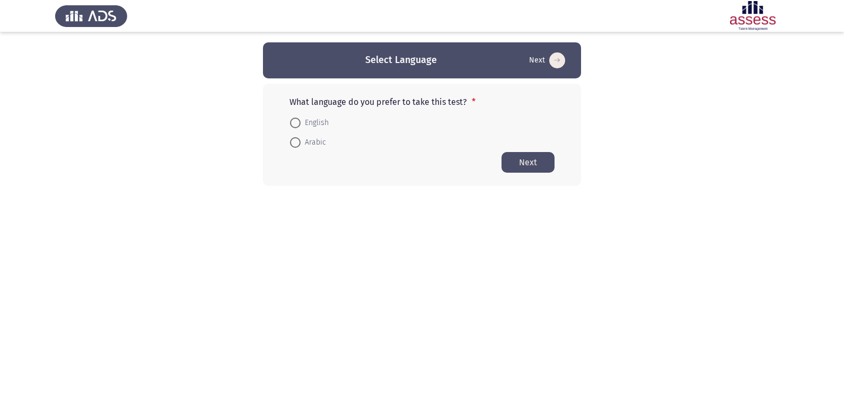
click at [294, 120] on span at bounding box center [295, 123] width 11 height 11
click at [294, 120] on input "English" at bounding box center [295, 123] width 11 height 11
radio input "true"
click at [551, 154] on button "Next" at bounding box center [528, 162] width 53 height 21
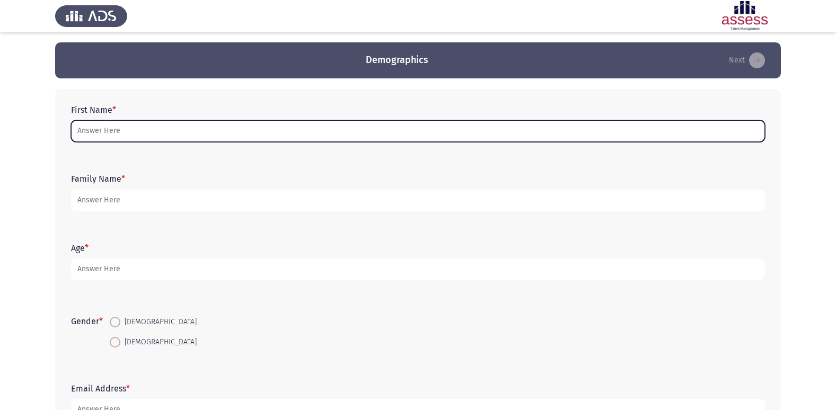
click at [347, 121] on input "First Name *" at bounding box center [418, 131] width 694 height 22
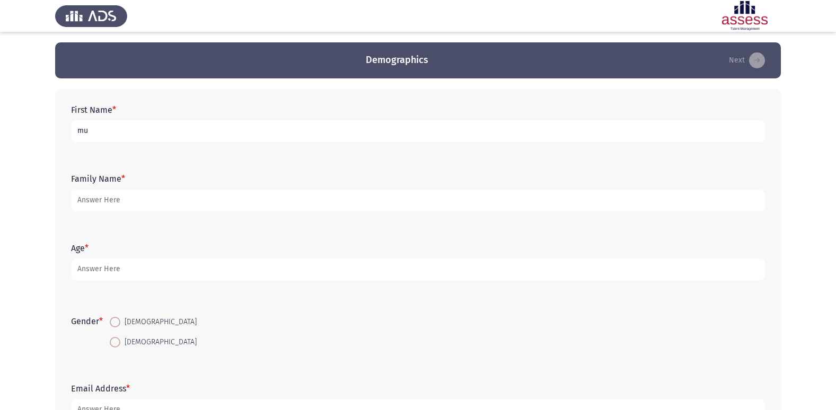
type input "m"
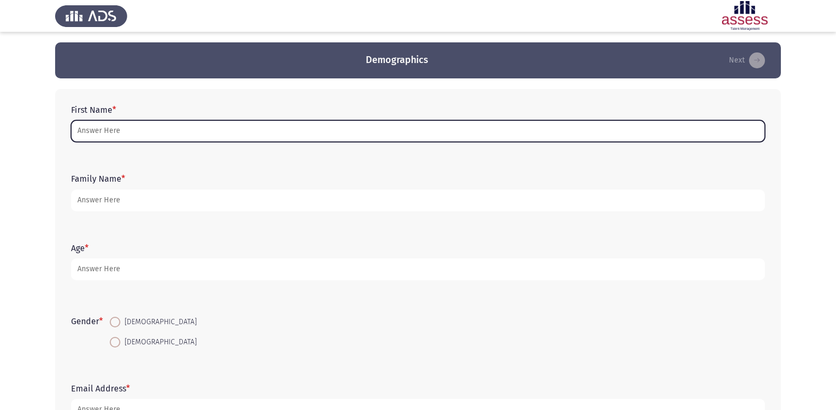
type input "/"
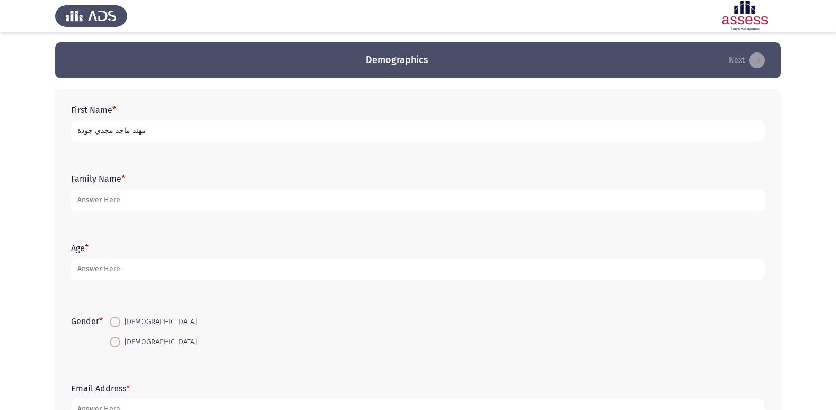
type input "مهند ماجد مجدي جودة"
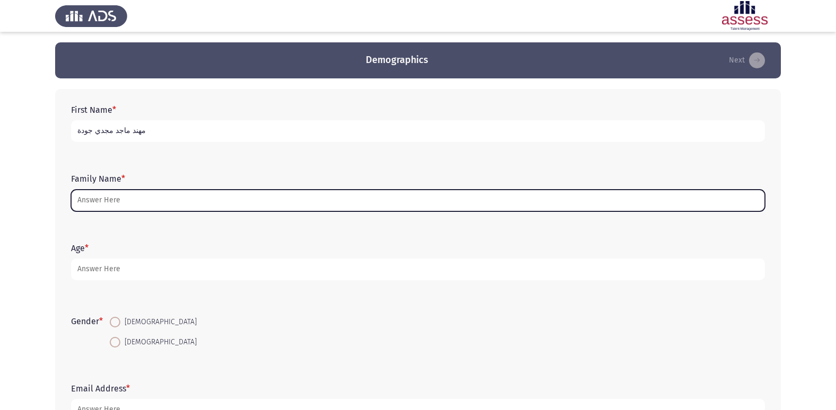
click at [262, 208] on input "Family Name *" at bounding box center [418, 201] width 694 height 22
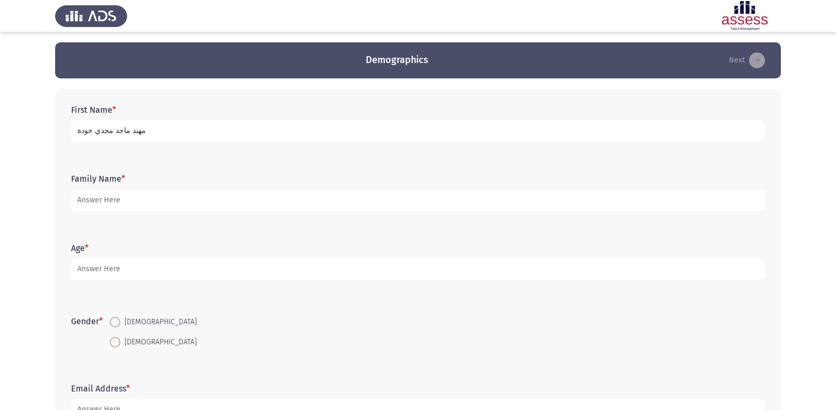
click at [124, 177] on span "*" at bounding box center [123, 179] width 4 height 10
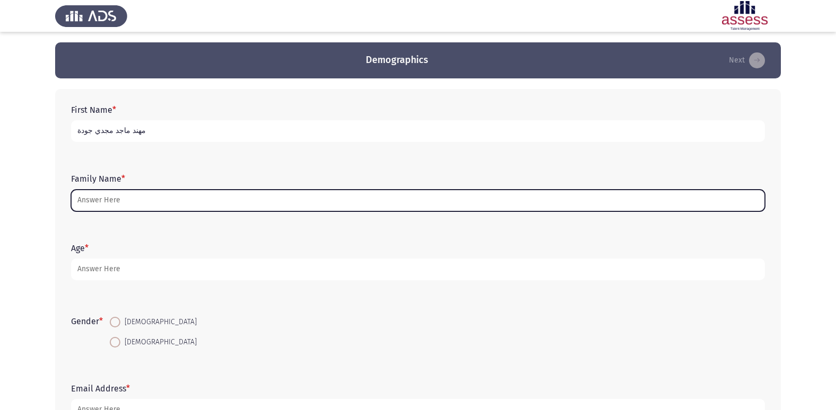
click at [124, 190] on input "Family Name *" at bounding box center [418, 201] width 694 height 22
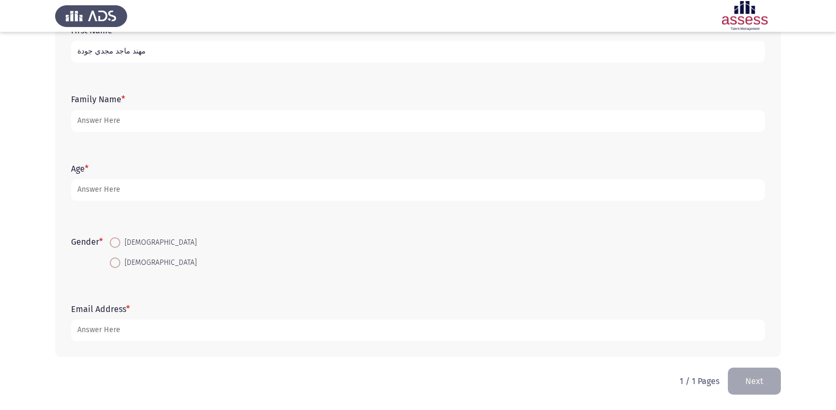
click at [119, 238] on span at bounding box center [115, 243] width 11 height 11
click at [119, 238] on input "[DEMOGRAPHIC_DATA]" at bounding box center [115, 243] width 11 height 11
radio input "true"
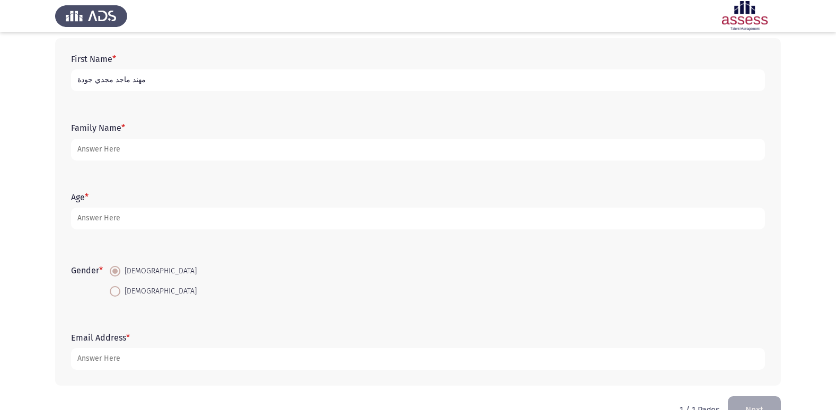
scroll to position [27, 0]
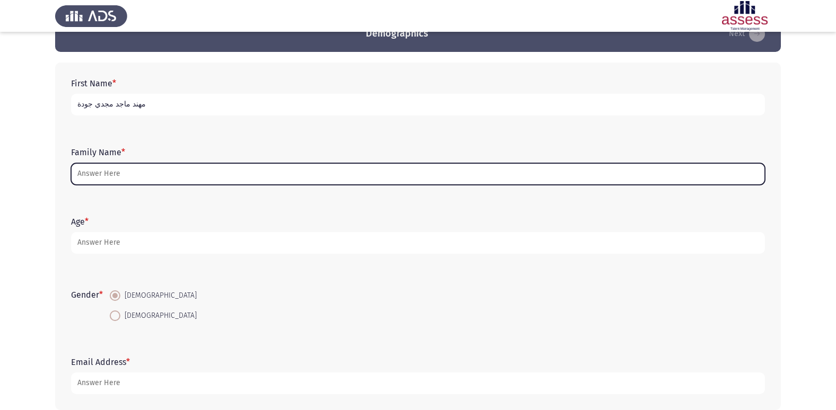
click at [109, 176] on input "Family Name *" at bounding box center [418, 174] width 694 height 22
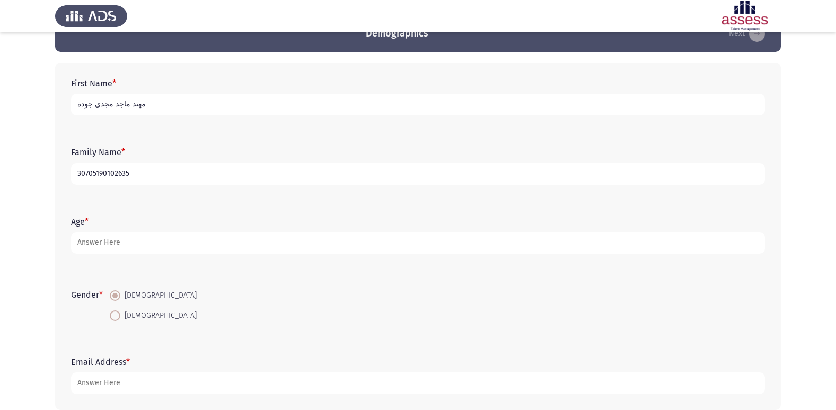
type input "30705190102635"
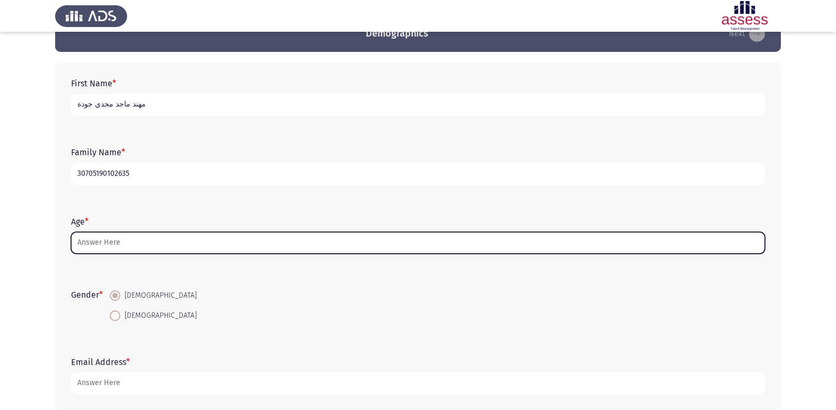
click at [103, 243] on input "Age *" at bounding box center [418, 243] width 694 height 22
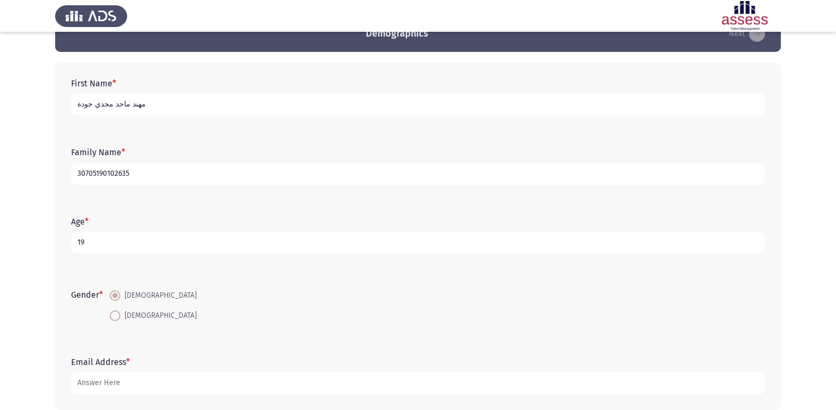
scroll to position [80, 0]
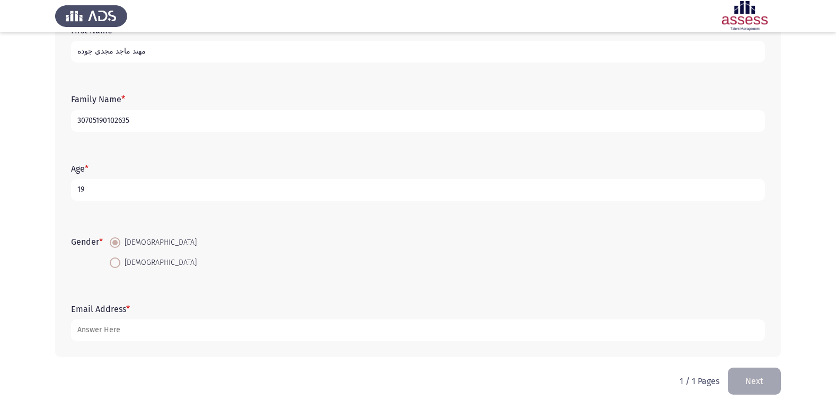
type input "1"
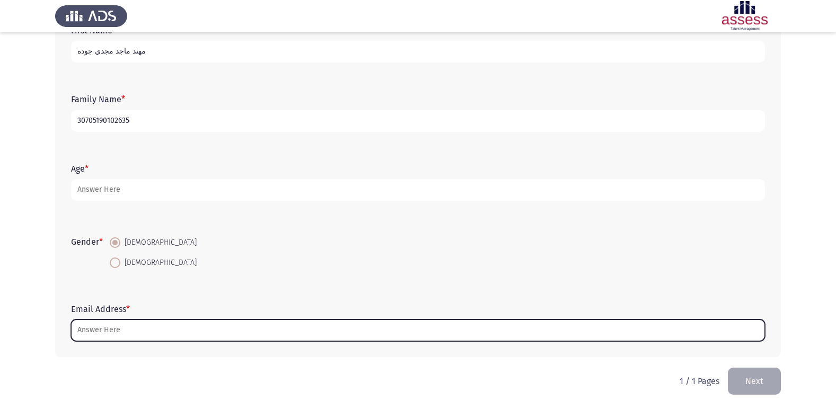
click at [156, 332] on input "Email Address *" at bounding box center [418, 331] width 694 height 22
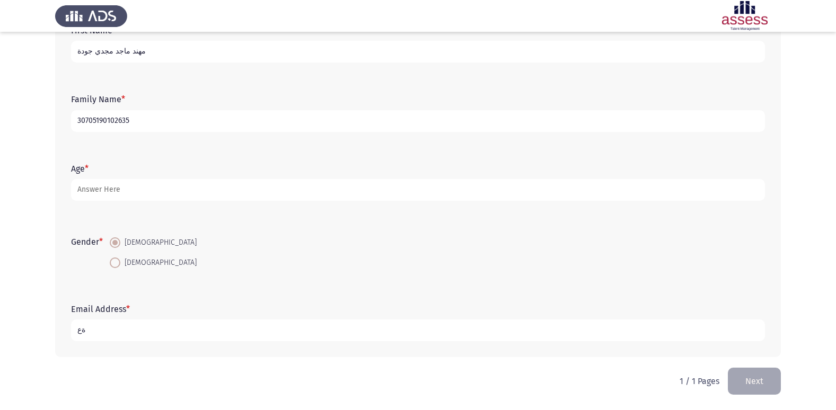
type input "ة"
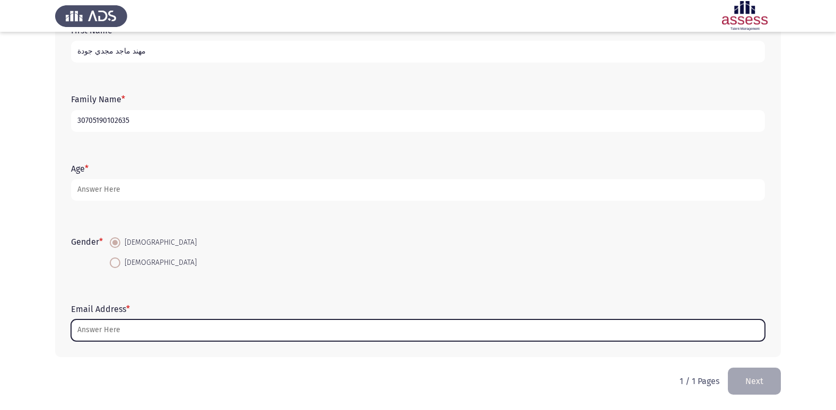
type input "ة"
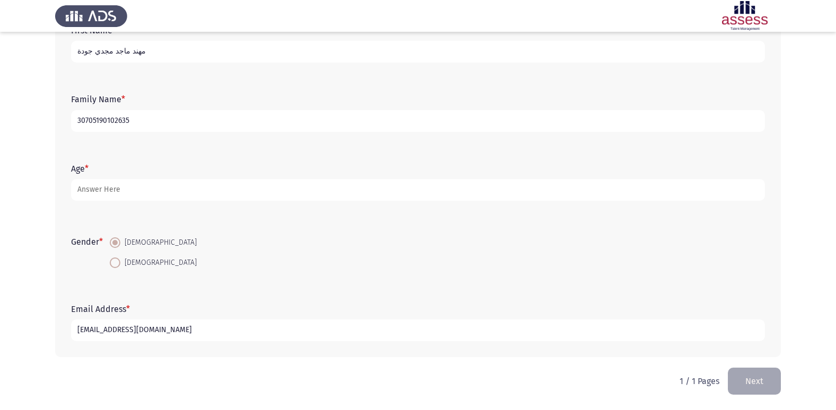
type input "[EMAIL_ADDRESS][DOMAIN_NAME]"
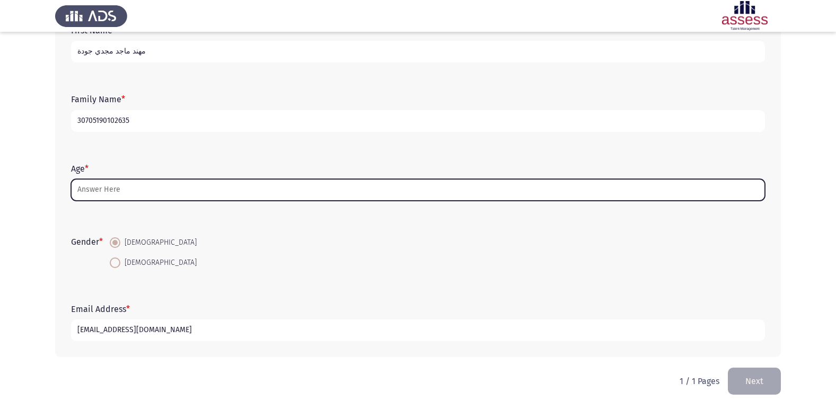
click at [122, 185] on input "Age *" at bounding box center [418, 190] width 694 height 22
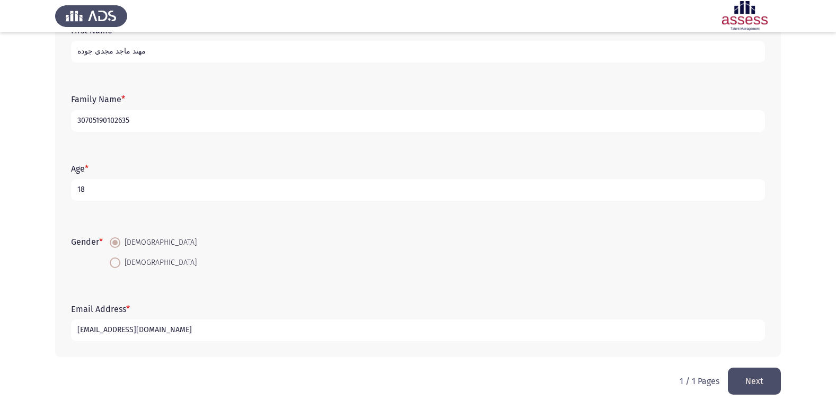
type input "18"
click at [758, 374] on button "Next" at bounding box center [754, 381] width 53 height 27
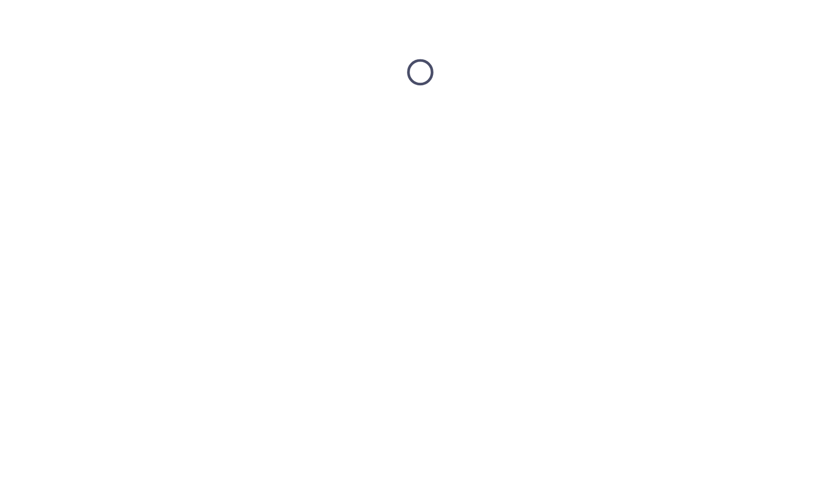
scroll to position [0, 0]
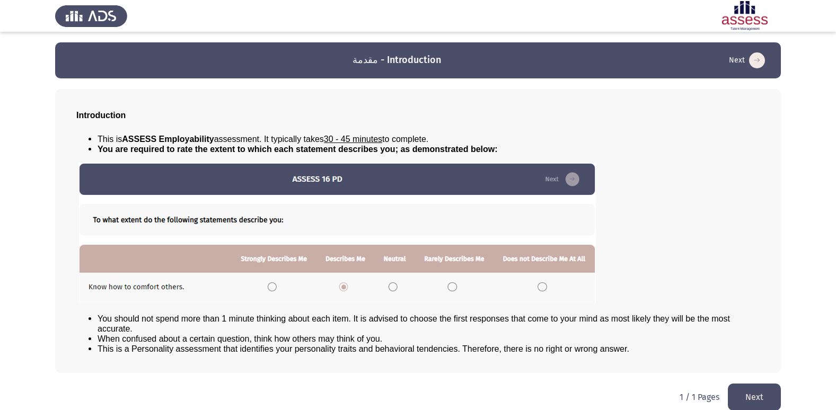
click at [736, 381] on html "مقدمة - Introduction Next Introduction This is ASSESS Employability assessment.…" at bounding box center [418, 211] width 836 height 422
click at [747, 389] on button "Next" at bounding box center [754, 397] width 53 height 27
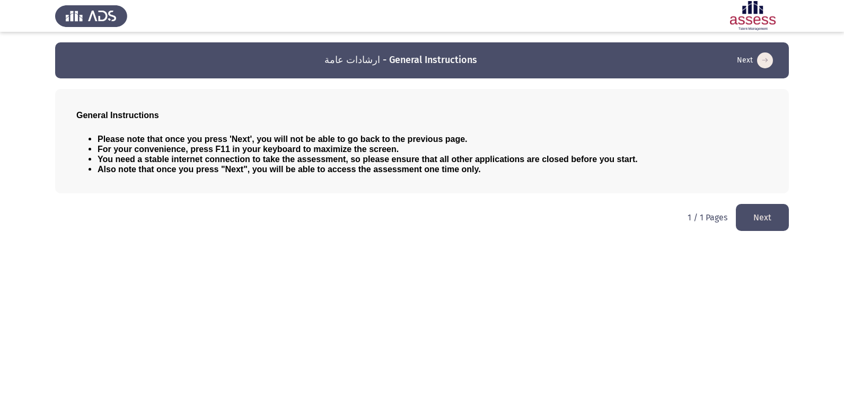
click at [313, 165] on span "Also note that once you press "Next", you will be able to access the assessment…" at bounding box center [289, 169] width 383 height 9
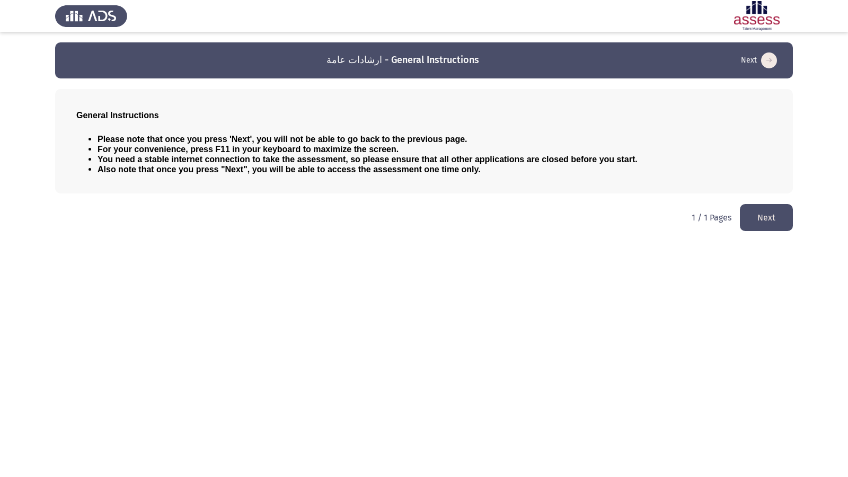
click at [758, 222] on button "Next" at bounding box center [766, 217] width 53 height 27
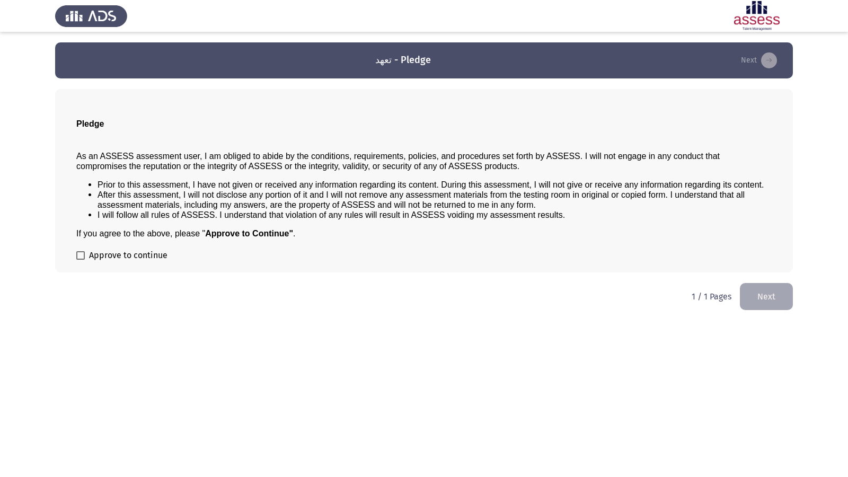
click at [80, 253] on span at bounding box center [80, 255] width 8 height 8
click at [80, 260] on input "Approve to continue" at bounding box center [80, 260] width 1 height 1
checkbox input "true"
click at [750, 287] on button "Next" at bounding box center [766, 296] width 53 height 27
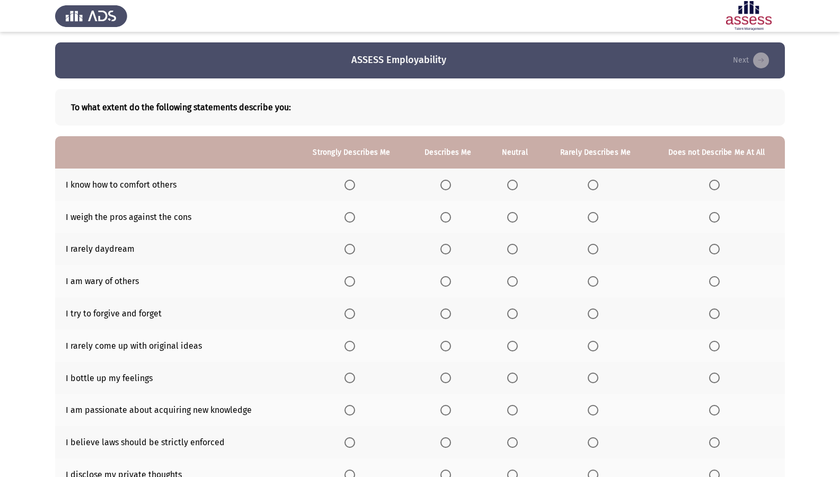
click at [448, 186] on span "Select an option" at bounding box center [446, 185] width 11 height 11
click at [448, 186] on input "Select an option" at bounding box center [446, 185] width 11 height 11
click at [349, 215] on span "Select an option" at bounding box center [350, 217] width 11 height 11
click at [349, 215] on input "Select an option" at bounding box center [350, 217] width 11 height 11
click at [590, 249] on span "Select an option" at bounding box center [593, 249] width 11 height 11
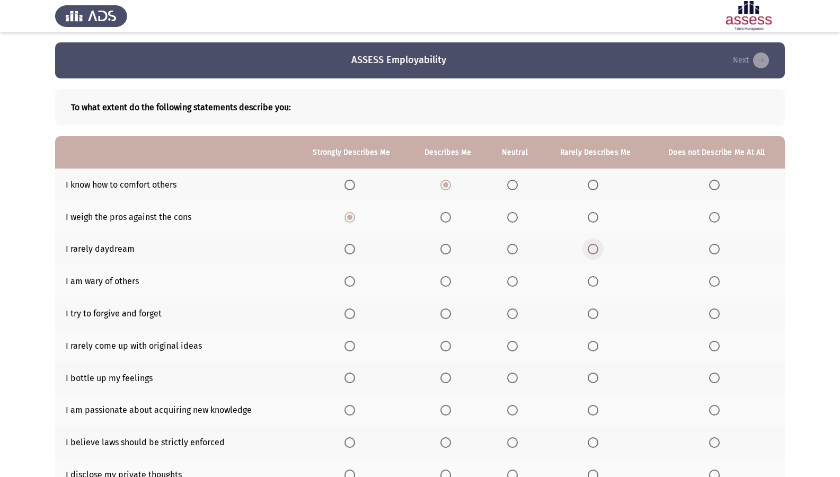
click at [590, 249] on input "Select an option" at bounding box center [593, 249] width 11 height 11
click at [449, 277] on span "Select an option" at bounding box center [446, 281] width 11 height 11
click at [449, 277] on input "Select an option" at bounding box center [446, 281] width 11 height 11
click at [446, 314] on span "Select an option" at bounding box center [446, 314] width 0 height 0
click at [447, 313] on input "Select an option" at bounding box center [446, 314] width 11 height 11
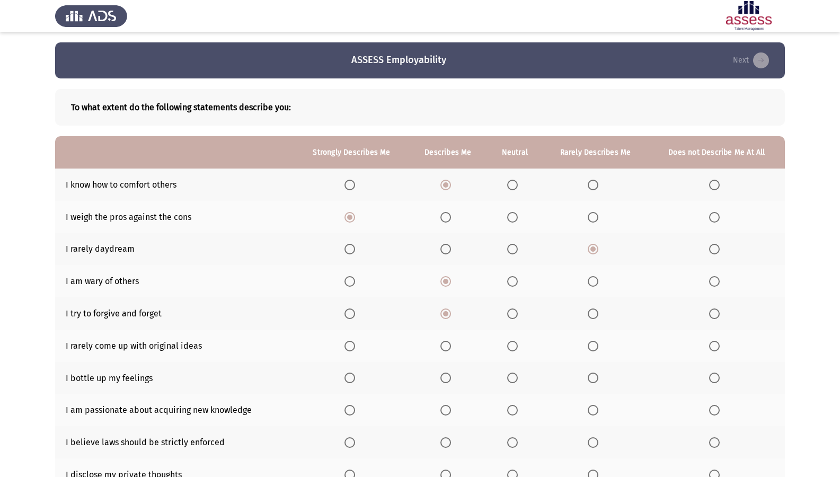
click at [347, 316] on span "Select an option" at bounding box center [350, 314] width 11 height 11
click at [347, 316] on input "Select an option" at bounding box center [350, 314] width 11 height 11
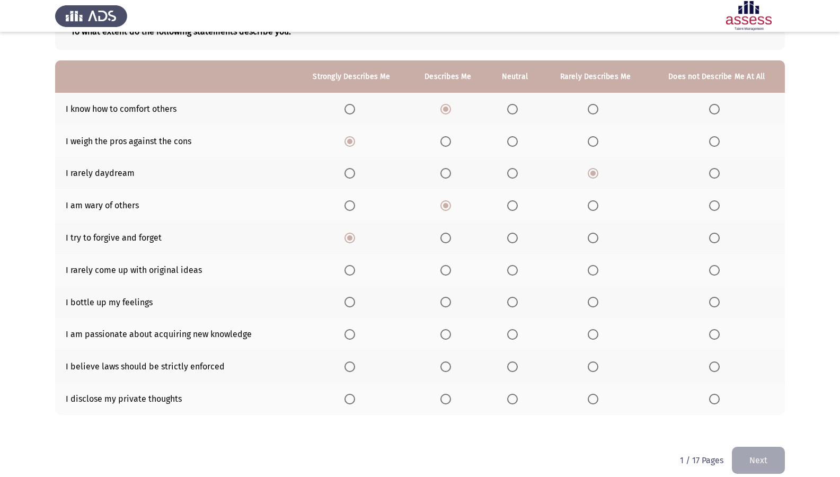
scroll to position [88, 0]
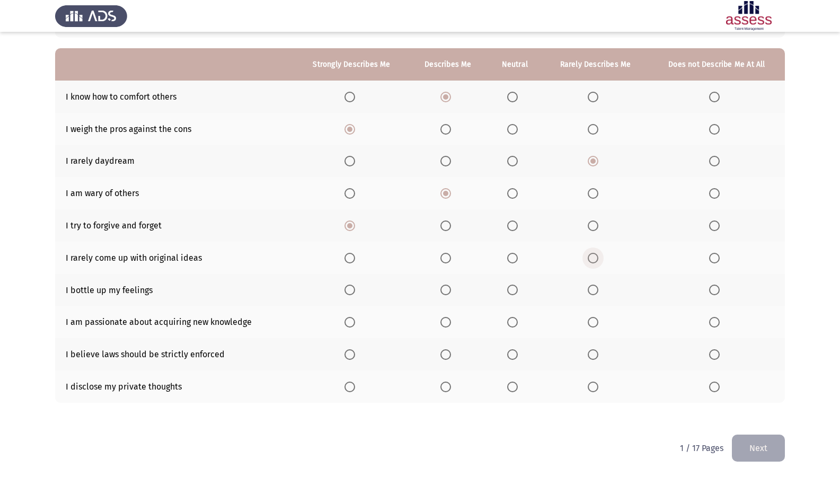
click at [591, 257] on span "Select an option" at bounding box center [593, 258] width 11 height 11
click at [591, 257] on input "Select an option" at bounding box center [593, 258] width 11 height 11
click at [522, 287] on label "Select an option" at bounding box center [514, 290] width 15 height 11
click at [518, 287] on input "Select an option" at bounding box center [512, 290] width 11 height 11
click at [348, 317] on mat-radio-button "Select an option" at bounding box center [352, 322] width 15 height 11
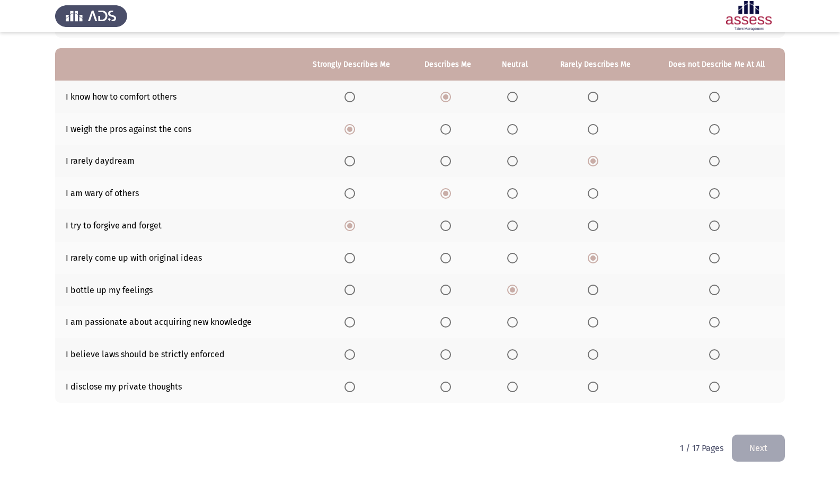
click at [350, 321] on span "Select an option" at bounding box center [350, 322] width 11 height 11
click at [350, 321] on input "Select an option" at bounding box center [350, 322] width 11 height 11
click at [357, 358] on label "Select an option" at bounding box center [352, 354] width 15 height 11
click at [355, 358] on input "Select an option" at bounding box center [350, 354] width 11 height 11
click at [595, 385] on span "Select an option" at bounding box center [593, 387] width 11 height 11
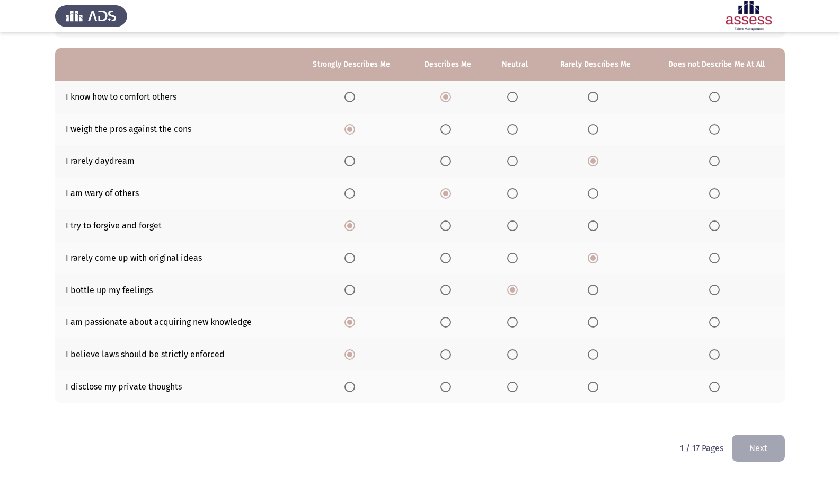
click at [595, 385] on input "Select an option" at bounding box center [593, 387] width 11 height 11
click at [777, 410] on button "Next" at bounding box center [758, 448] width 53 height 27
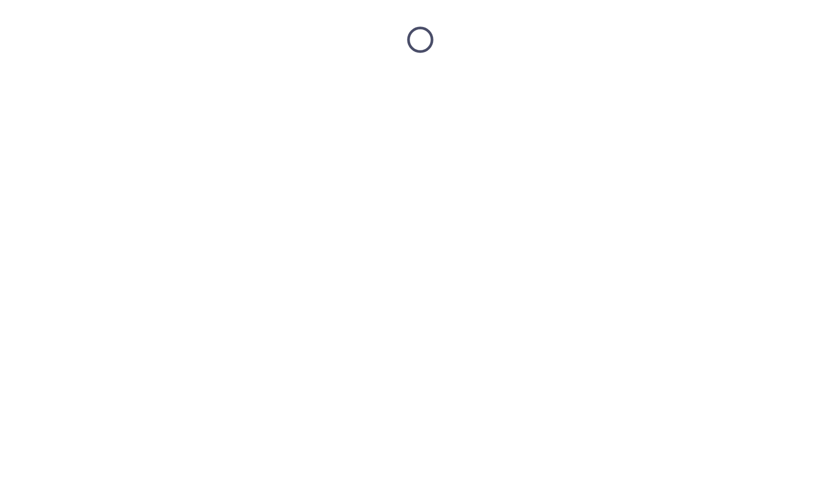
scroll to position [0, 0]
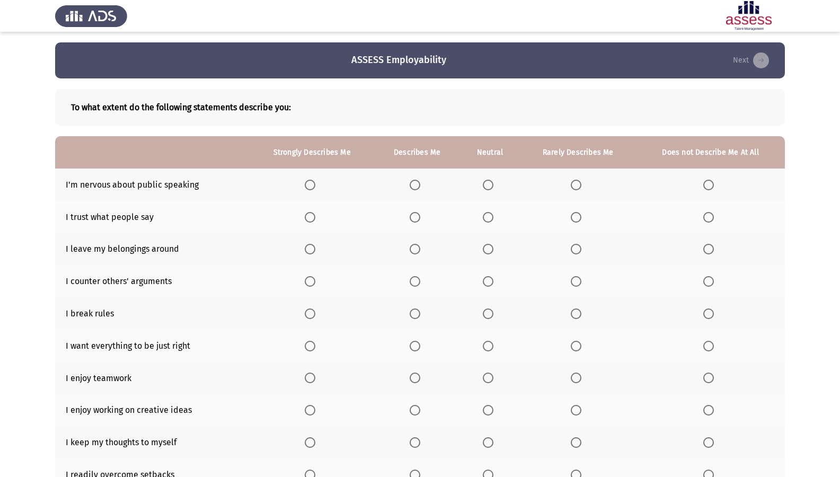
click at [570, 183] on th at bounding box center [578, 185] width 116 height 32
click at [572, 183] on span "Select an option" at bounding box center [576, 185] width 11 height 11
click at [572, 183] on input "Select an option" at bounding box center [576, 185] width 11 height 11
click at [577, 215] on span "Select an option" at bounding box center [576, 217] width 11 height 11
click at [577, 215] on input "Select an option" at bounding box center [576, 217] width 11 height 11
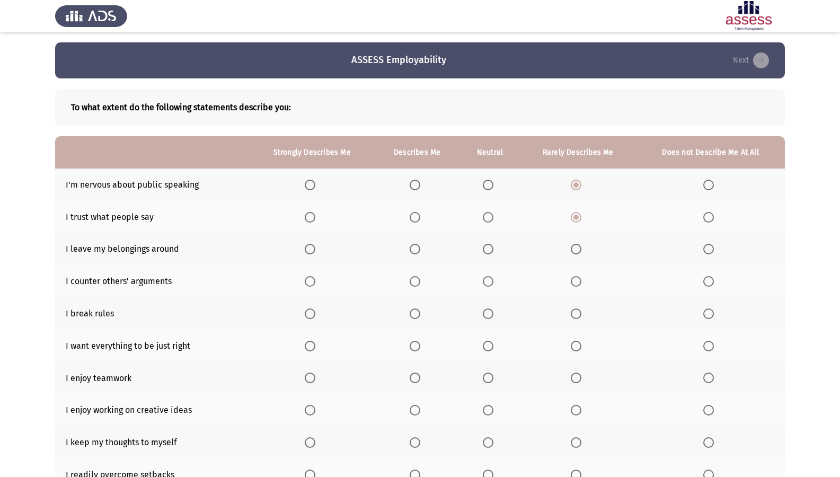
click at [489, 212] on mat-radio-button "Select an option" at bounding box center [490, 217] width 15 height 11
click at [493, 218] on span "Select an option" at bounding box center [488, 217] width 11 height 11
click at [493, 218] on input "Select an option" at bounding box center [488, 217] width 11 height 11
click at [708, 242] on th at bounding box center [710, 249] width 149 height 32
click at [717, 247] on label "Select an option" at bounding box center [711, 249] width 15 height 11
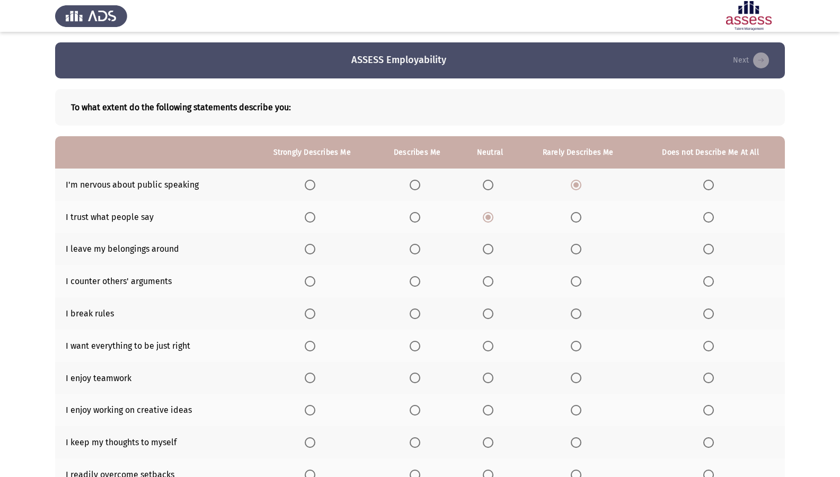
click at [714, 247] on input "Select an option" at bounding box center [709, 249] width 11 height 11
click at [419, 280] on span "Select an option" at bounding box center [415, 281] width 11 height 11
click at [419, 280] on input "Select an option" at bounding box center [415, 281] width 11 height 11
click at [578, 317] on span "Select an option" at bounding box center [576, 314] width 11 height 11
click at [578, 317] on input "Select an option" at bounding box center [576, 314] width 11 height 11
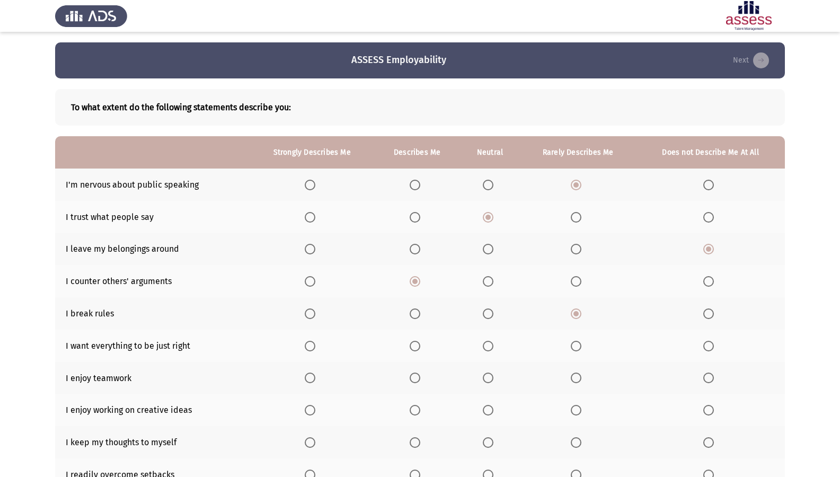
drag, startPoint x: 300, startPoint y: 341, endPoint x: 317, endPoint y: 343, distance: 17.1
click at [312, 341] on th at bounding box center [312, 346] width 125 height 32
click at [318, 343] on label "Select an option" at bounding box center [312, 346] width 15 height 11
click at [315, 343] on input "Select an option" at bounding box center [310, 346] width 11 height 11
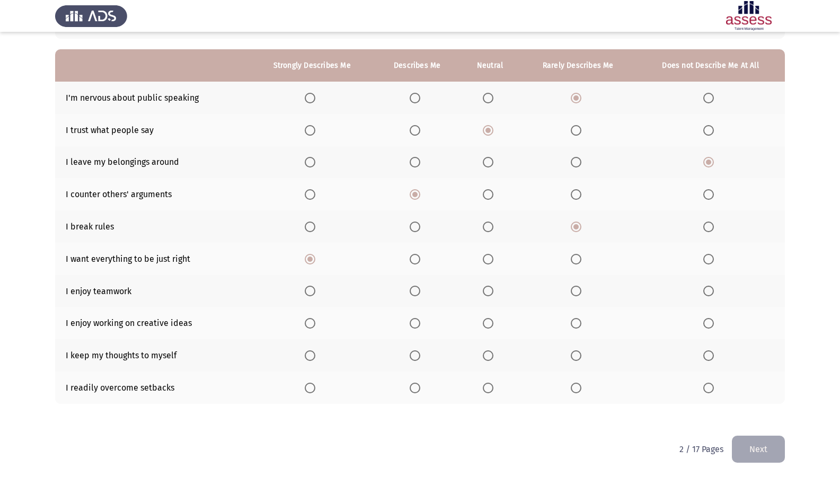
scroll to position [88, 0]
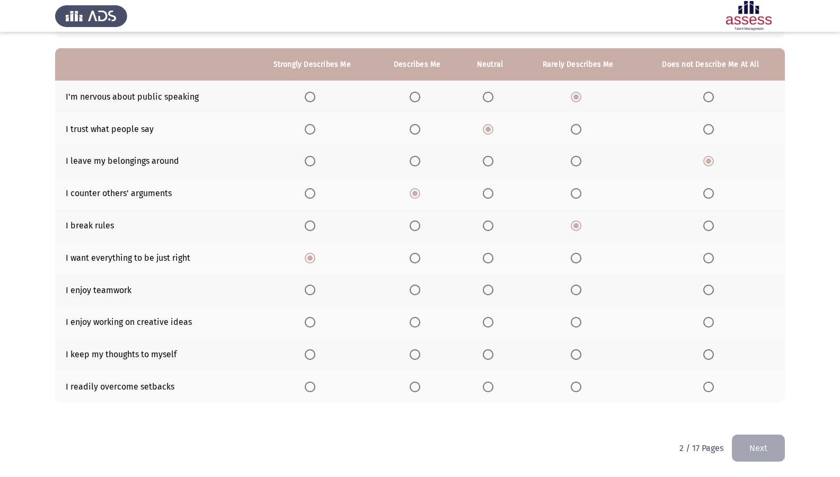
click at [410, 294] on th at bounding box center [417, 290] width 86 height 32
click at [413, 291] on span "Select an option" at bounding box center [415, 290] width 11 height 11
click at [413, 291] on input "Select an option" at bounding box center [415, 290] width 11 height 11
click at [296, 320] on th at bounding box center [312, 322] width 125 height 32
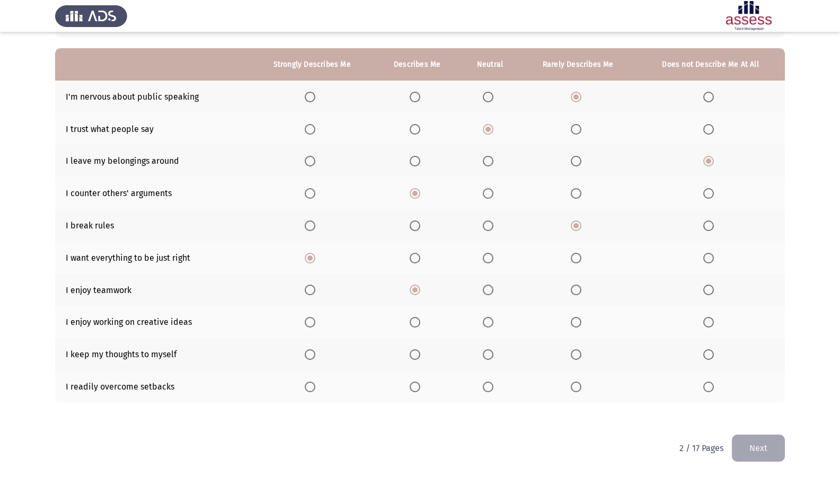
click at [308, 326] on span "Select an option" at bounding box center [310, 322] width 11 height 11
click at [308, 326] on input "Select an option" at bounding box center [310, 322] width 11 height 11
click at [416, 358] on span "Select an option" at bounding box center [415, 354] width 11 height 11
click at [416, 358] on input "Select an option" at bounding box center [415, 354] width 11 height 11
click at [403, 390] on th at bounding box center [417, 387] width 86 height 32
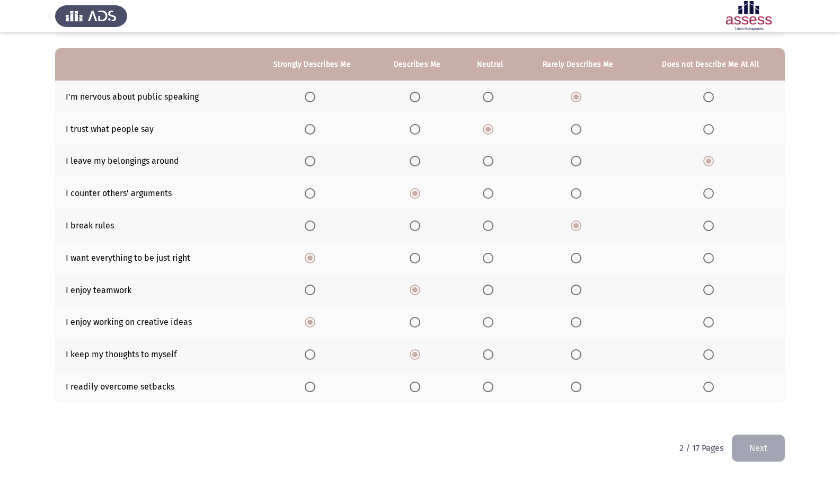
click at [412, 385] on th at bounding box center [417, 387] width 86 height 32
click at [413, 385] on span "Select an option" at bounding box center [415, 387] width 11 height 11
click at [413, 385] on input "Select an option" at bounding box center [415, 387] width 11 height 11
click at [766, 410] on button "Next" at bounding box center [758, 448] width 53 height 27
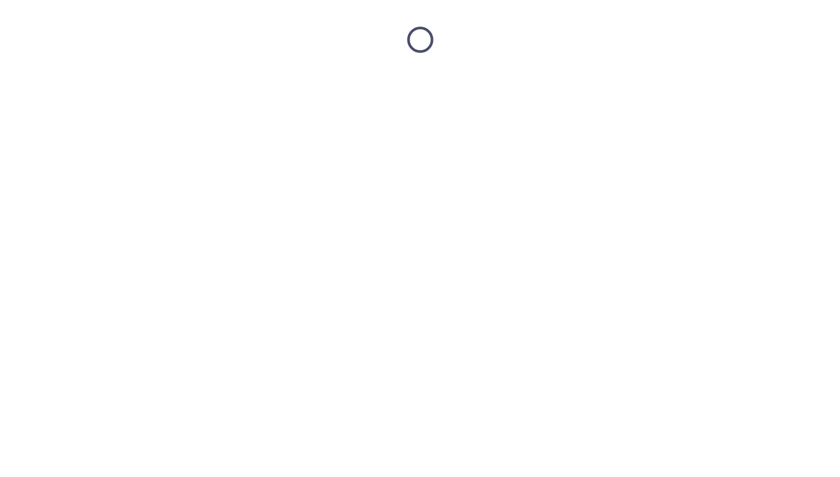
scroll to position [0, 0]
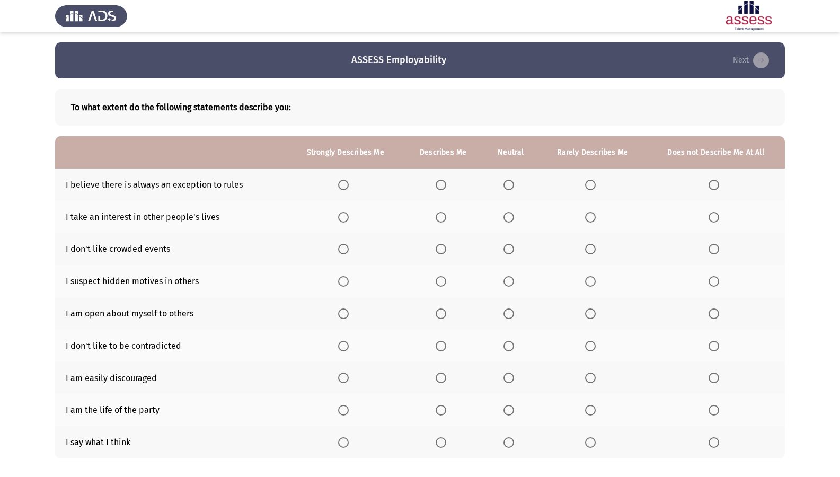
click at [347, 183] on span "Select an option" at bounding box center [343, 185] width 11 height 11
click at [347, 183] on input "Select an option" at bounding box center [343, 185] width 11 height 11
click at [585, 220] on span "Select an option" at bounding box center [590, 217] width 11 height 11
click at [585, 220] on input "Select an option" at bounding box center [590, 217] width 11 height 11
click at [584, 244] on th at bounding box center [593, 249] width 108 height 32
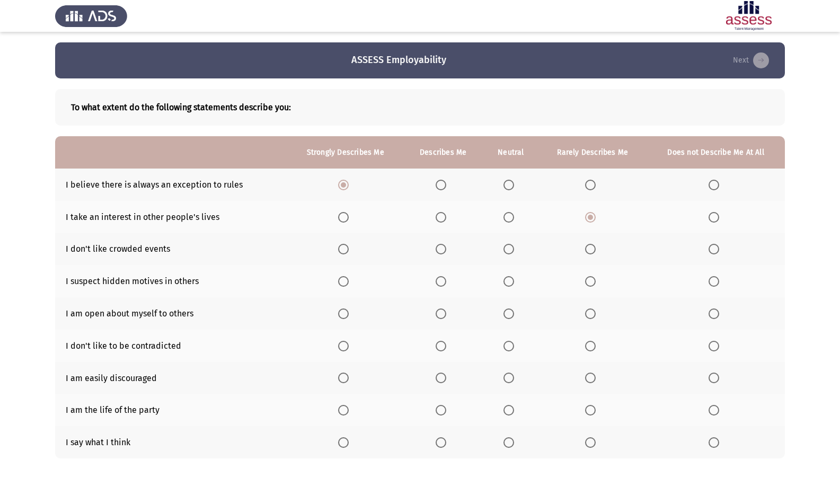
click at [587, 249] on span "Select an option" at bounding box center [590, 249] width 11 height 11
click at [587, 249] on input "Select an option" at bounding box center [590, 249] width 11 height 11
click at [591, 279] on span "Select an option" at bounding box center [590, 281] width 11 height 11
click at [591, 279] on input "Select an option" at bounding box center [590, 281] width 11 height 11
click at [448, 312] on label "Select an option" at bounding box center [443, 314] width 15 height 11
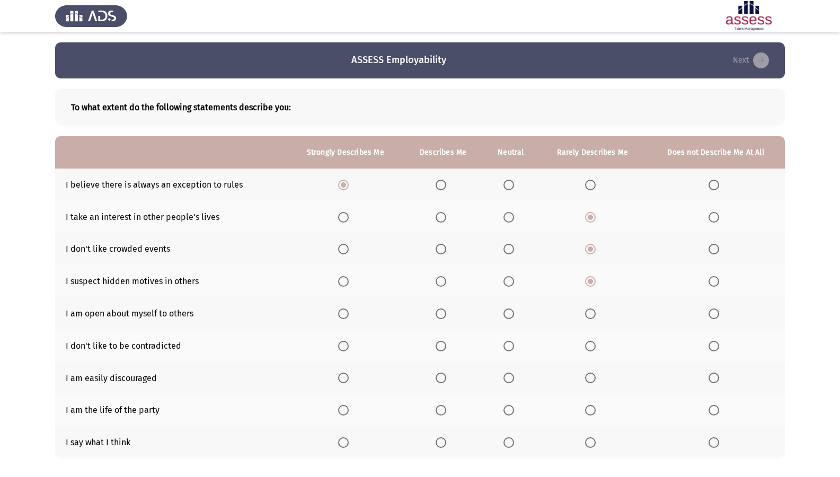
click at [446, 312] on input "Select an option" at bounding box center [441, 314] width 11 height 11
click at [591, 350] on span "Select an option" at bounding box center [590, 346] width 11 height 11
click at [591, 350] on input "Select an option" at bounding box center [590, 346] width 11 height 11
click at [591, 378] on span "Select an option" at bounding box center [591, 378] width 0 height 0
click at [591, 378] on input "Select an option" at bounding box center [590, 378] width 11 height 11
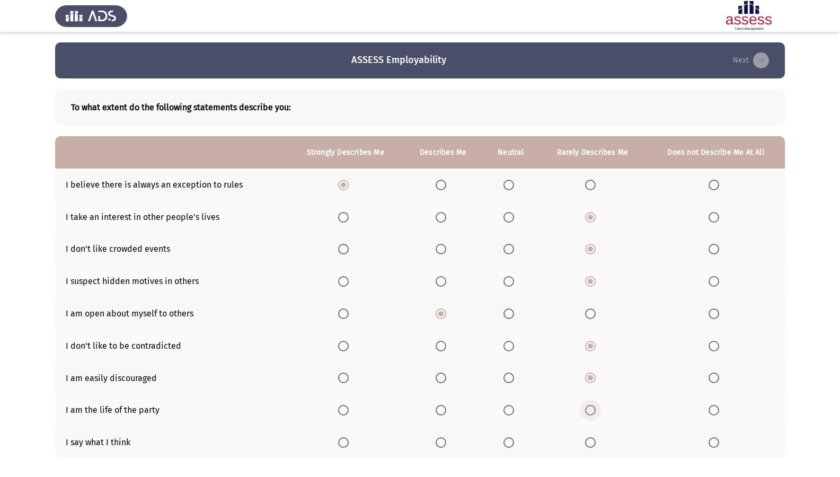
click at [587, 410] on span "Select an option" at bounding box center [590, 410] width 11 height 11
click at [587, 410] on input "Select an option" at bounding box center [590, 410] width 11 height 11
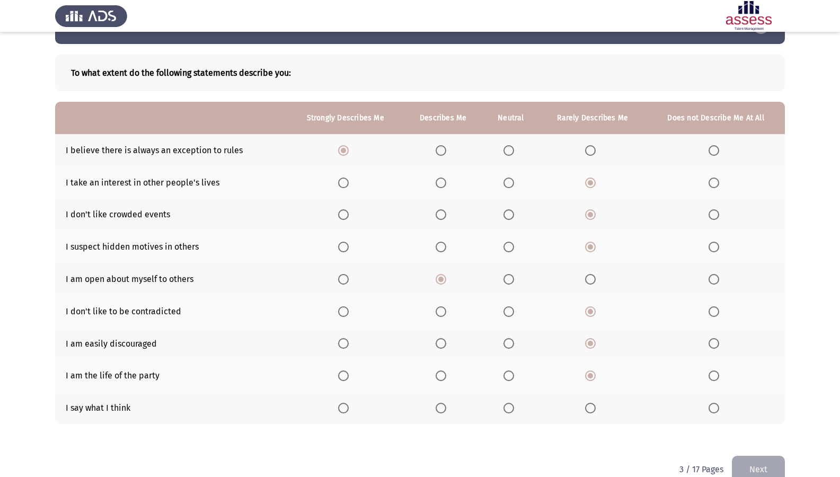
scroll to position [53, 0]
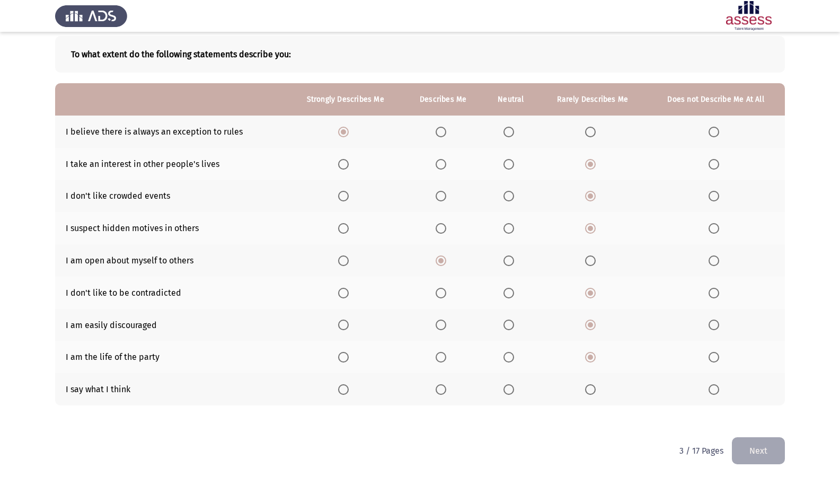
drag, startPoint x: 415, startPoint y: 381, endPoint x: 424, endPoint y: 383, distance: 9.4
click at [415, 381] on th at bounding box center [444, 389] width 80 height 32
click at [441, 387] on span "Select an option" at bounding box center [441, 389] width 11 height 11
click at [441, 387] on input "Select an option" at bounding box center [441, 389] width 11 height 11
click at [782, 410] on button "Next" at bounding box center [758, 450] width 53 height 27
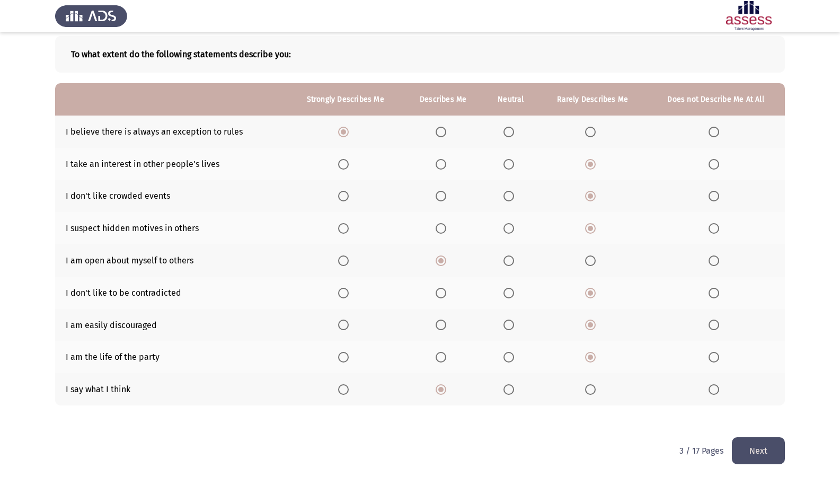
scroll to position [0, 0]
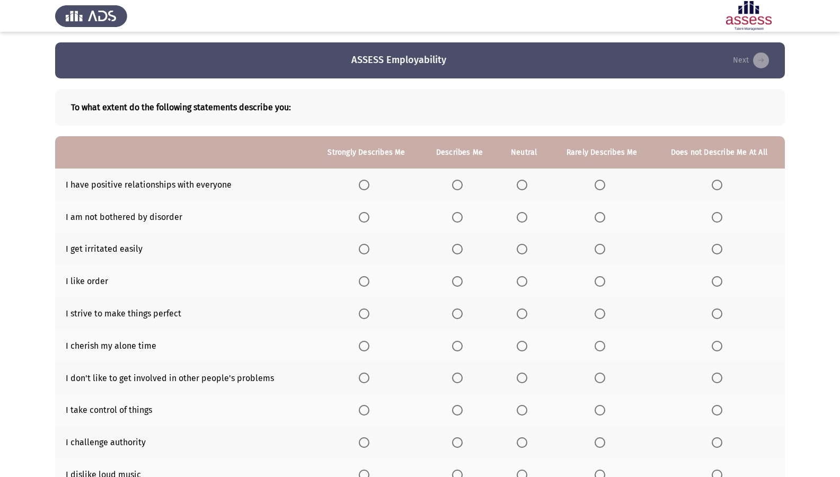
click at [601, 185] on span "Select an option" at bounding box center [600, 185] width 11 height 11
click at [601, 185] on input "Select an option" at bounding box center [600, 185] width 11 height 11
click at [597, 214] on span "Select an option" at bounding box center [600, 217] width 11 height 11
click at [597, 214] on input "Select an option" at bounding box center [600, 217] width 11 height 11
click at [597, 250] on span "Select an option" at bounding box center [600, 249] width 11 height 11
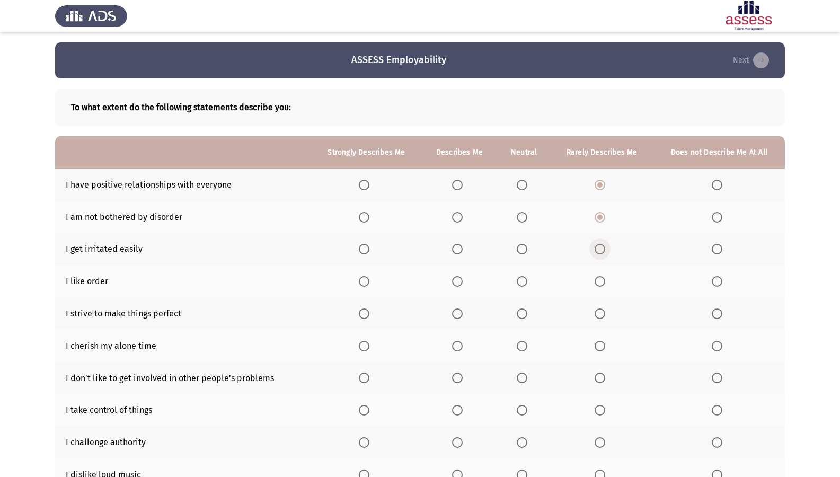
click at [597, 250] on input "Select an option" at bounding box center [600, 249] width 11 height 11
click at [365, 276] on span "Select an option" at bounding box center [364, 281] width 11 height 11
click at [365, 276] on input "Select an option" at bounding box center [364, 281] width 11 height 11
click at [363, 311] on span "Select an option" at bounding box center [364, 314] width 11 height 11
click at [363, 311] on input "Select an option" at bounding box center [364, 314] width 11 height 11
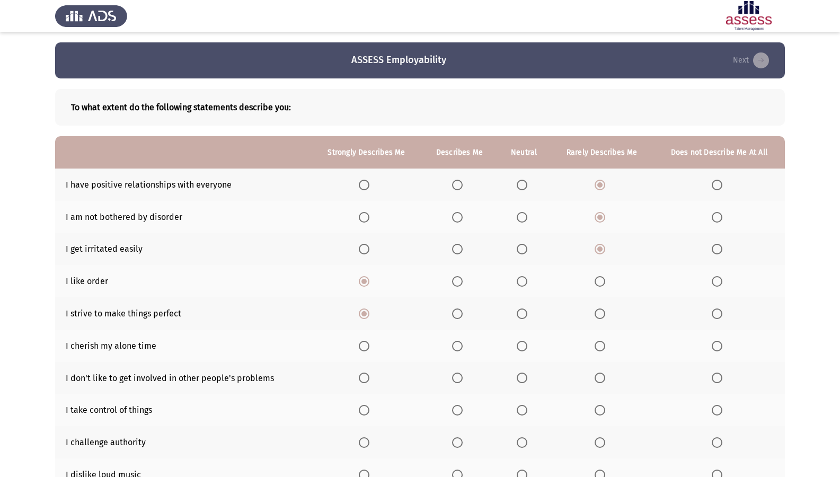
click at [465, 351] on label "Select an option" at bounding box center [459, 346] width 15 height 11
click at [463, 351] on input "Select an option" at bounding box center [457, 346] width 11 height 11
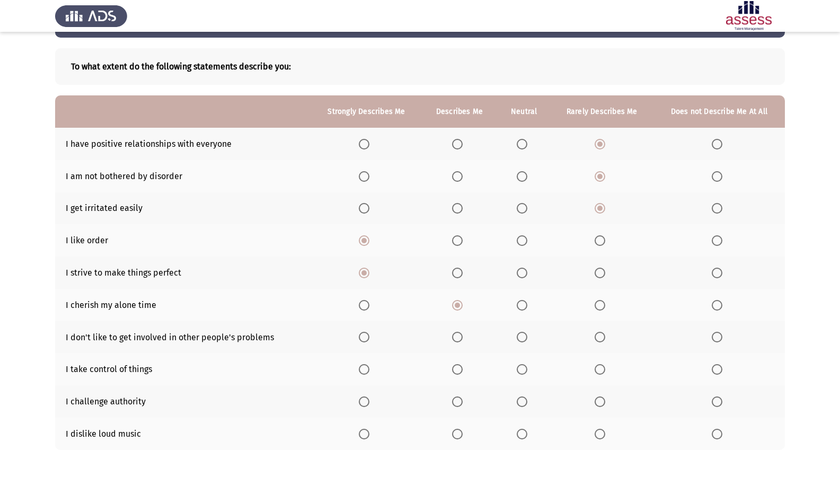
scroll to position [88, 0]
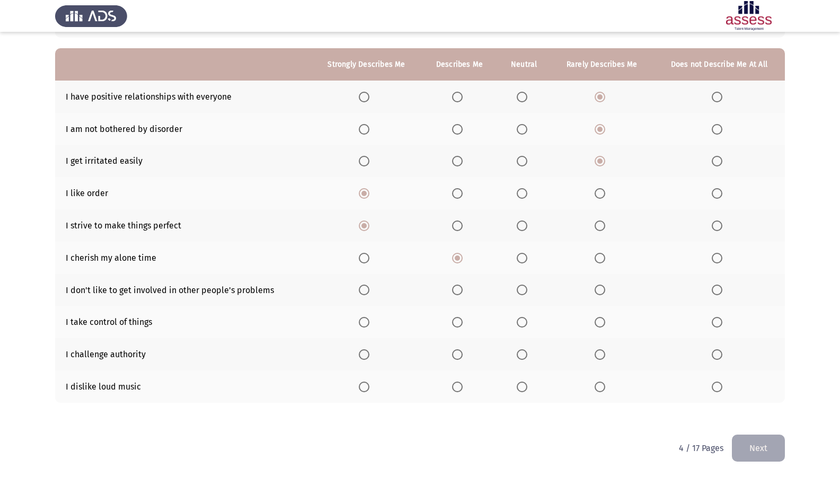
click at [592, 290] on th at bounding box center [602, 290] width 103 height 32
click at [598, 292] on span "Select an option" at bounding box center [600, 290] width 11 height 11
click at [598, 292] on input "Select an option" at bounding box center [600, 290] width 11 height 11
click at [364, 317] on mat-radio-button "Select an option" at bounding box center [366, 322] width 15 height 11
click at [373, 326] on label "Select an option" at bounding box center [366, 322] width 15 height 11
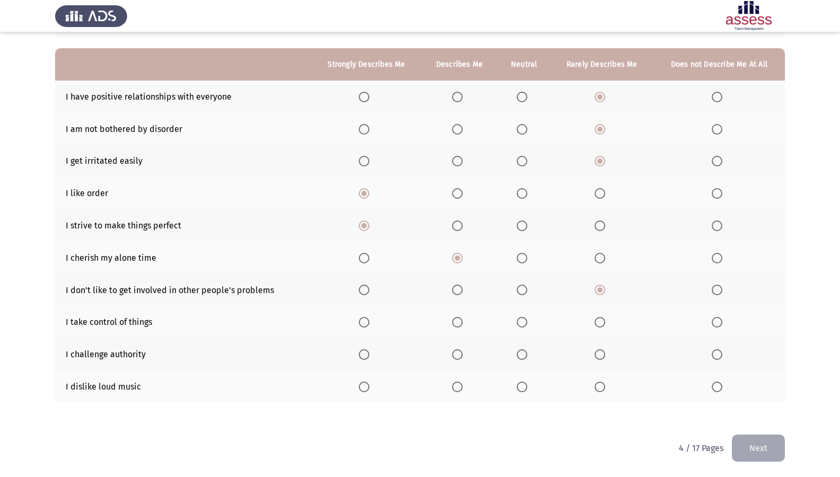
click at [370, 326] on input "Select an option" at bounding box center [364, 322] width 11 height 11
click at [531, 343] on th at bounding box center [524, 354] width 53 height 32
click at [524, 358] on span "Select an option" at bounding box center [522, 354] width 11 height 11
click at [524, 358] on input "Select an option" at bounding box center [522, 354] width 11 height 11
click at [366, 387] on span "Select an option" at bounding box center [364, 387] width 11 height 11
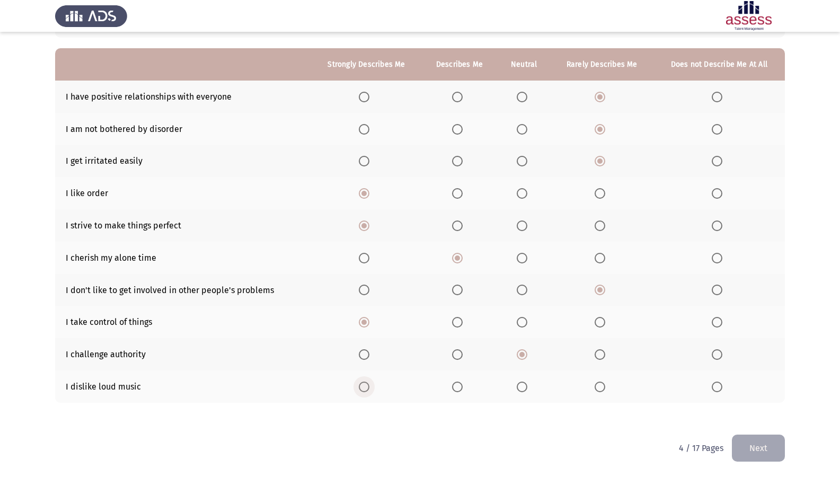
click at [366, 387] on input "Select an option" at bounding box center [364, 387] width 11 height 11
click at [765, 410] on button "Next" at bounding box center [758, 448] width 53 height 27
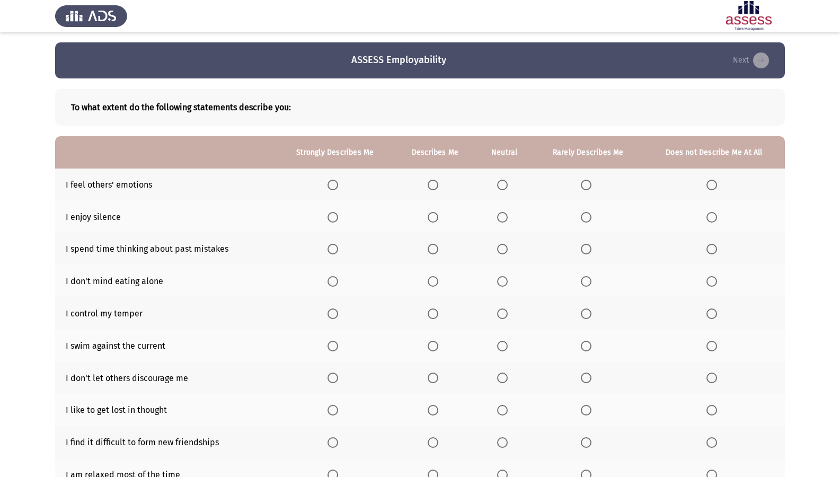
click at [434, 186] on span "Select an option" at bounding box center [433, 185] width 11 height 11
click at [434, 186] on input "Select an option" at bounding box center [433, 185] width 11 height 11
click at [440, 219] on label "Select an option" at bounding box center [435, 217] width 15 height 11
click at [438, 219] on input "Select an option" at bounding box center [433, 217] width 11 height 11
click at [438, 250] on span "Select an option" at bounding box center [433, 249] width 11 height 11
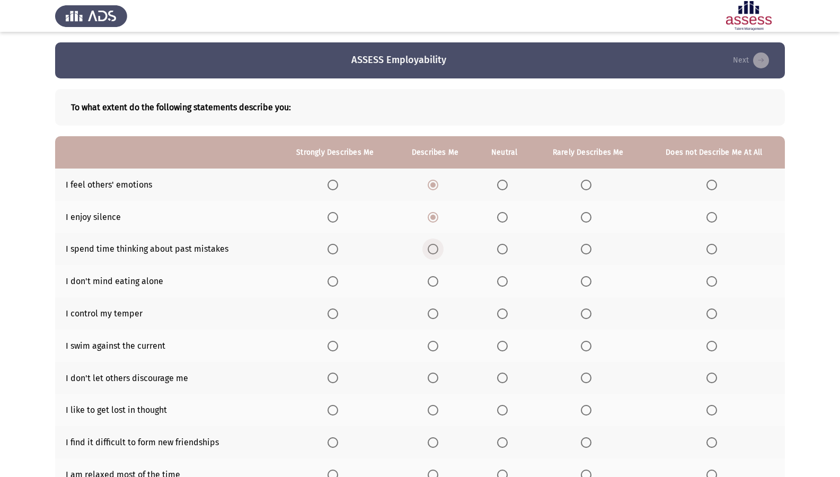
click at [438, 250] on input "Select an option" at bounding box center [433, 249] width 11 height 11
click at [435, 282] on span "Select an option" at bounding box center [433, 281] width 11 height 11
click at [435, 282] on input "Select an option" at bounding box center [433, 281] width 11 height 11
click at [440, 310] on label "Select an option" at bounding box center [435, 314] width 15 height 11
click at [438, 310] on input "Select an option" at bounding box center [433, 314] width 11 height 11
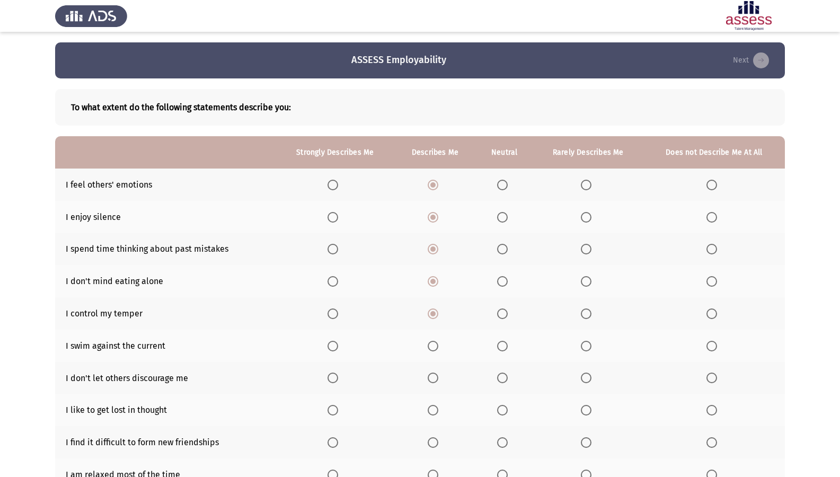
click at [443, 345] on label "Select an option" at bounding box center [435, 346] width 15 height 11
click at [438, 345] on input "Select an option" at bounding box center [433, 346] width 11 height 11
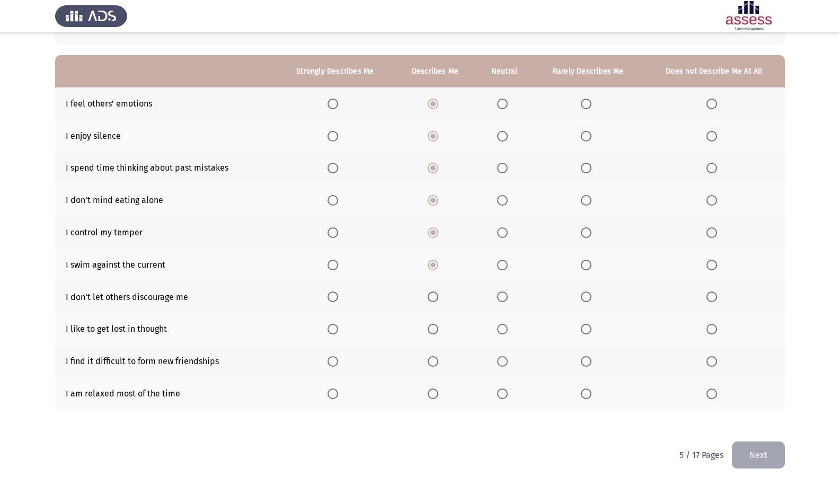
scroll to position [88, 0]
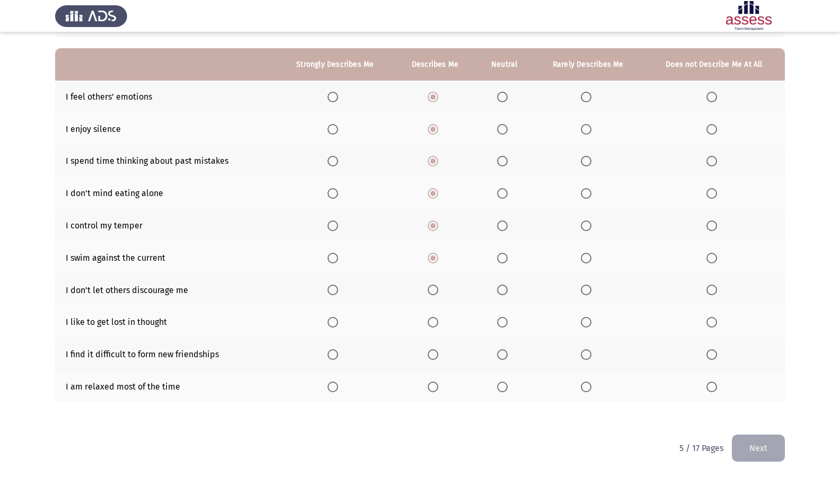
click at [438, 291] on span "Select an option" at bounding box center [433, 290] width 11 height 11
click at [438, 291] on input "Select an option" at bounding box center [433, 290] width 11 height 11
click at [591, 323] on span "Select an option" at bounding box center [586, 322] width 11 height 11
click at [591, 323] on input "Select an option" at bounding box center [586, 322] width 11 height 11
click at [508, 352] on span "Select an option" at bounding box center [502, 354] width 11 height 11
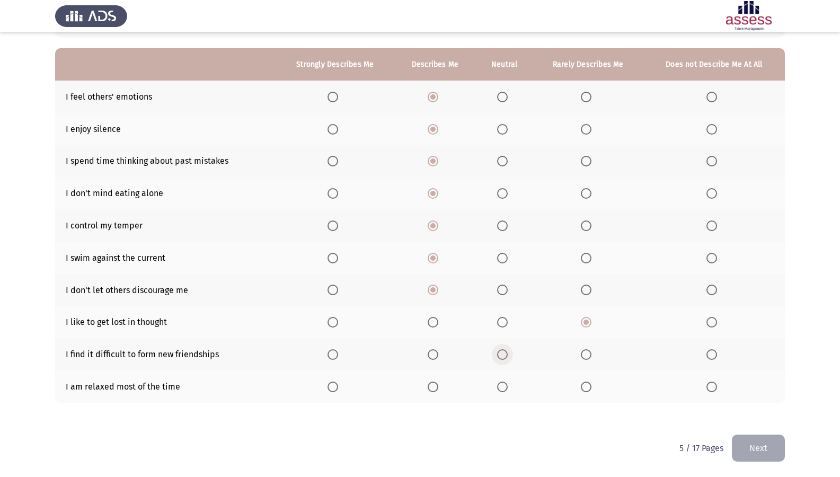
click at [508, 352] on input "Select an option" at bounding box center [502, 354] width 11 height 11
click at [443, 384] on label "Select an option" at bounding box center [435, 387] width 15 height 11
click at [438, 384] on input "Select an option" at bounding box center [433, 387] width 11 height 11
click at [760, 410] on button "Next" at bounding box center [758, 448] width 53 height 27
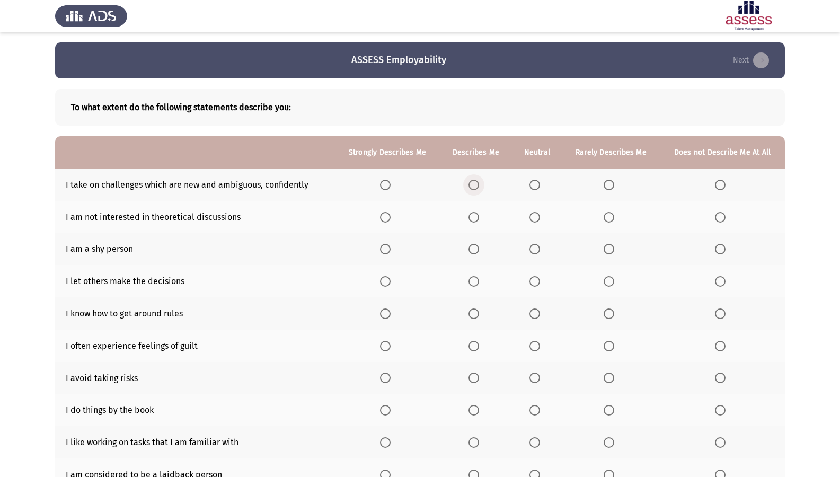
click at [478, 181] on span "Select an option" at bounding box center [474, 185] width 11 height 11
click at [478, 181] on input "Select an option" at bounding box center [474, 185] width 11 height 11
click at [687, 220] on th at bounding box center [722, 217] width 125 height 32
click at [717, 220] on span "Select an option" at bounding box center [720, 217] width 11 height 11
click at [717, 220] on input "Select an option" at bounding box center [720, 217] width 11 height 11
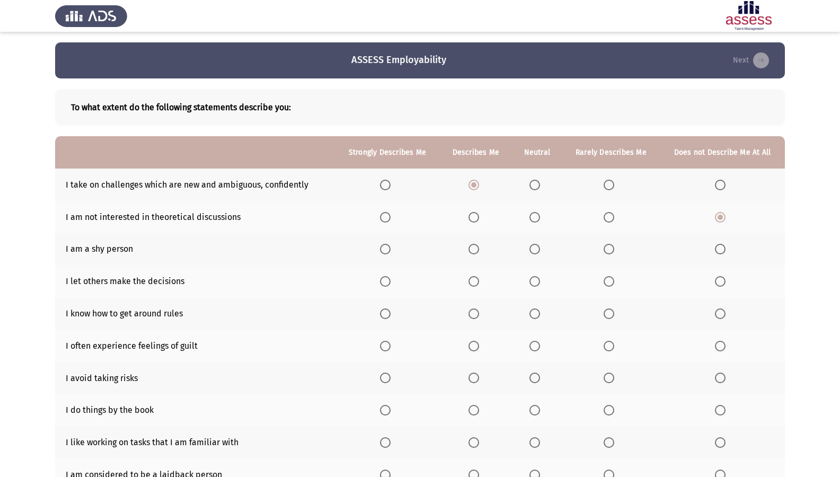
click at [711, 249] on th at bounding box center [722, 249] width 125 height 32
click at [727, 249] on label "Select an option" at bounding box center [722, 249] width 15 height 11
click at [726, 249] on input "Select an option" at bounding box center [720, 249] width 11 height 11
click at [606, 241] on th at bounding box center [612, 249] width 98 height 32
click at [614, 246] on span "Select an option" at bounding box center [609, 249] width 11 height 11
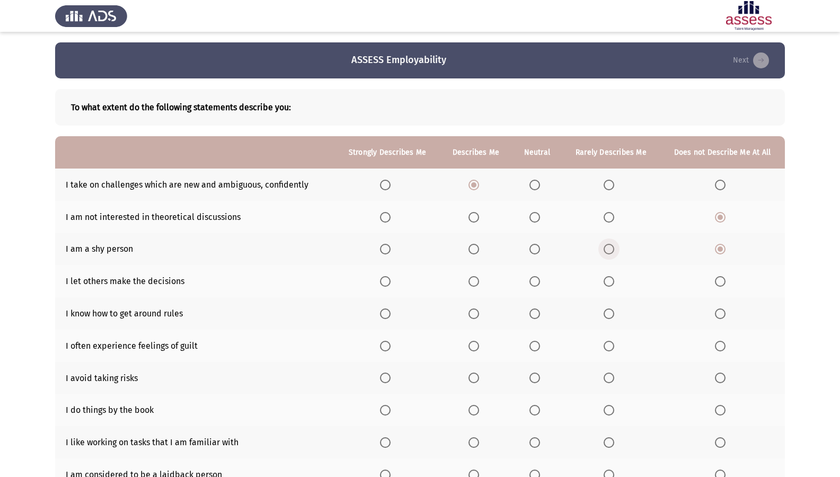
click at [614, 246] on input "Select an option" at bounding box center [609, 249] width 11 height 11
click at [607, 281] on span "Select an option" at bounding box center [609, 281] width 11 height 11
click at [607, 281] on input "Select an option" at bounding box center [609, 281] width 11 height 11
click at [470, 315] on span "Select an option" at bounding box center [474, 314] width 11 height 11
click at [470, 315] on input "Select an option" at bounding box center [474, 314] width 11 height 11
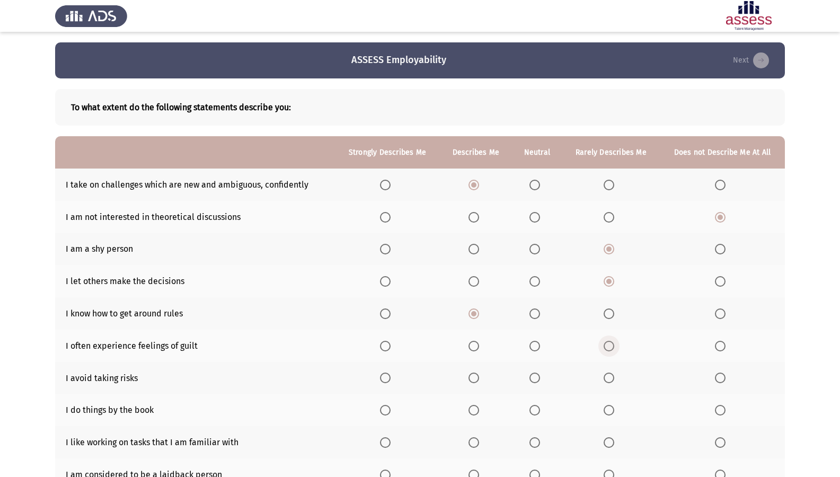
click at [615, 350] on label "Select an option" at bounding box center [611, 346] width 15 height 11
click at [615, 350] on input "Select an option" at bounding box center [609, 346] width 11 height 11
click at [602, 378] on th at bounding box center [612, 378] width 98 height 32
click at [615, 378] on span "Select an option" at bounding box center [609, 378] width 11 height 11
click at [615, 378] on input "Select an option" at bounding box center [609, 378] width 11 height 11
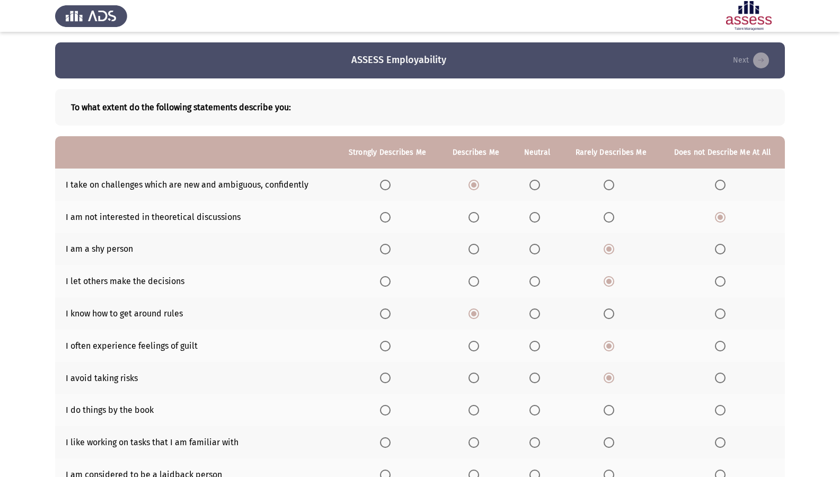
click at [398, 410] on th at bounding box center [387, 410] width 105 height 32
click at [395, 408] on label "Select an option" at bounding box center [387, 410] width 15 height 11
click at [391, 408] on input "Select an option" at bounding box center [385, 410] width 11 height 11
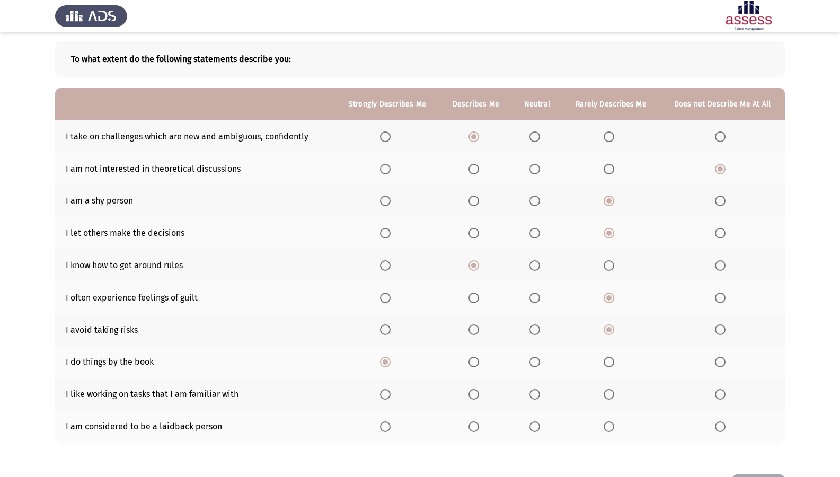
scroll to position [88, 0]
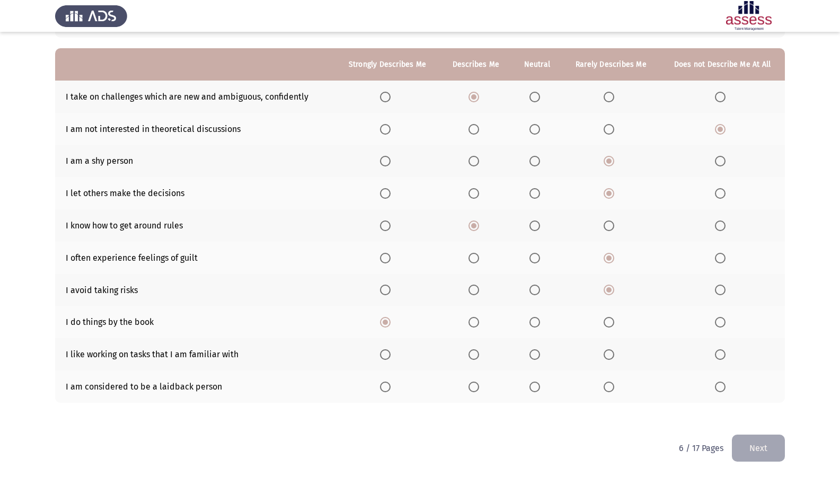
click at [395, 353] on label "Select an option" at bounding box center [387, 354] width 15 height 11
click at [391, 353] on input "Select an option" at bounding box center [385, 354] width 11 height 11
click at [479, 388] on span "Select an option" at bounding box center [474, 387] width 11 height 11
click at [479, 388] on input "Select an option" at bounding box center [474, 387] width 11 height 11
click at [774, 410] on button "Next" at bounding box center [758, 448] width 53 height 27
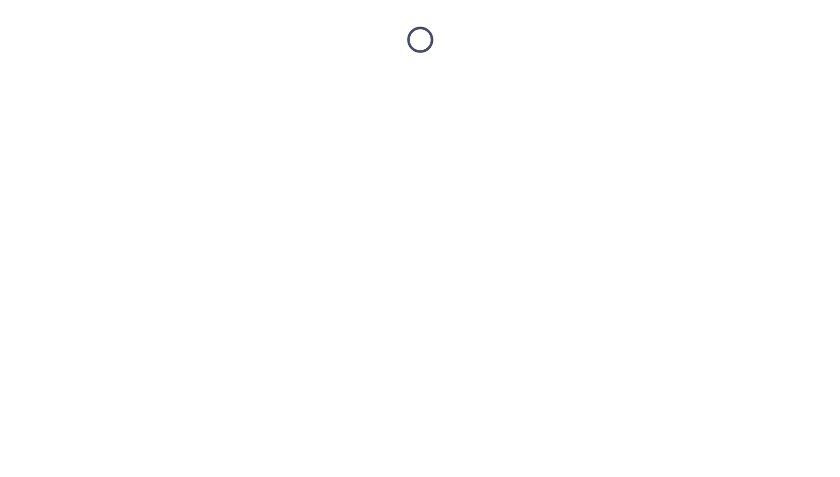
scroll to position [0, 0]
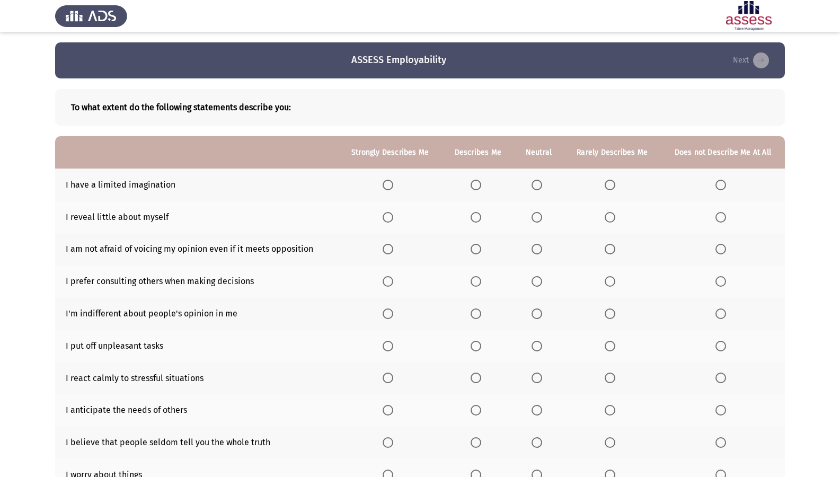
drag, startPoint x: 608, startPoint y: 172, endPoint x: 609, endPoint y: 178, distance: 5.4
click at [609, 175] on th at bounding box center [612, 185] width 97 height 32
click at [609, 178] on th at bounding box center [612, 185] width 97 height 32
click at [609, 190] on span "Select an option" at bounding box center [610, 185] width 11 height 11
click at [609, 190] on input "Select an option" at bounding box center [610, 185] width 11 height 11
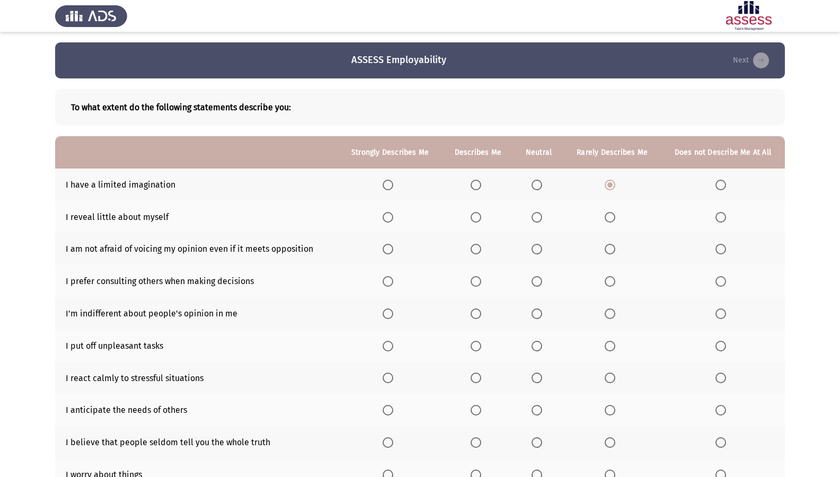
click at [480, 212] on span "Select an option" at bounding box center [476, 217] width 11 height 11
click at [480, 212] on input "Select an option" at bounding box center [476, 217] width 11 height 11
click at [478, 242] on th at bounding box center [478, 249] width 72 height 32
click at [476, 249] on span "Select an option" at bounding box center [476, 249] width 11 height 11
click at [476, 249] on input "Select an option" at bounding box center [476, 249] width 11 height 11
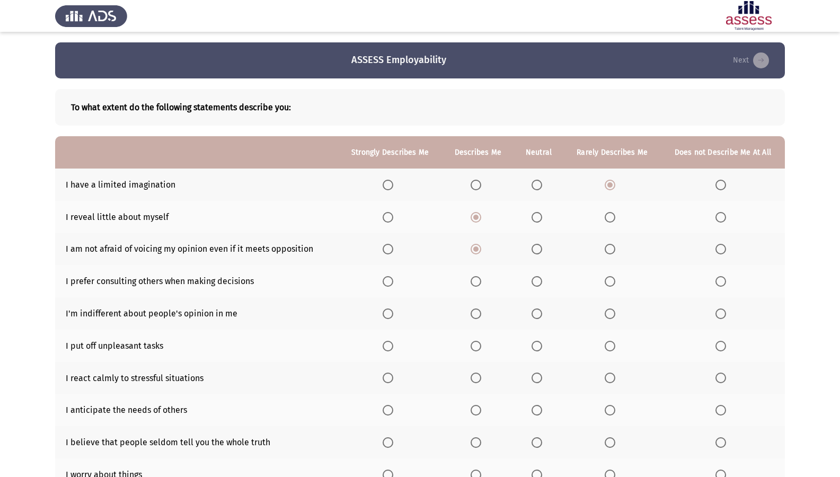
click at [475, 281] on span "Select an option" at bounding box center [476, 281] width 11 height 11
click at [475, 281] on input "Select an option" at bounding box center [476, 281] width 11 height 11
click at [481, 309] on span "Select an option" at bounding box center [476, 314] width 11 height 11
click at [481, 309] on input "Select an option" at bounding box center [476, 314] width 11 height 11
click at [624, 347] on th at bounding box center [612, 346] width 97 height 32
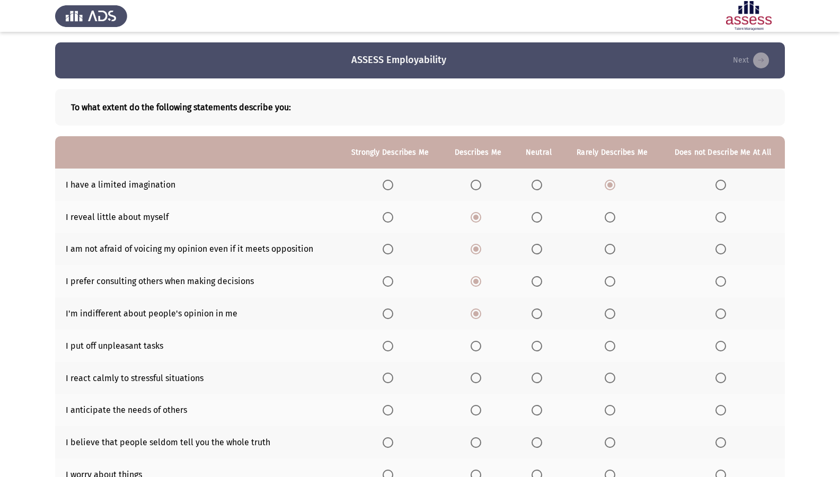
click at [600, 346] on th at bounding box center [612, 346] width 97 height 32
click at [606, 342] on th at bounding box center [612, 346] width 97 height 32
click at [613, 350] on span "Select an option" at bounding box center [610, 346] width 11 height 11
click at [613, 350] on input "Select an option" at bounding box center [610, 346] width 11 height 11
drag, startPoint x: 491, startPoint y: 382, endPoint x: 484, endPoint y: 378, distance: 8.4
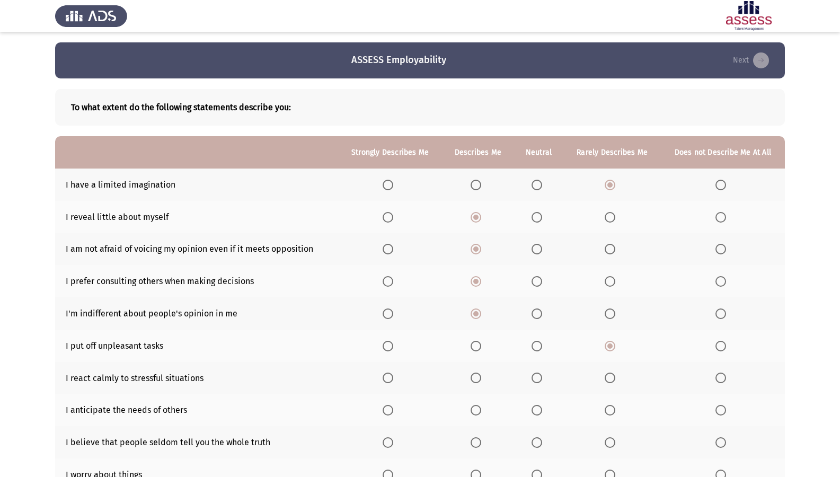
click at [491, 382] on th at bounding box center [478, 378] width 72 height 32
click at [481, 375] on span "Select an option" at bounding box center [476, 378] width 11 height 11
click at [481, 375] on input "Select an option" at bounding box center [476, 378] width 11 height 11
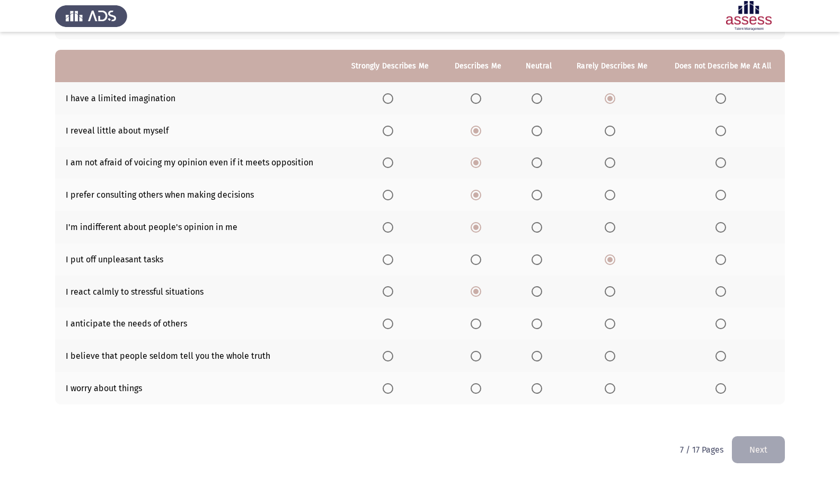
scroll to position [88, 0]
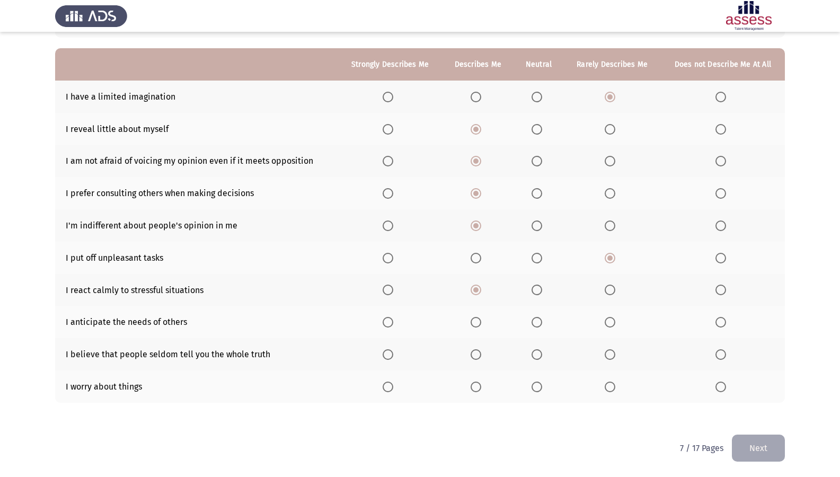
click at [492, 324] on th at bounding box center [478, 322] width 72 height 32
click at [481, 323] on span "Select an option" at bounding box center [476, 322] width 11 height 11
click at [481, 323] on input "Select an option" at bounding box center [476, 322] width 11 height 11
click at [611, 390] on span "Select an option" at bounding box center [610, 387] width 11 height 11
click at [611, 390] on input "Select an option" at bounding box center [610, 387] width 11 height 11
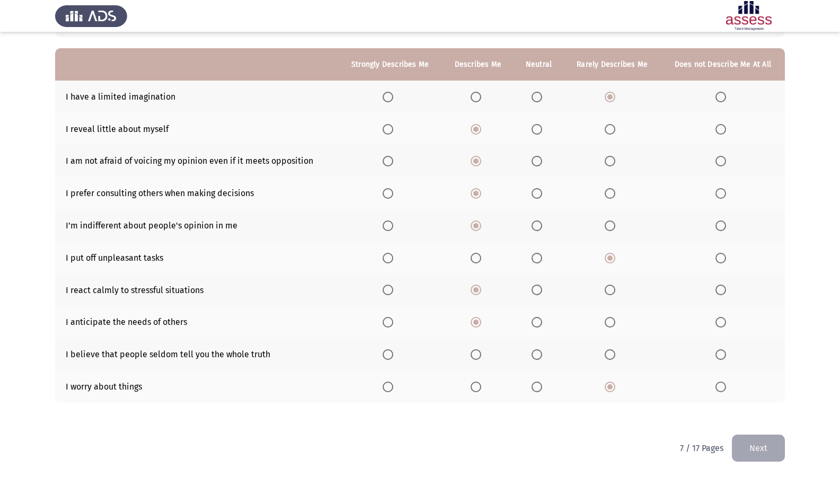
click at [472, 356] on th at bounding box center [478, 354] width 72 height 32
click at [478, 354] on span "Select an option" at bounding box center [476, 354] width 11 height 11
click at [478, 354] on input "Select an option" at bounding box center [476, 354] width 11 height 11
click at [774, 410] on button "Next" at bounding box center [758, 448] width 53 height 27
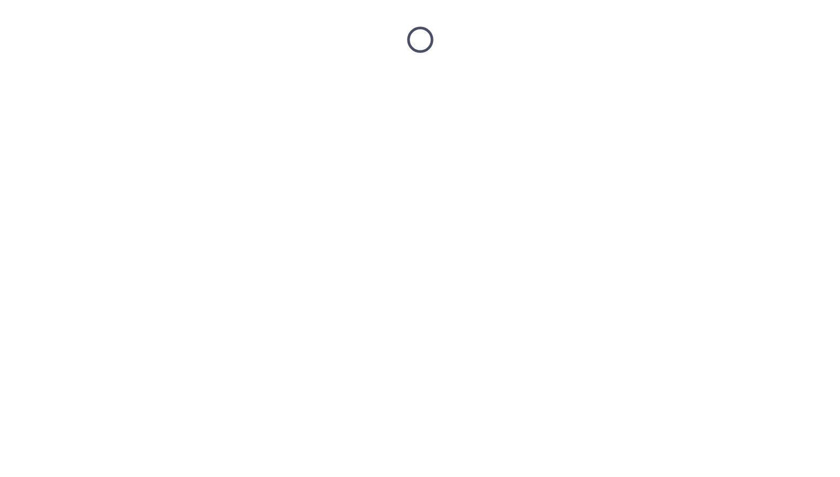
scroll to position [0, 0]
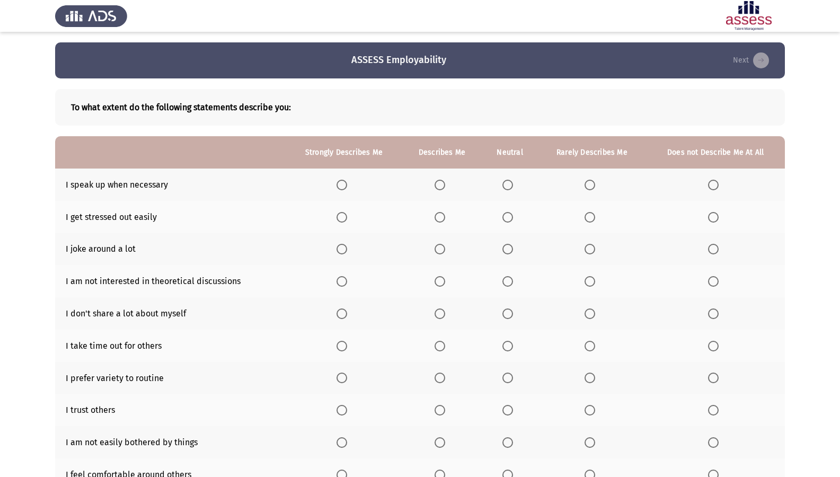
click at [348, 199] on th at bounding box center [344, 185] width 116 height 32
click at [343, 180] on span "Select an option" at bounding box center [342, 185] width 11 height 11
click at [343, 180] on input "Select an option" at bounding box center [342, 185] width 11 height 11
click at [587, 216] on span "Select an option" at bounding box center [590, 217] width 11 height 11
click at [587, 216] on input "Select an option" at bounding box center [590, 217] width 11 height 11
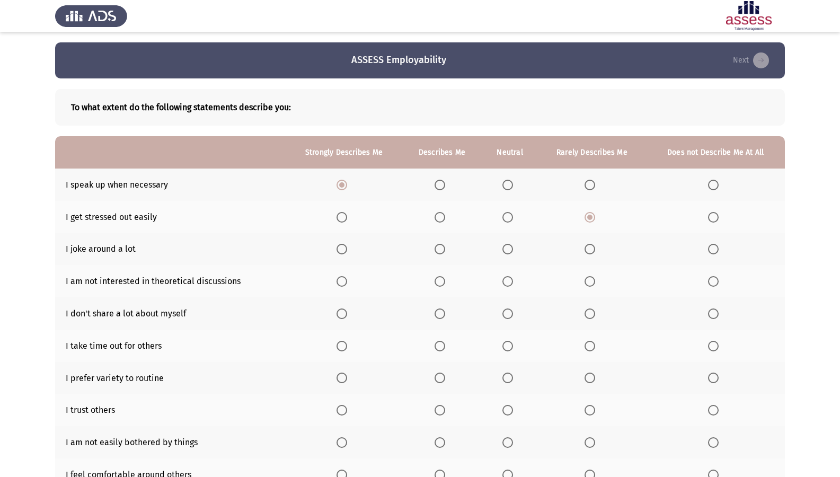
drag, startPoint x: 578, startPoint y: 245, endPoint x: 593, endPoint y: 248, distance: 15.1
click at [578, 245] on th at bounding box center [592, 249] width 109 height 32
click at [594, 248] on span "Select an option" at bounding box center [590, 249] width 11 height 11
click at [594, 248] on input "Select an option" at bounding box center [590, 249] width 11 height 11
click at [711, 275] on th at bounding box center [715, 281] width 139 height 32
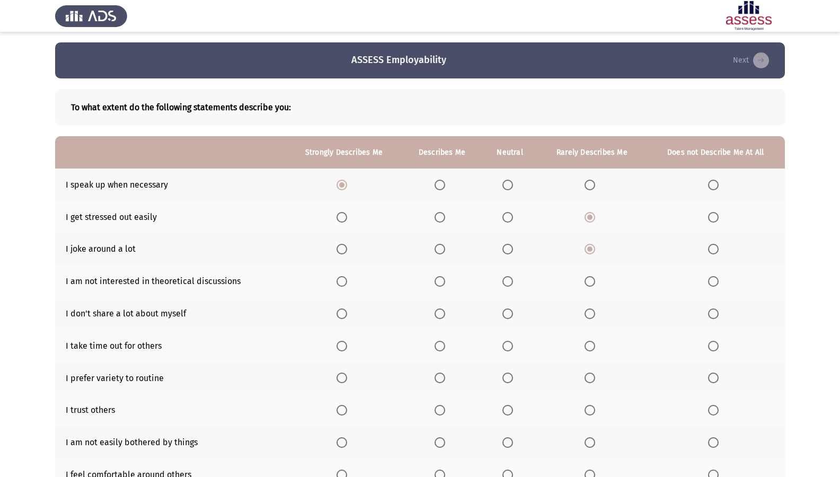
click at [709, 276] on th at bounding box center [715, 281] width 139 height 32
click at [708, 280] on th at bounding box center [715, 281] width 139 height 32
click at [711, 285] on span "Select an option" at bounding box center [713, 281] width 11 height 11
click at [711, 285] on input "Select an option" at bounding box center [713, 281] width 11 height 11
click at [434, 311] on th at bounding box center [442, 313] width 80 height 32
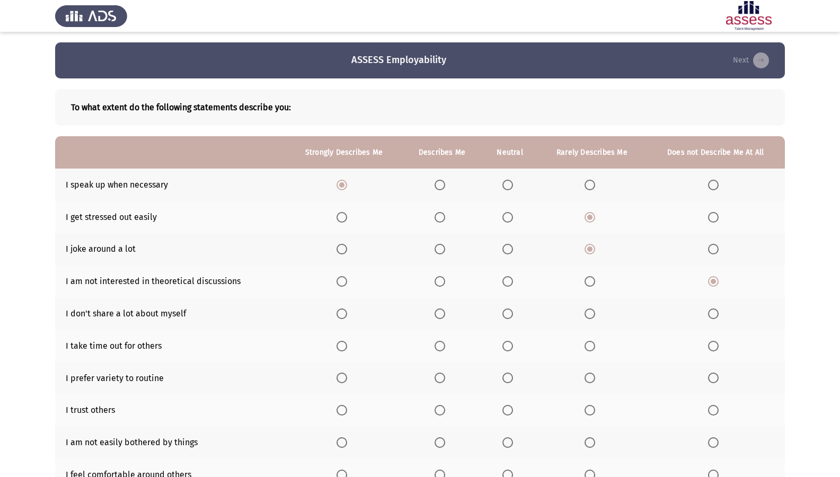
click at [442, 311] on span "Select an option" at bounding box center [440, 314] width 11 height 11
click at [442, 311] on input "Select an option" at bounding box center [440, 314] width 11 height 11
click at [519, 347] on th at bounding box center [511, 346] width 56 height 32
click at [516, 349] on label "Select an option" at bounding box center [510, 346] width 15 height 11
click at [513, 349] on input "Select an option" at bounding box center [508, 346] width 11 height 11
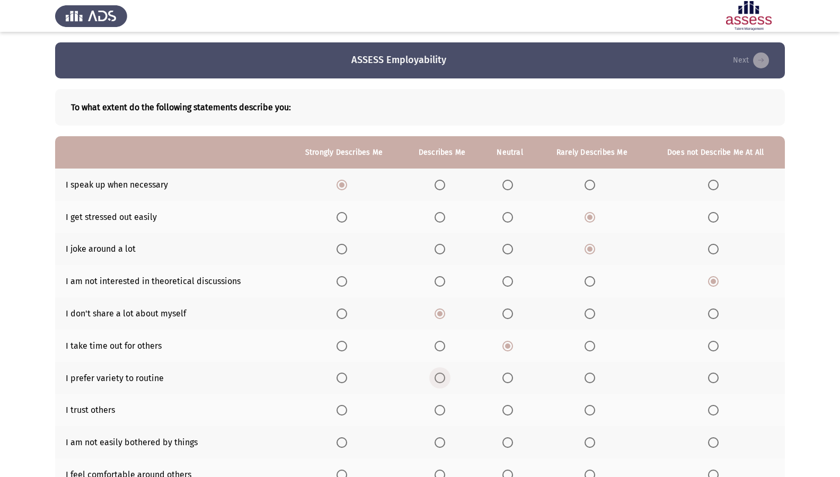
click at [445, 380] on span "Select an option" at bounding box center [440, 378] width 11 height 11
click at [445, 380] on input "Select an option" at bounding box center [440, 378] width 11 height 11
click at [442, 409] on span "Select an option" at bounding box center [440, 410] width 11 height 11
click at [442, 409] on input "Select an option" at bounding box center [440, 410] width 11 height 11
click at [444, 410] on span "Select an option" at bounding box center [440, 442] width 11 height 11
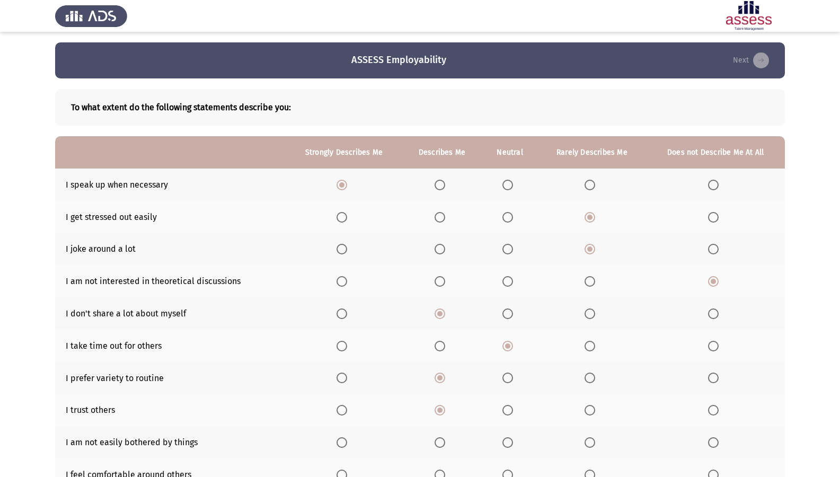
click at [444, 410] on input "Select an option" at bounding box center [440, 442] width 11 height 11
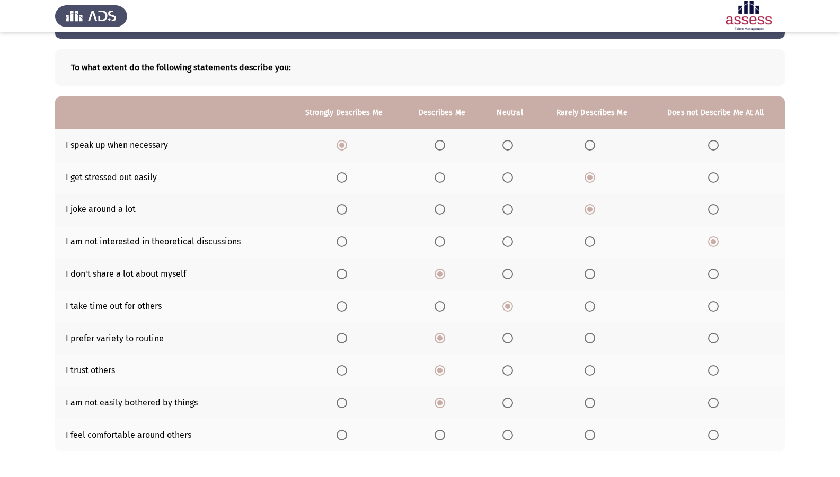
scroll to position [88, 0]
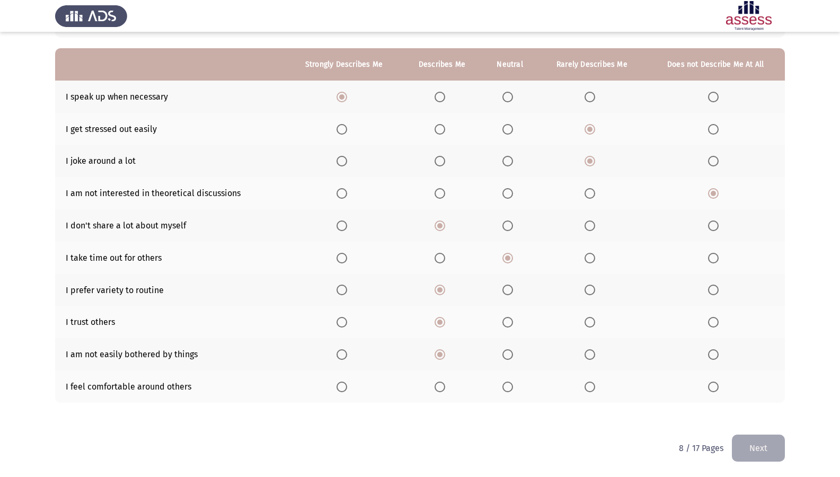
click at [437, 382] on span "Select an option" at bounding box center [440, 387] width 11 height 11
click at [437, 382] on input "Select an option" at bounding box center [440, 387] width 11 height 11
click at [759, 410] on button "Next" at bounding box center [758, 448] width 53 height 27
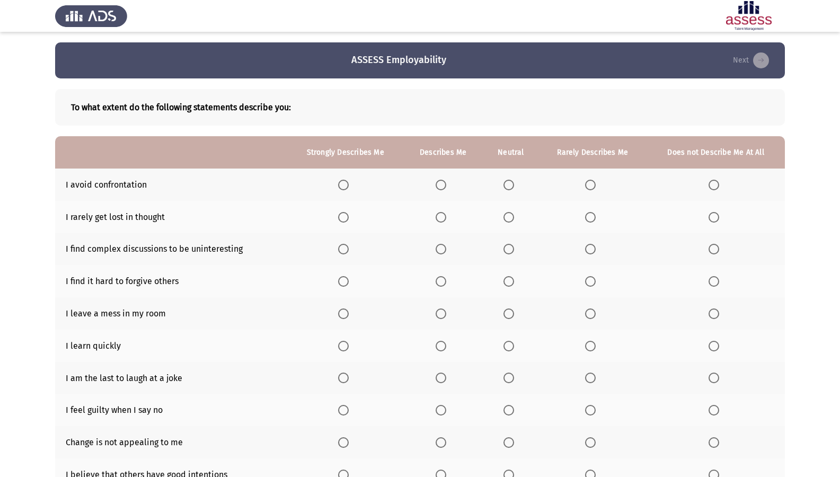
click at [599, 183] on label "Select an option" at bounding box center [592, 185] width 15 height 11
click at [596, 183] on input "Select an option" at bounding box center [590, 185] width 11 height 11
click at [442, 214] on span "Select an option" at bounding box center [441, 217] width 11 height 11
click at [442, 214] on input "Select an option" at bounding box center [441, 217] width 11 height 11
click at [587, 245] on span "Select an option" at bounding box center [590, 249] width 11 height 11
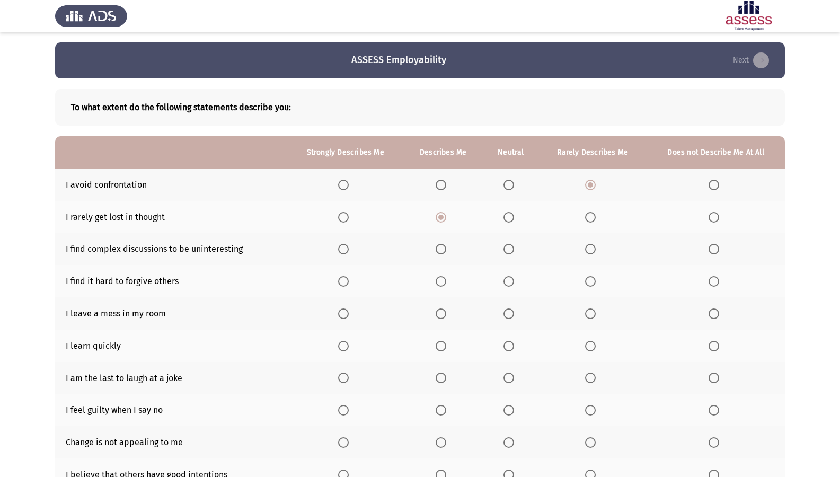
click at [587, 245] on input "Select an option" at bounding box center [590, 249] width 11 height 11
click at [592, 283] on span "Select an option" at bounding box center [590, 281] width 11 height 11
click at [592, 283] on input "Select an option" at bounding box center [590, 281] width 11 height 11
click at [597, 316] on label "Select an option" at bounding box center [592, 314] width 15 height 11
click at [596, 316] on input "Select an option" at bounding box center [590, 314] width 11 height 11
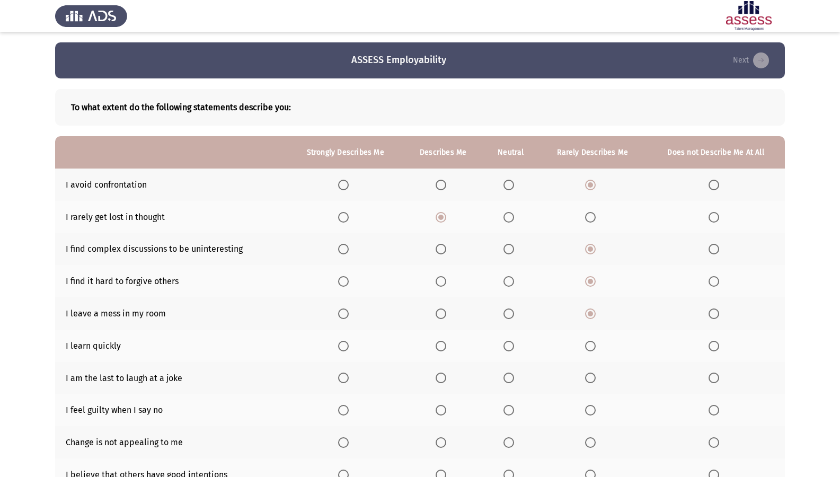
click at [443, 346] on span "Select an option" at bounding box center [441, 346] width 11 height 11
click at [443, 346] on input "Select an option" at bounding box center [441, 346] width 11 height 11
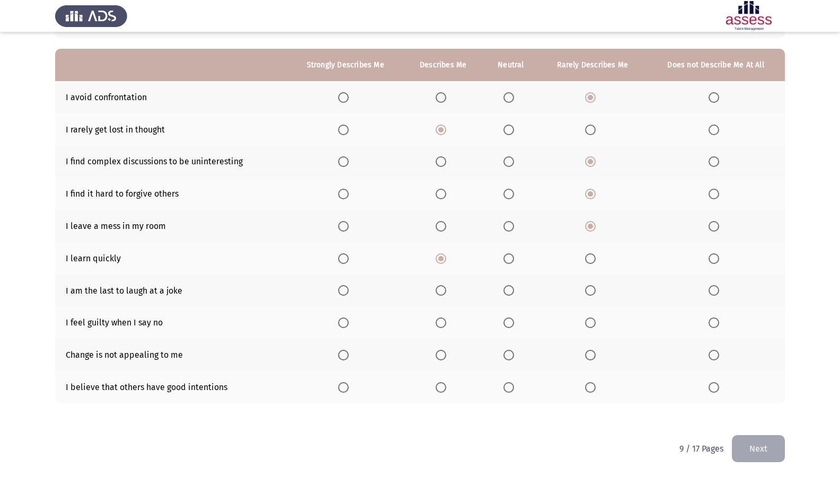
scroll to position [88, 0]
click at [446, 293] on span "Select an option" at bounding box center [441, 290] width 11 height 11
click at [446, 293] on input "Select an option" at bounding box center [441, 290] width 11 height 11
click at [593, 321] on span "Select an option" at bounding box center [590, 322] width 11 height 11
click at [593, 321] on input "Select an option" at bounding box center [590, 322] width 11 height 11
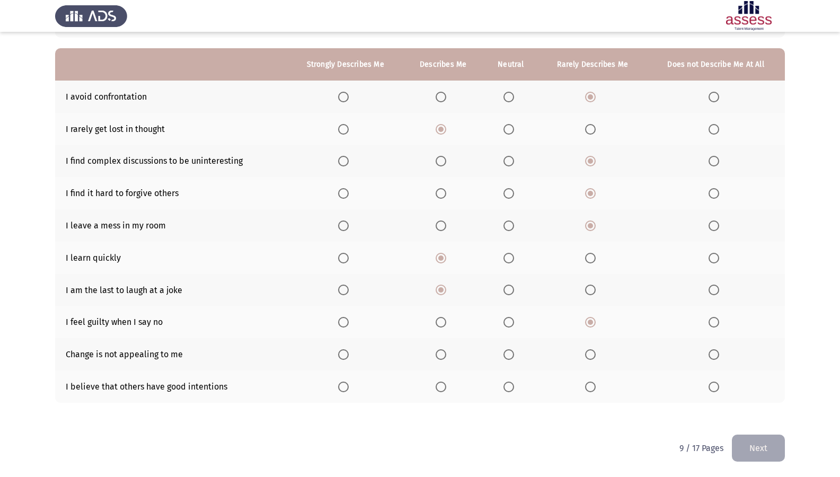
click at [589, 353] on span "Select an option" at bounding box center [590, 354] width 11 height 11
click at [589, 353] on input "Select an option" at bounding box center [590, 354] width 11 height 11
click at [504, 390] on th at bounding box center [512, 387] width 56 height 32
click at [511, 388] on span "Select an option" at bounding box center [509, 387] width 11 height 11
click at [511, 388] on input "Select an option" at bounding box center [509, 387] width 11 height 11
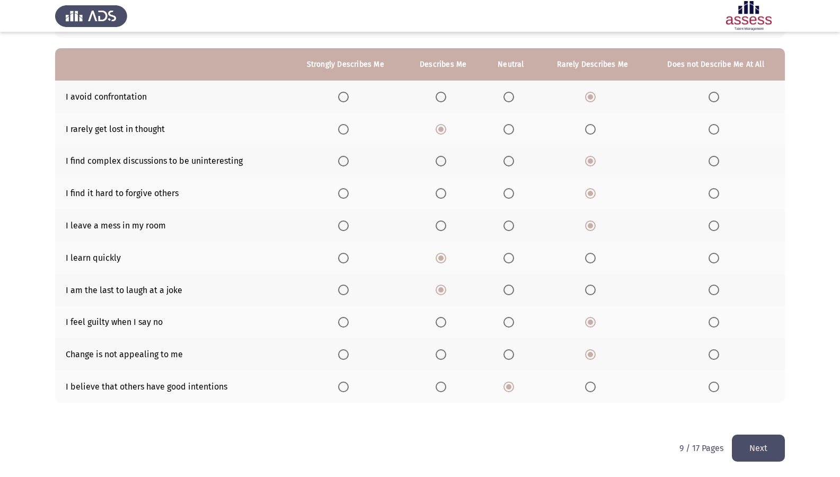
click at [766, 410] on button "Next" at bounding box center [758, 448] width 53 height 27
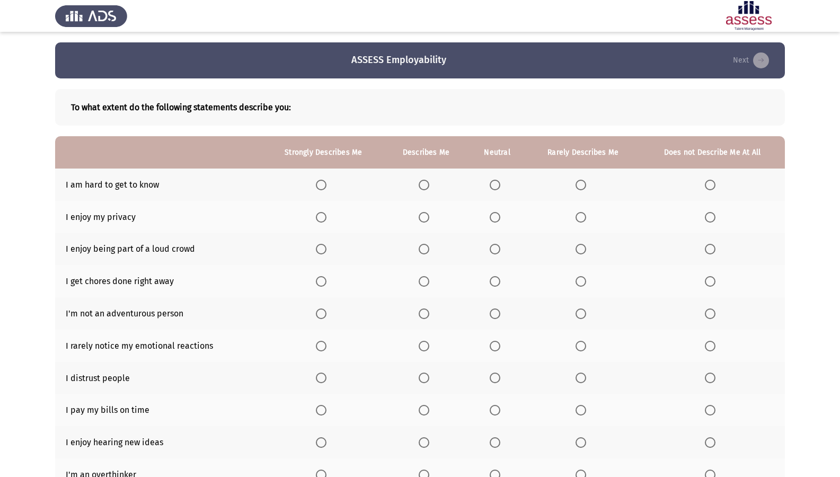
click at [498, 181] on span "Select an option" at bounding box center [495, 185] width 11 height 11
click at [498, 181] on input "Select an option" at bounding box center [495, 185] width 11 height 11
click at [331, 216] on label "Select an option" at bounding box center [323, 217] width 15 height 11
click at [327, 216] on input "Select an option" at bounding box center [321, 217] width 11 height 11
click at [419, 253] on span "Select an option" at bounding box center [424, 249] width 11 height 11
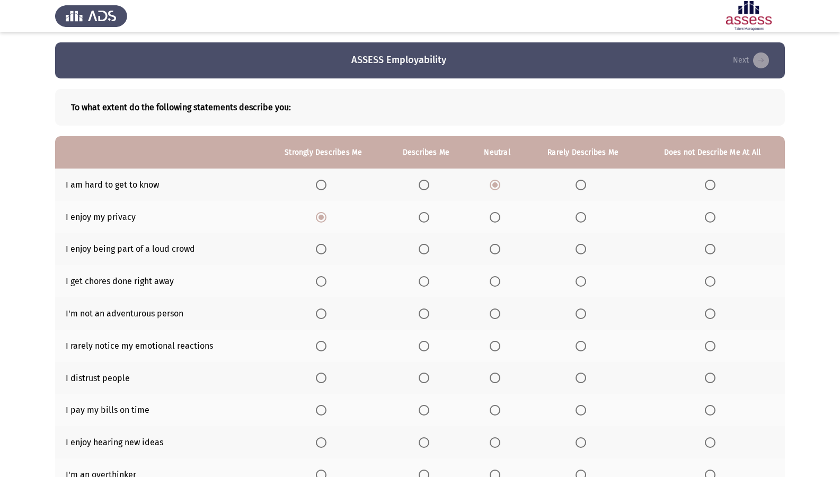
click at [419, 253] on input "Select an option" at bounding box center [424, 249] width 11 height 11
click at [329, 283] on label "Select an option" at bounding box center [323, 281] width 15 height 11
click at [327, 283] on input "Select an option" at bounding box center [321, 281] width 11 height 11
click at [580, 315] on span "Select an option" at bounding box center [581, 314] width 11 height 11
click at [580, 315] on input "Select an option" at bounding box center [581, 314] width 11 height 11
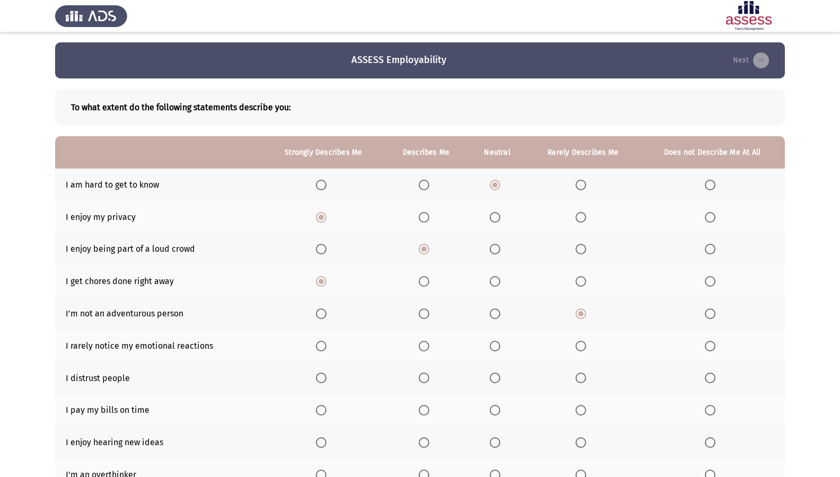
click at [437, 344] on th at bounding box center [426, 346] width 84 height 32
click at [434, 345] on th at bounding box center [426, 346] width 84 height 32
click at [424, 348] on span "Select an option" at bounding box center [424, 346] width 11 height 11
click at [424, 348] on input "Select an option" at bounding box center [424, 346] width 11 height 11
click at [584, 375] on span "Select an option" at bounding box center [581, 378] width 11 height 11
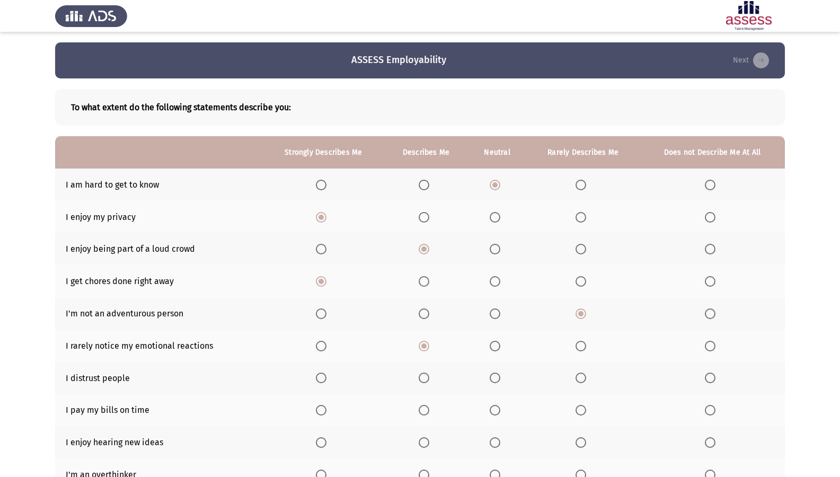
click at [584, 375] on input "Select an option" at bounding box center [581, 378] width 11 height 11
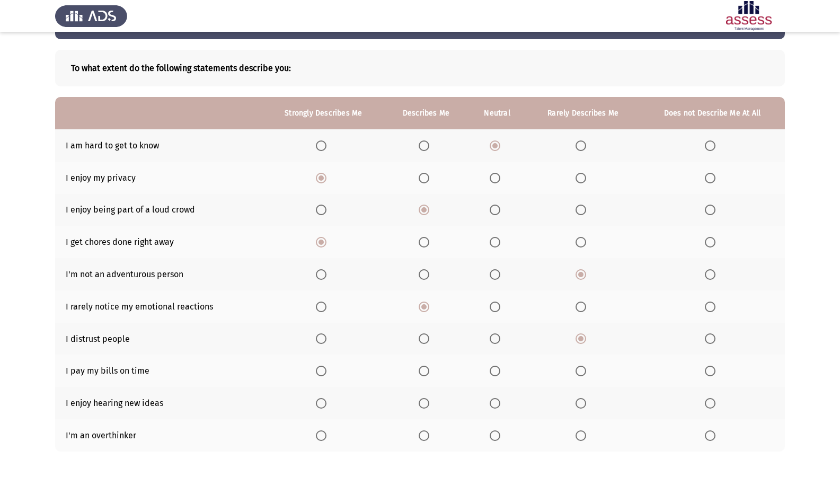
scroll to position [88, 0]
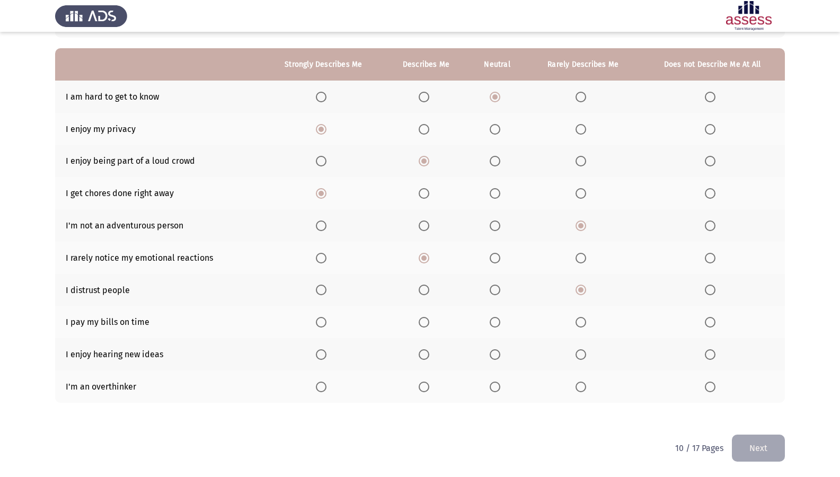
click at [432, 292] on label "Select an option" at bounding box center [426, 290] width 15 height 11
click at [429, 292] on input "Select an option" at bounding box center [424, 290] width 11 height 11
click at [576, 282] on th at bounding box center [583, 290] width 113 height 32
click at [576, 284] on th at bounding box center [583, 290] width 113 height 32
click at [578, 288] on span "Select an option" at bounding box center [581, 290] width 11 height 11
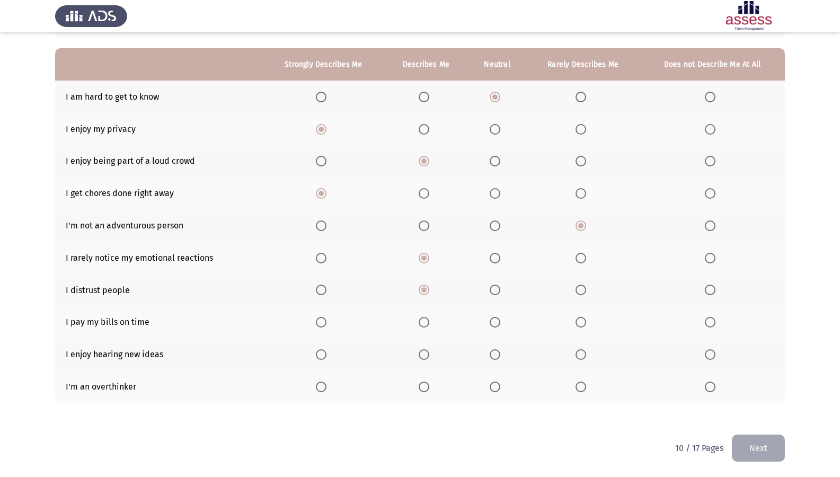
click at [578, 288] on input "Select an option" at bounding box center [581, 290] width 11 height 11
click at [416, 320] on th at bounding box center [426, 322] width 84 height 32
click at [414, 320] on th at bounding box center [426, 322] width 84 height 32
click at [436, 322] on th at bounding box center [426, 322] width 84 height 32
click at [433, 330] on th at bounding box center [426, 322] width 84 height 32
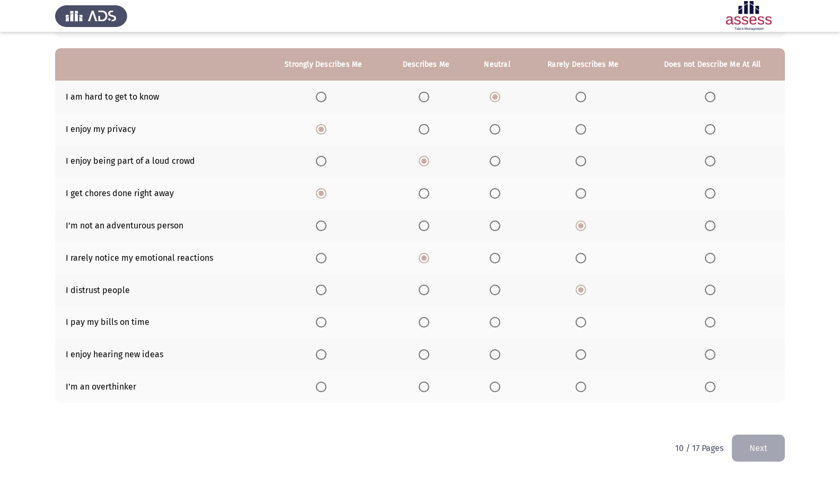
click at [429, 327] on label "Select an option" at bounding box center [426, 322] width 15 height 11
click at [429, 327] on input "Select an option" at bounding box center [424, 322] width 11 height 11
click at [426, 356] on span "Select an option" at bounding box center [424, 354] width 11 height 11
click at [426, 356] on input "Select an option" at bounding box center [424, 354] width 11 height 11
click at [502, 392] on th at bounding box center [497, 387] width 58 height 32
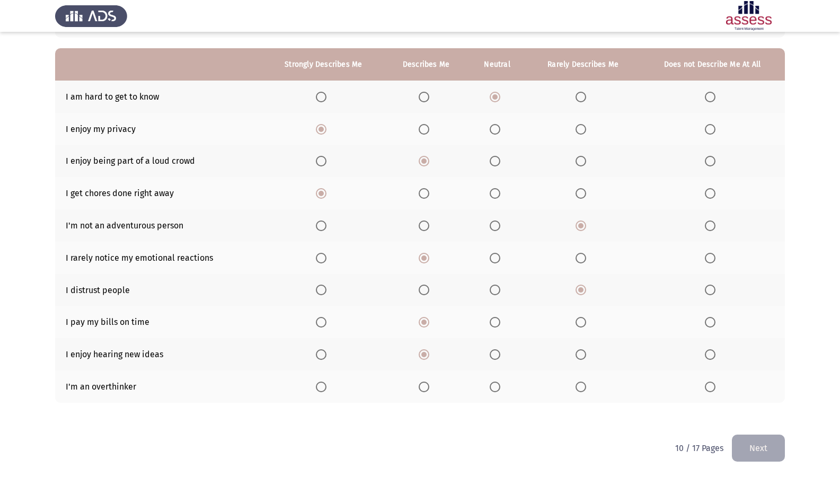
click at [496, 385] on span "Select an option" at bounding box center [495, 387] width 11 height 11
click at [496, 385] on input "Select an option" at bounding box center [495, 387] width 11 height 11
click at [771, 410] on button "Next" at bounding box center [758, 448] width 53 height 27
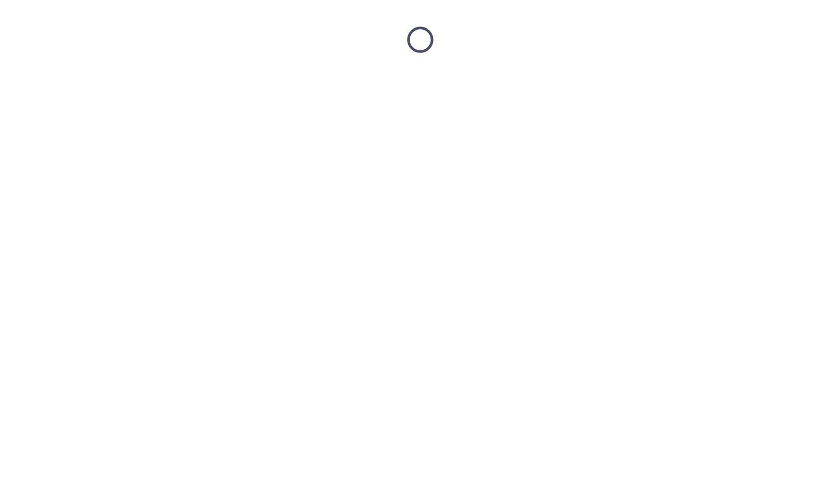
scroll to position [0, 0]
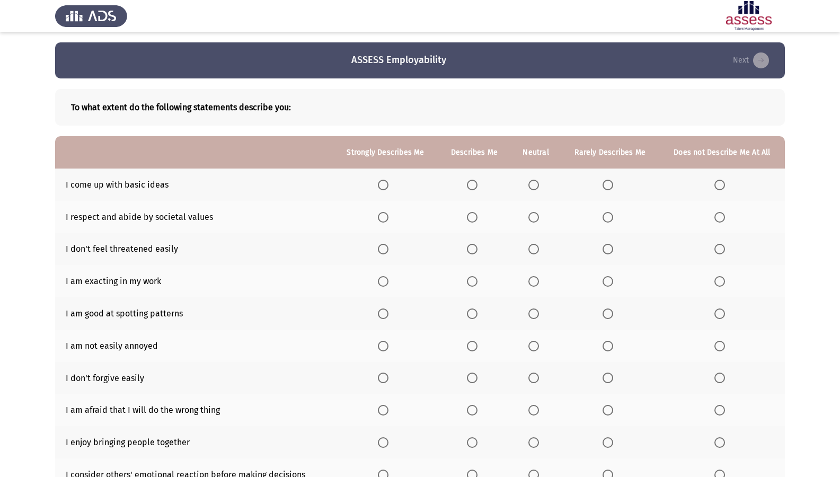
click at [454, 187] on th at bounding box center [474, 185] width 73 height 32
click at [468, 185] on th at bounding box center [474, 185] width 73 height 32
click at [474, 182] on span "Select an option" at bounding box center [472, 185] width 11 height 11
click at [474, 182] on input "Select an option" at bounding box center [472, 185] width 11 height 11
click at [387, 226] on th at bounding box center [385, 217] width 105 height 32
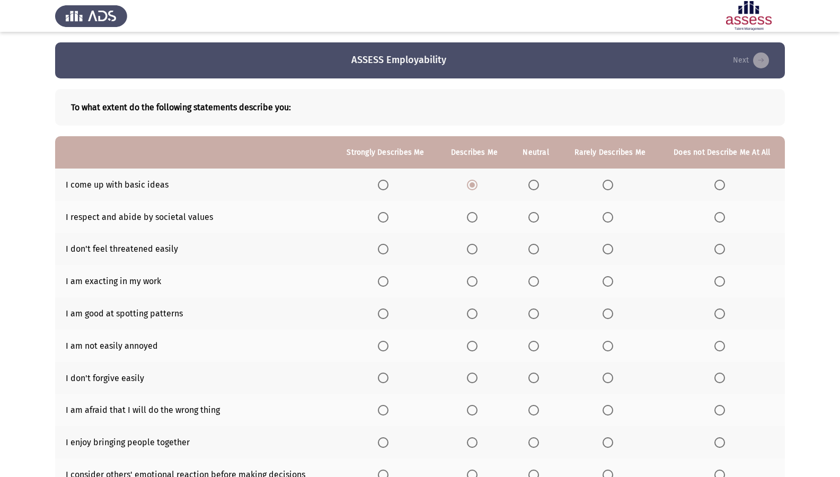
click at [384, 228] on th at bounding box center [385, 217] width 105 height 32
click at [383, 222] on th at bounding box center [385, 217] width 105 height 32
click at [384, 248] on span "Select an option" at bounding box center [383, 249] width 11 height 11
click at [384, 248] on input "Select an option" at bounding box center [383, 249] width 11 height 11
click at [389, 215] on span "Select an option" at bounding box center [383, 217] width 11 height 11
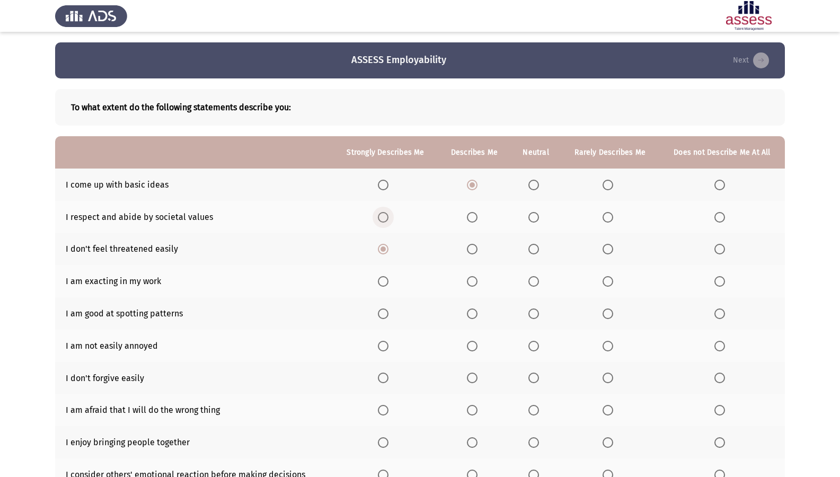
click at [389, 215] on input "Select an option" at bounding box center [383, 217] width 11 height 11
click at [391, 282] on label "Select an option" at bounding box center [385, 281] width 15 height 11
click at [389, 282] on input "Select an option" at bounding box center [383, 281] width 11 height 11
click at [469, 317] on span "Select an option" at bounding box center [472, 314] width 11 height 11
click at [469, 317] on input "Select an option" at bounding box center [472, 314] width 11 height 11
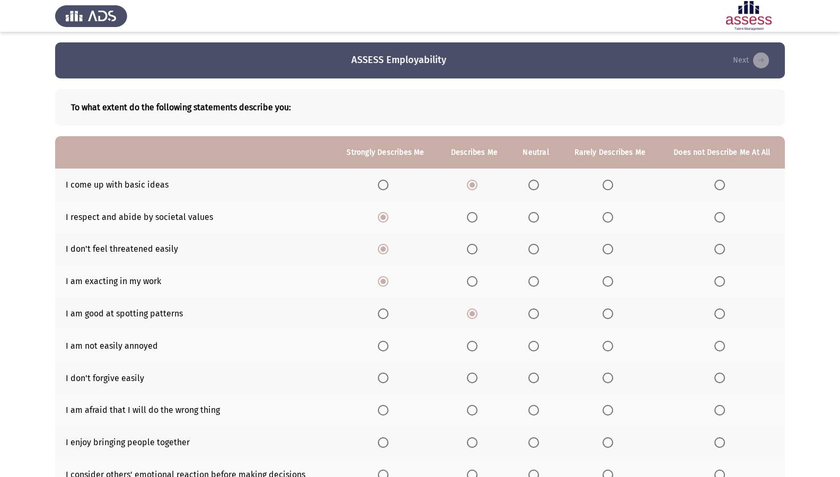
click at [382, 342] on span "Select an option" at bounding box center [383, 346] width 11 height 11
click at [382, 342] on input "Select an option" at bounding box center [383, 346] width 11 height 11
click at [547, 381] on th at bounding box center [536, 378] width 50 height 32
click at [481, 372] on th at bounding box center [474, 378] width 73 height 32
click at [476, 374] on span "Select an option" at bounding box center [472, 378] width 11 height 11
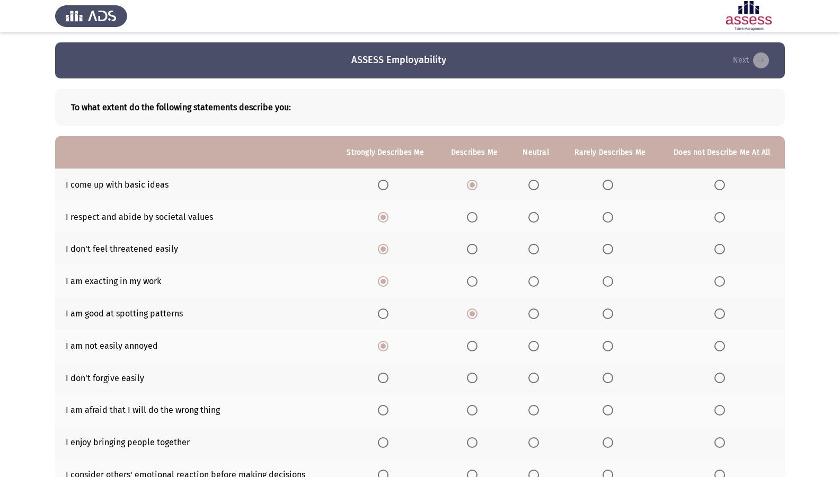
click at [476, 374] on input "Select an option" at bounding box center [472, 378] width 11 height 11
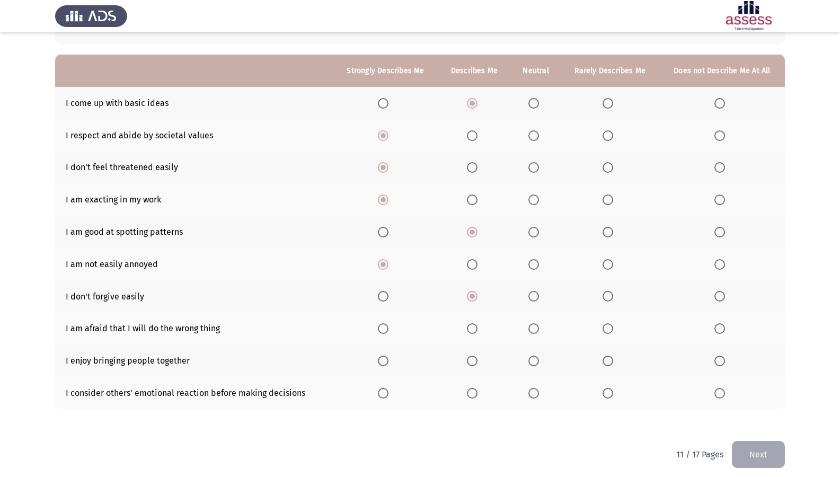
scroll to position [88, 0]
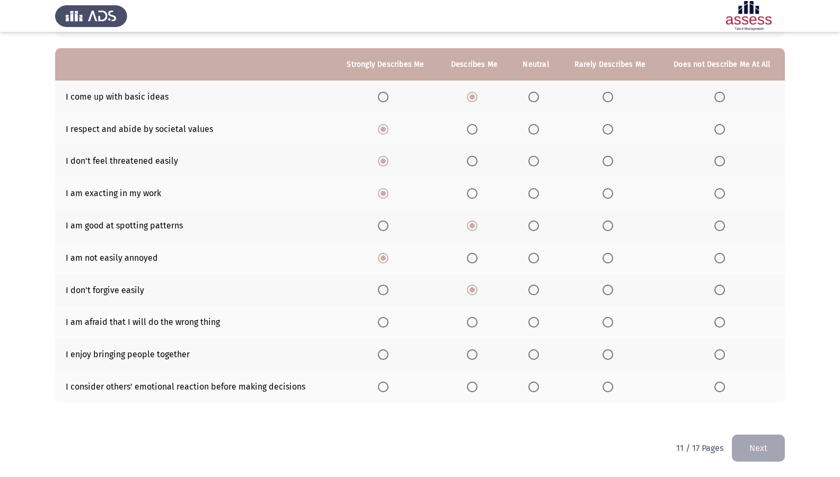
click at [537, 319] on span "Select an option" at bounding box center [534, 322] width 11 height 11
click at [537, 319] on input "Select an option" at bounding box center [534, 322] width 11 height 11
click at [482, 355] on label "Select an option" at bounding box center [474, 354] width 15 height 11
click at [478, 355] on input "Select an option" at bounding box center [472, 354] width 11 height 11
click at [541, 387] on label "Select an option" at bounding box center [536, 387] width 15 height 11
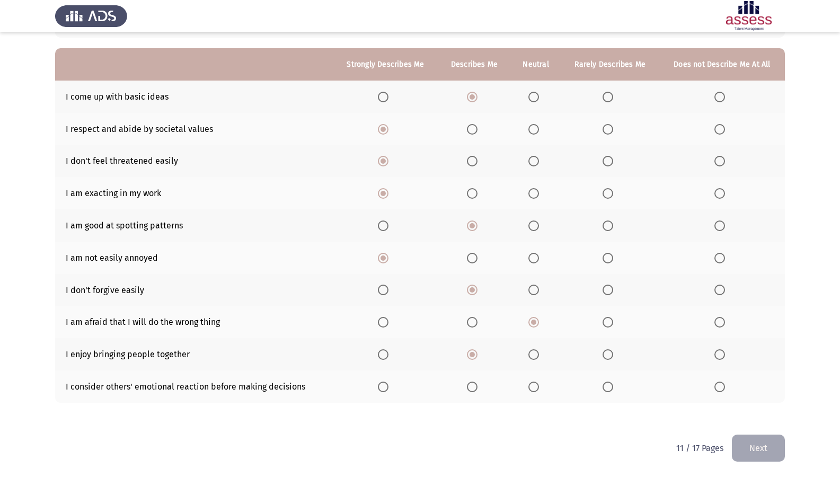
click at [539, 387] on input "Select an option" at bounding box center [534, 387] width 11 height 11
click at [789, 410] on html "ASSESS Employability Next To what extent do the following statements describe y…" at bounding box center [420, 194] width 840 height 565
click at [763, 410] on button "Next" at bounding box center [758, 448] width 53 height 27
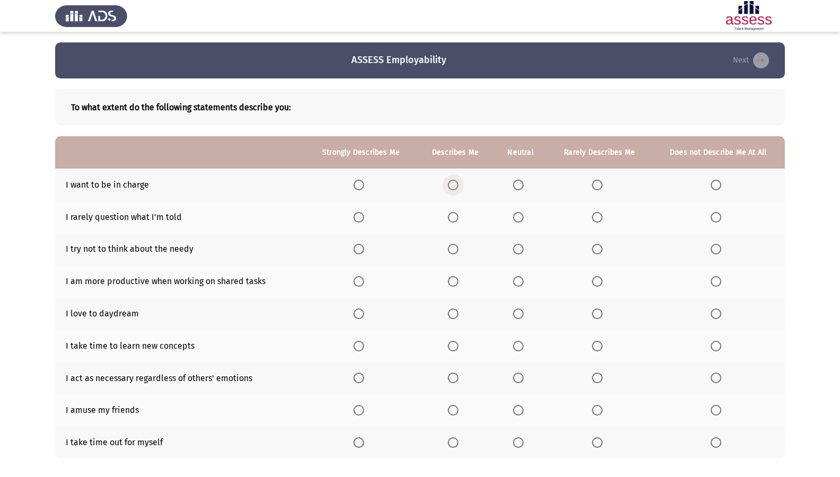
click at [462, 186] on label "Select an option" at bounding box center [455, 185] width 15 height 11
click at [459, 186] on input "Select an option" at bounding box center [453, 185] width 11 height 11
click at [594, 217] on span "Select an option" at bounding box center [597, 217] width 11 height 11
click at [594, 217] on input "Select an option" at bounding box center [597, 217] width 11 height 11
click at [514, 249] on th at bounding box center [521, 249] width 54 height 32
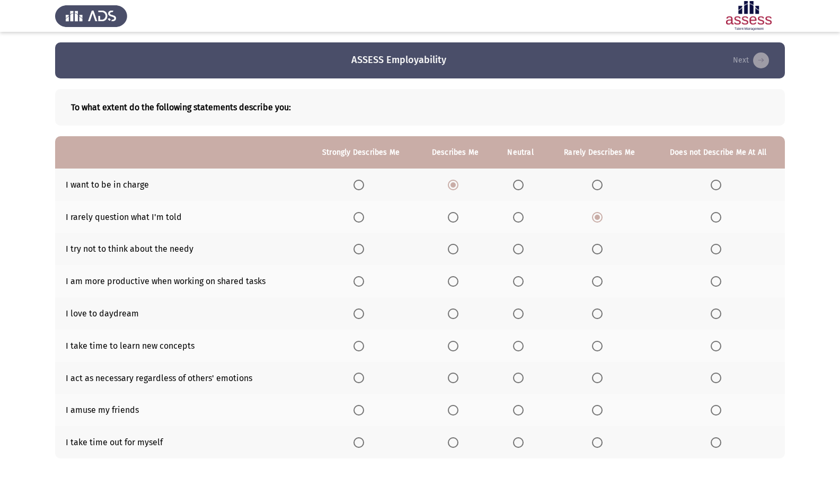
click at [521, 250] on span "Select an option" at bounding box center [518, 249] width 11 height 11
click at [521, 250] on input "Select an option" at bounding box center [518, 249] width 11 height 11
click at [520, 287] on th at bounding box center [521, 281] width 54 height 32
click at [523, 285] on span "Select an option" at bounding box center [518, 281] width 11 height 11
click at [523, 285] on input "Select an option" at bounding box center [518, 281] width 11 height 11
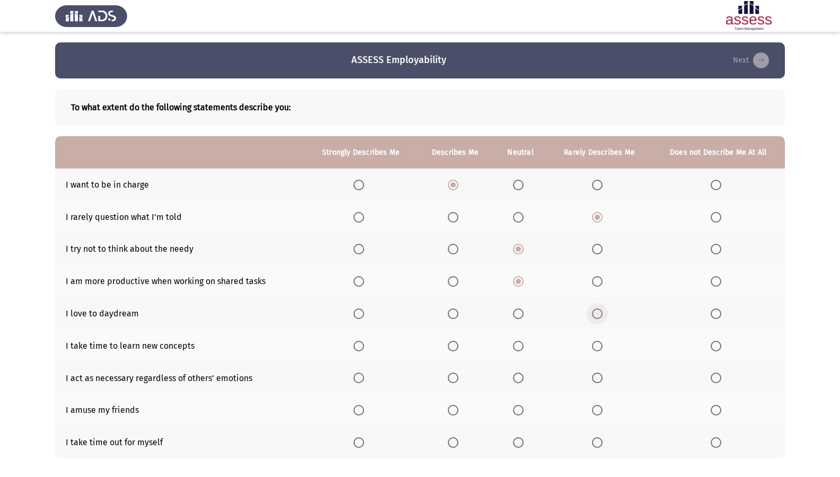
click at [595, 314] on span "Select an option" at bounding box center [597, 314] width 11 height 11
click at [595, 314] on input "Select an option" at bounding box center [597, 314] width 11 height 11
click at [457, 348] on span "Select an option" at bounding box center [453, 346] width 11 height 11
click at [457, 348] on input "Select an option" at bounding box center [453, 346] width 11 height 11
click at [367, 380] on label "Select an option" at bounding box center [361, 378] width 15 height 11
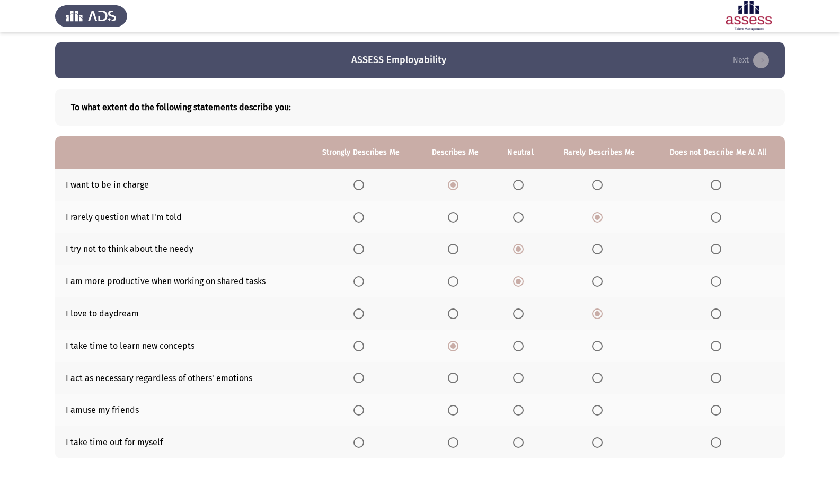
click at [364, 380] on input "Select an option" at bounding box center [359, 378] width 11 height 11
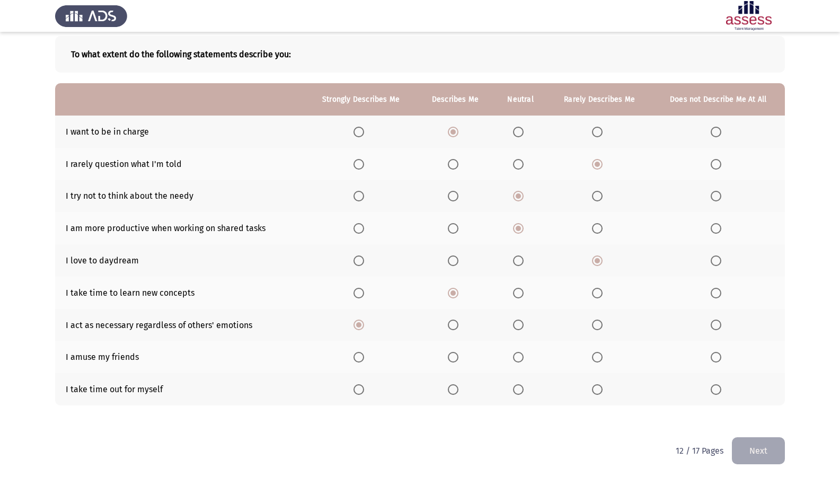
click at [513, 355] on th at bounding box center [521, 357] width 54 height 32
click at [514, 355] on th at bounding box center [521, 357] width 54 height 32
click at [516, 358] on span "Select an option" at bounding box center [518, 357] width 11 height 11
click at [516, 358] on input "Select an option" at bounding box center [518, 357] width 11 height 11
click at [368, 387] on label "Select an option" at bounding box center [361, 389] width 15 height 11
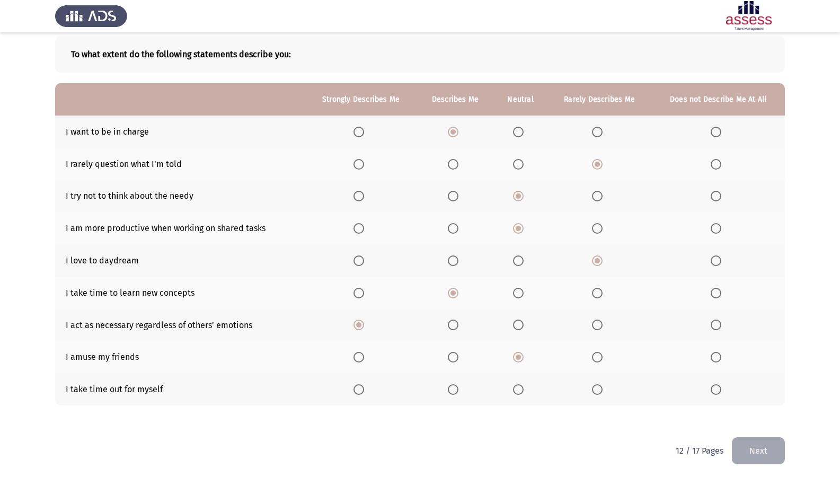
click at [364, 387] on input "Select an option" at bounding box center [359, 389] width 11 height 11
click at [773, 410] on button "Next" at bounding box center [758, 450] width 53 height 27
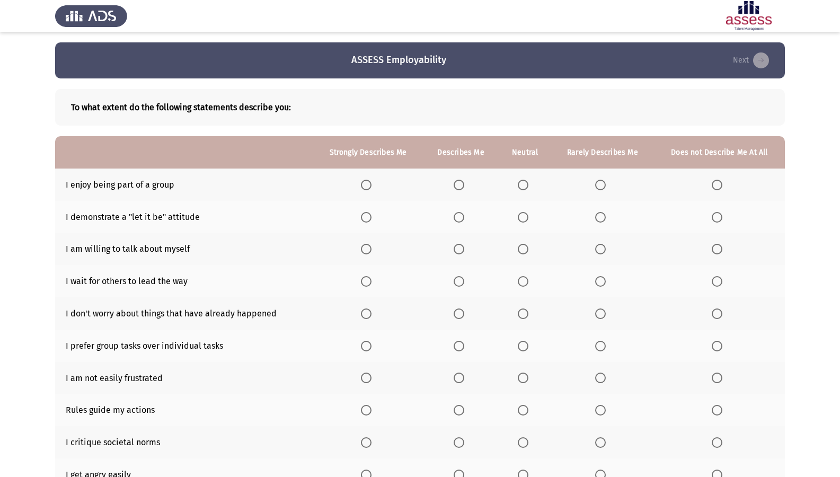
click at [460, 196] on th at bounding box center [461, 185] width 76 height 32
click at [459, 187] on span "Select an option" at bounding box center [459, 185] width 11 height 11
click at [459, 187] on input "Select an option" at bounding box center [459, 185] width 11 height 11
click at [459, 220] on span "Select an option" at bounding box center [459, 217] width 11 height 11
click at [459, 220] on input "Select an option" at bounding box center [459, 217] width 11 height 11
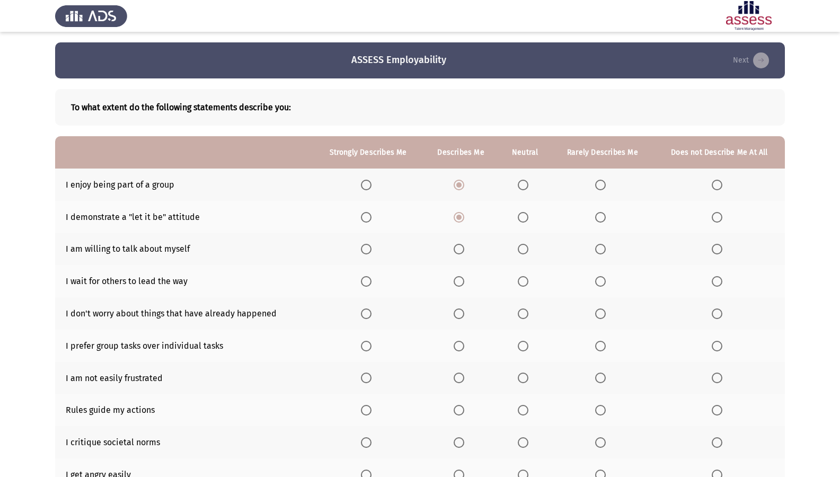
click at [466, 241] on th at bounding box center [461, 249] width 76 height 32
click at [466, 248] on label "Select an option" at bounding box center [461, 249] width 15 height 11
click at [464, 248] on input "Select an option" at bounding box center [459, 249] width 11 height 11
click at [528, 280] on label "Select an option" at bounding box center [525, 281] width 15 height 11
click at [528, 280] on input "Select an option" at bounding box center [523, 281] width 11 height 11
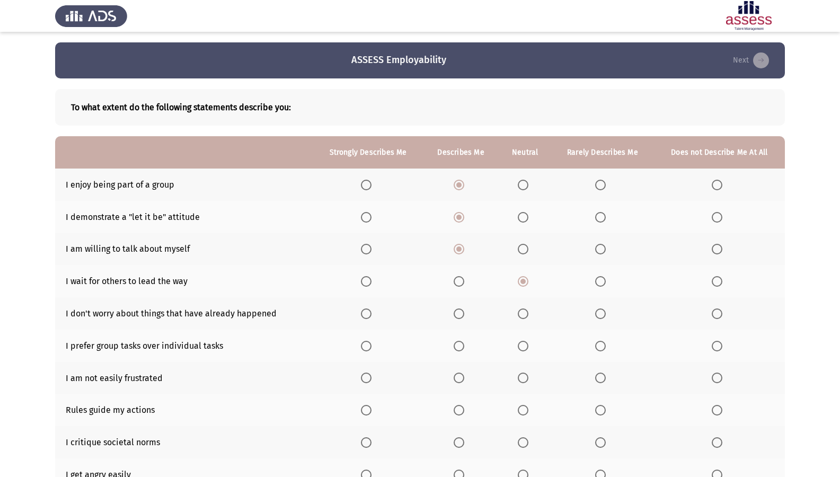
click at [459, 313] on span "Select an option" at bounding box center [459, 314] width 11 height 11
click at [459, 313] on input "Select an option" at bounding box center [459, 314] width 11 height 11
click at [519, 350] on span "Select an option" at bounding box center [523, 346] width 11 height 11
click at [519, 350] on input "Select an option" at bounding box center [523, 346] width 11 height 11
click at [463, 376] on span "Select an option" at bounding box center [459, 378] width 11 height 11
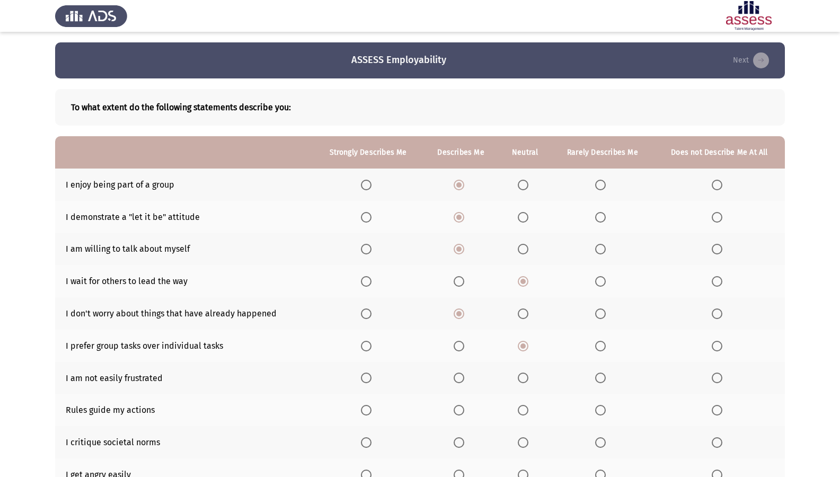
click at [463, 376] on input "Select an option" at bounding box center [459, 378] width 11 height 11
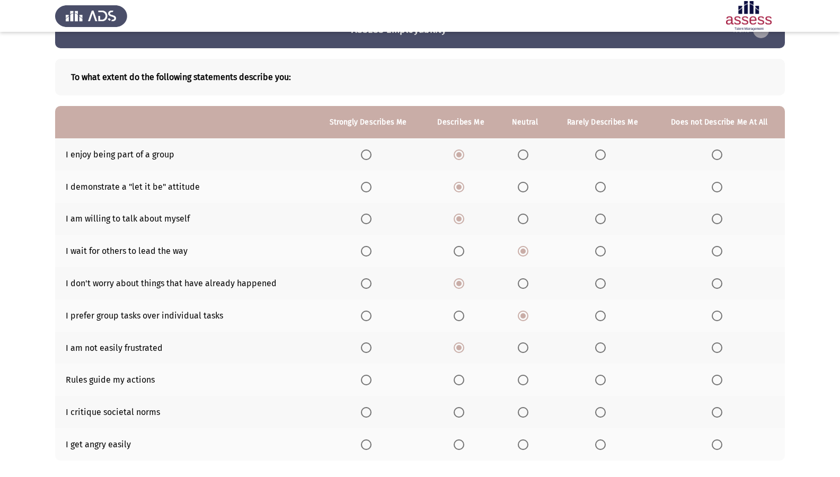
scroll to position [88, 0]
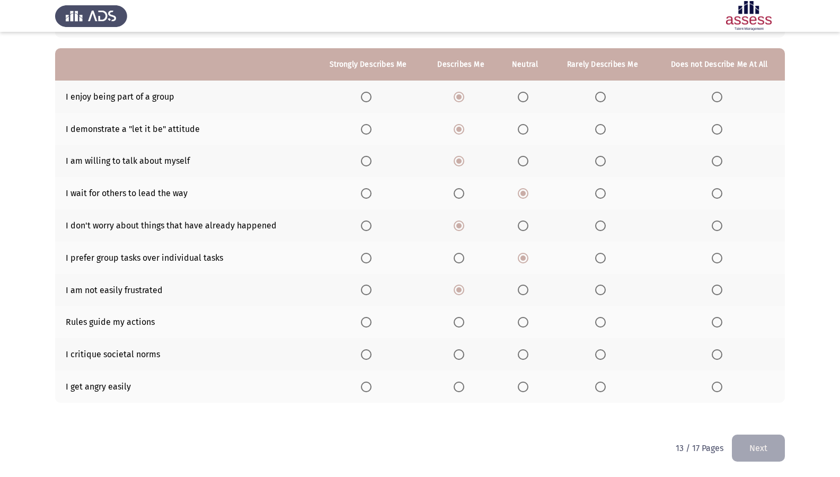
click at [458, 322] on span "Select an option" at bounding box center [459, 322] width 11 height 11
click at [458, 322] on input "Select an option" at bounding box center [459, 322] width 11 height 11
click at [461, 348] on th at bounding box center [461, 354] width 76 height 32
click at [457, 350] on span "Select an option" at bounding box center [459, 354] width 11 height 11
click at [457, 350] on input "Select an option" at bounding box center [459, 354] width 11 height 11
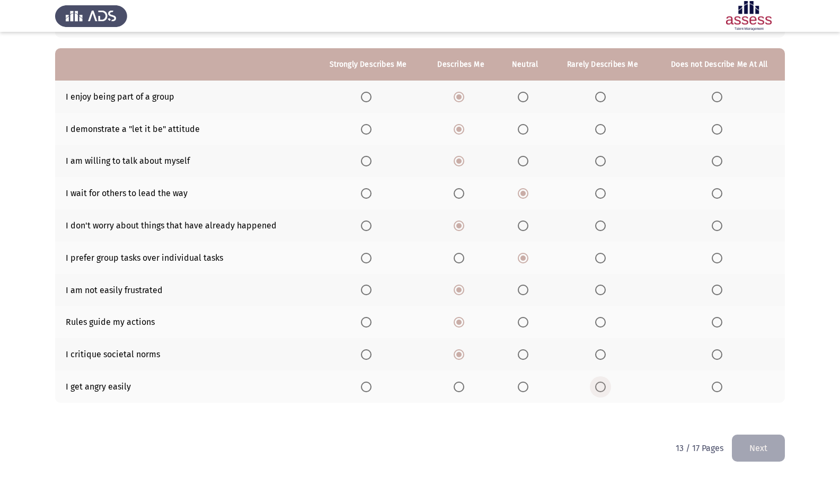
click at [599, 384] on span "Select an option" at bounding box center [600, 387] width 11 height 11
click at [599, 384] on input "Select an option" at bounding box center [600, 387] width 11 height 11
drag, startPoint x: 789, startPoint y: 452, endPoint x: 778, endPoint y: 454, distance: 11.4
click at [780, 410] on html "ASSESS Employability Next To what extent do the following statements describe y…" at bounding box center [420, 194] width 840 height 565
click at [770, 410] on button "Next" at bounding box center [758, 448] width 53 height 27
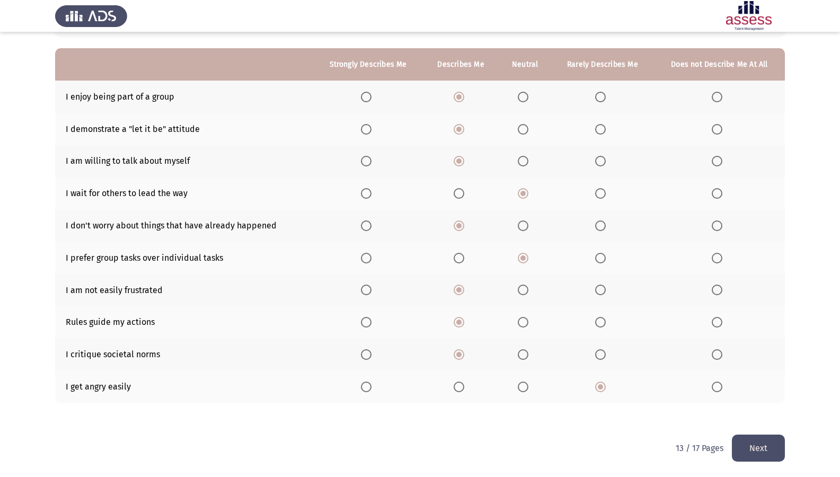
scroll to position [0, 0]
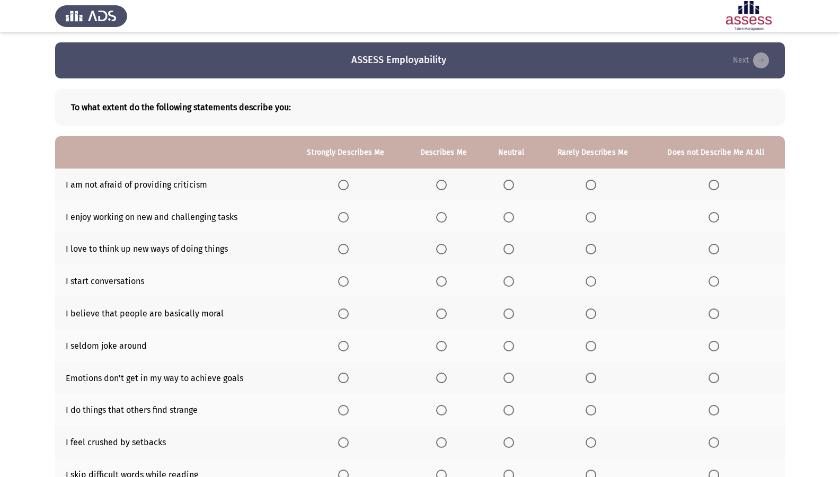
click at [349, 181] on span "Select an option" at bounding box center [343, 185] width 11 height 11
click at [349, 181] on input "Select an option" at bounding box center [343, 185] width 11 height 11
click at [345, 220] on span "Select an option" at bounding box center [343, 217] width 11 height 11
click at [345, 220] on input "Select an option" at bounding box center [343, 217] width 11 height 11
click at [343, 245] on span "Select an option" at bounding box center [343, 249] width 11 height 11
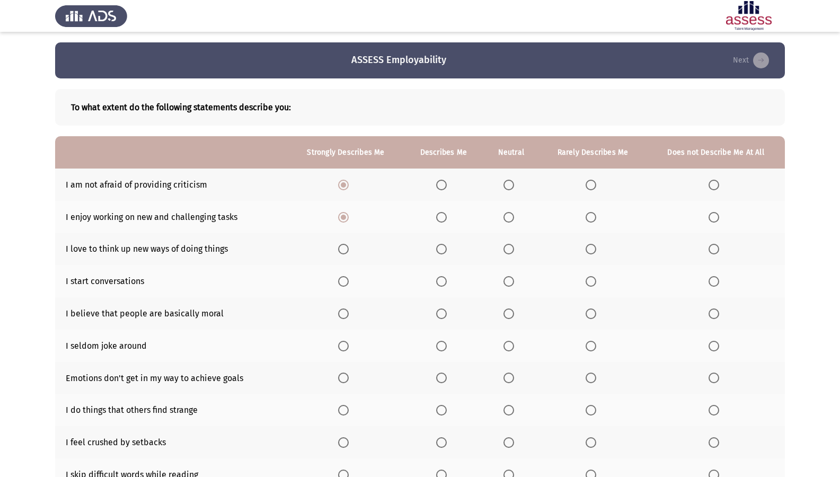
click at [343, 245] on input "Select an option" at bounding box center [343, 249] width 11 height 11
click at [449, 280] on label "Select an option" at bounding box center [443, 281] width 15 height 11
click at [447, 280] on input "Select an option" at bounding box center [441, 281] width 11 height 11
click at [344, 315] on span "Select an option" at bounding box center [343, 314] width 11 height 11
click at [344, 315] on input "Select an option" at bounding box center [343, 314] width 11 height 11
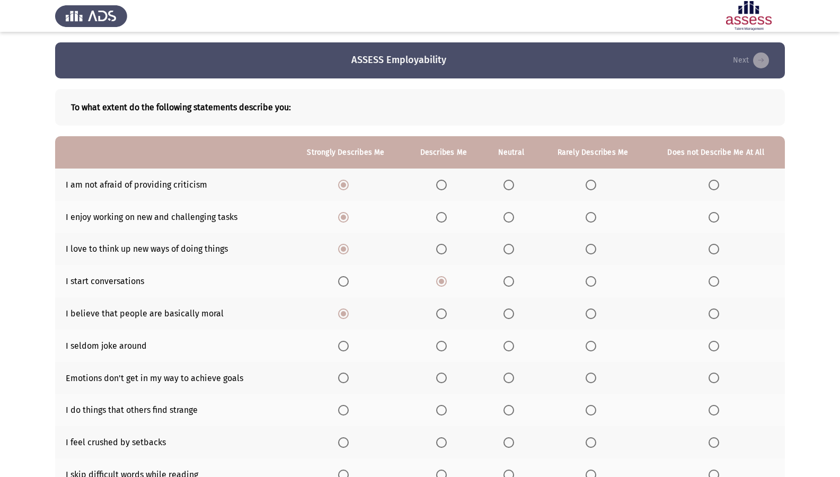
click at [508, 344] on span "Select an option" at bounding box center [509, 346] width 11 height 11
click at [508, 344] on input "Select an option" at bounding box center [509, 346] width 11 height 11
click at [349, 377] on span "Select an option" at bounding box center [343, 378] width 11 height 11
click at [349, 377] on input "Select an option" at bounding box center [343, 378] width 11 height 11
click at [517, 410] on label "Select an option" at bounding box center [511, 410] width 15 height 11
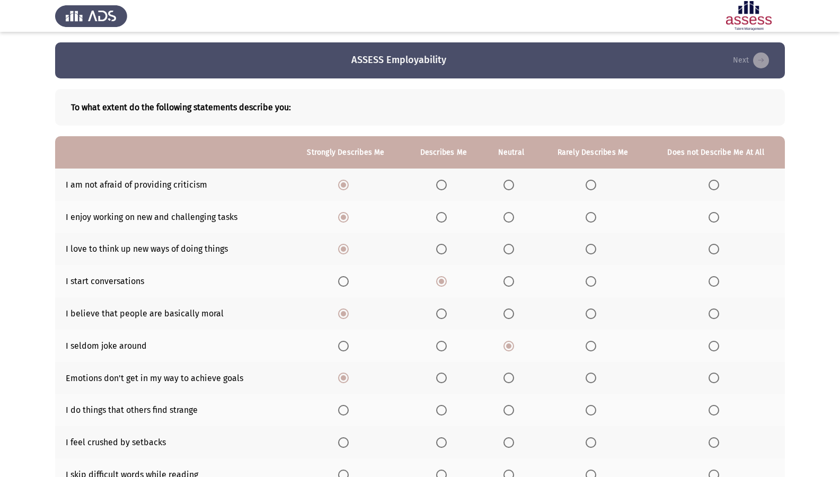
click at [514, 410] on input "Select an option" at bounding box center [509, 410] width 11 height 11
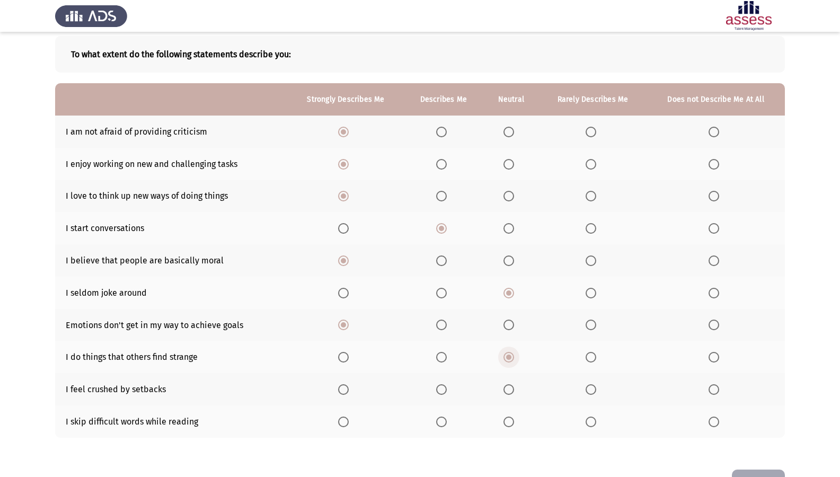
click at [513, 358] on span "Select an option" at bounding box center [509, 357] width 11 height 11
click at [513, 358] on input "Select an option" at bounding box center [509, 357] width 11 height 11
click at [587, 383] on th at bounding box center [593, 389] width 108 height 32
click at [584, 388] on th at bounding box center [593, 389] width 108 height 32
click at [586, 390] on span "Select an option" at bounding box center [591, 389] width 11 height 11
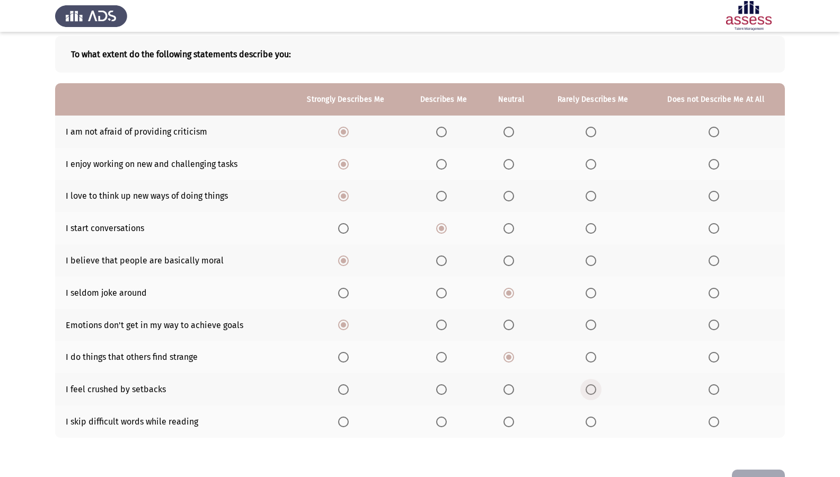
click at [586, 390] on input "Select an option" at bounding box center [591, 389] width 11 height 11
drag, startPoint x: 593, startPoint y: 434, endPoint x: 594, endPoint y: 420, distance: 14.4
click at [593, 410] on th at bounding box center [593, 422] width 108 height 32
click at [711, 410] on th at bounding box center [716, 422] width 138 height 32
click at [716, 410] on span "Select an option" at bounding box center [714, 422] width 11 height 11
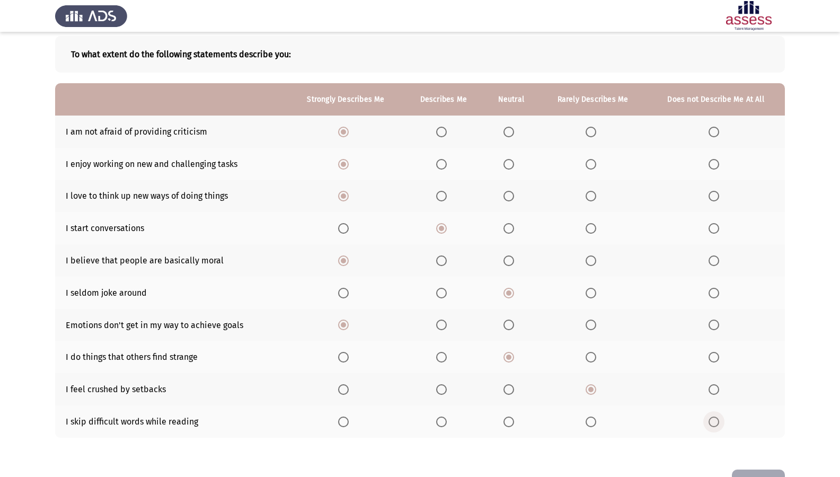
click at [716, 410] on input "Select an option" at bounding box center [714, 422] width 11 height 11
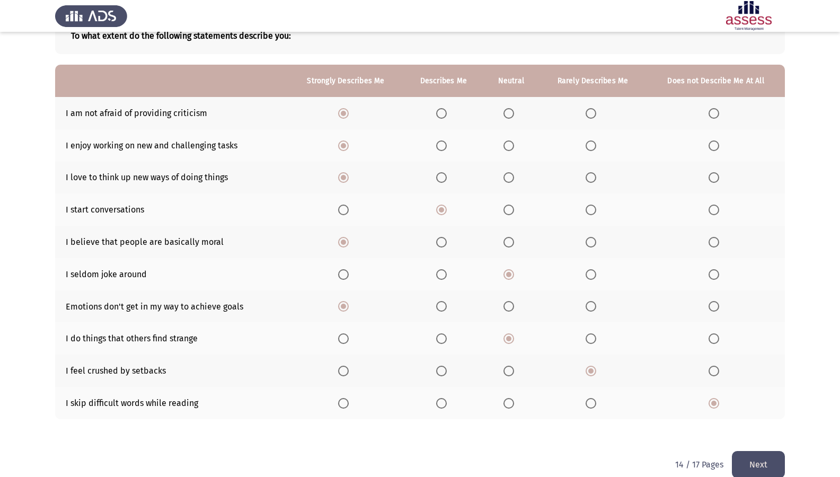
scroll to position [88, 0]
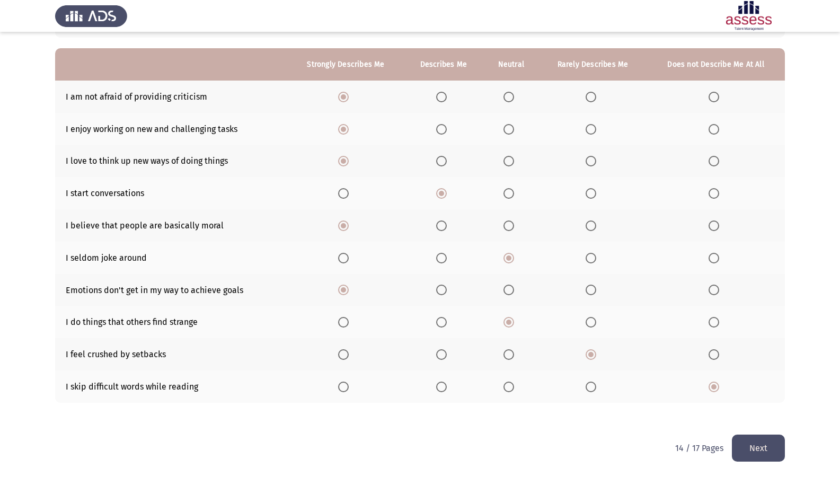
click at [776, 410] on button "Next" at bounding box center [758, 448] width 53 height 27
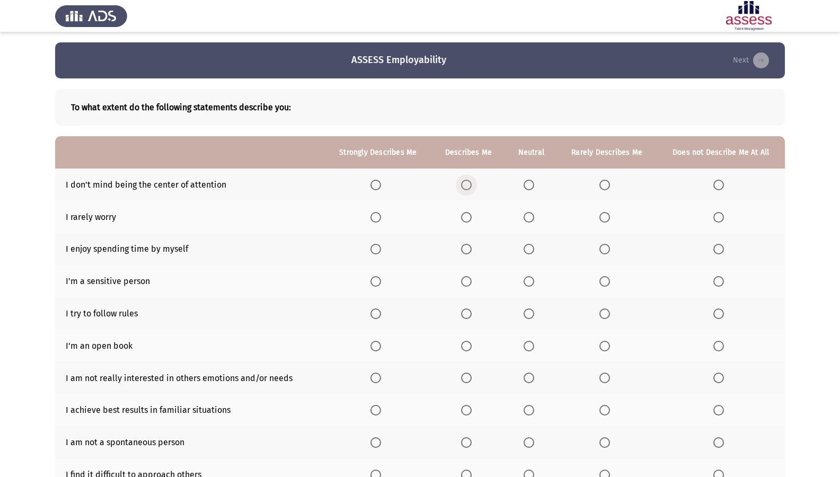
click at [469, 180] on span "Select an option" at bounding box center [466, 185] width 11 height 11
click at [469, 180] on input "Select an option" at bounding box center [466, 185] width 11 height 11
click at [463, 215] on span "Select an option" at bounding box center [466, 217] width 11 height 11
click at [463, 215] on input "Select an option" at bounding box center [466, 217] width 11 height 11
click at [462, 247] on span "Select an option" at bounding box center [466, 249] width 11 height 11
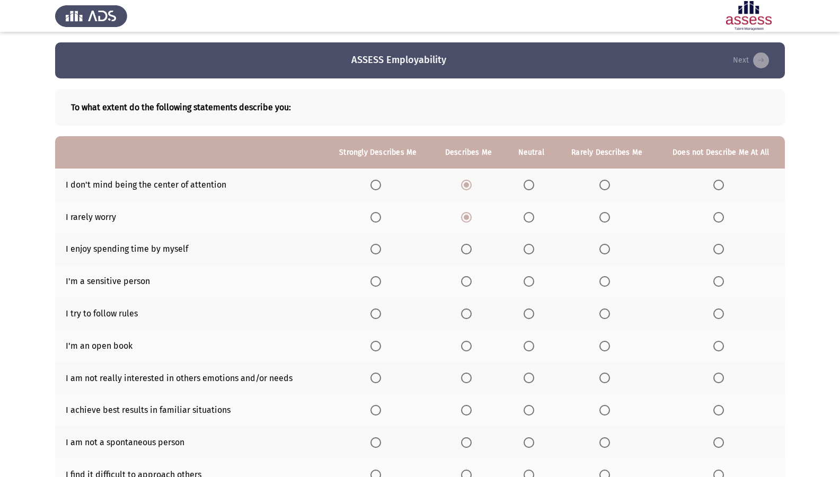
click at [462, 247] on input "Select an option" at bounding box center [466, 249] width 11 height 11
click at [605, 284] on span "Select an option" at bounding box center [605, 281] width 11 height 11
click at [605, 284] on input "Select an option" at bounding box center [605, 281] width 11 height 11
click at [379, 313] on span "Select an option" at bounding box center [376, 314] width 11 height 11
click at [379, 313] on input "Select an option" at bounding box center [376, 314] width 11 height 11
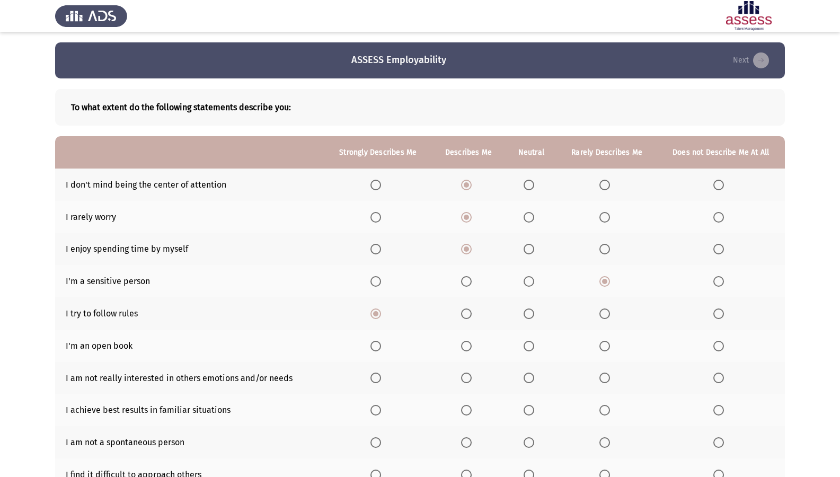
click at [523, 341] on th at bounding box center [531, 346] width 51 height 32
click at [606, 345] on span "Select an option" at bounding box center [605, 346] width 11 height 11
click at [606, 345] on input "Select an option" at bounding box center [605, 346] width 11 height 11
click at [600, 380] on th at bounding box center [607, 378] width 100 height 32
click at [606, 379] on span "Select an option" at bounding box center [605, 378] width 11 height 11
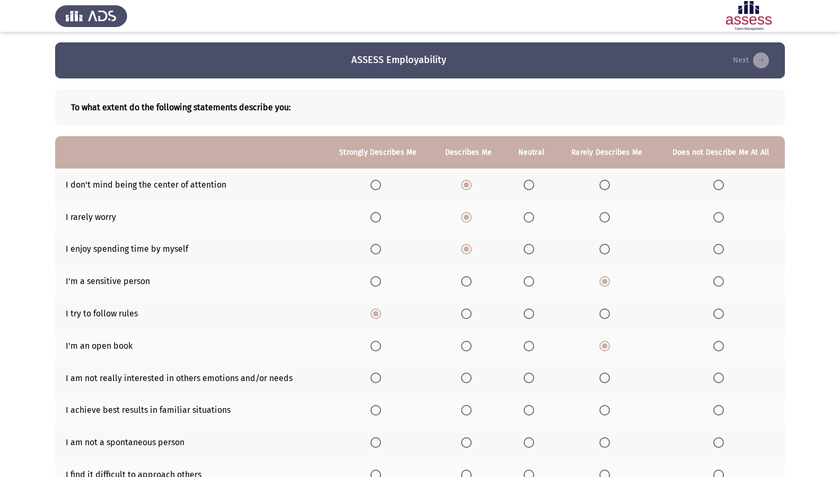
click at [606, 379] on input "Select an option" at bounding box center [605, 378] width 11 height 11
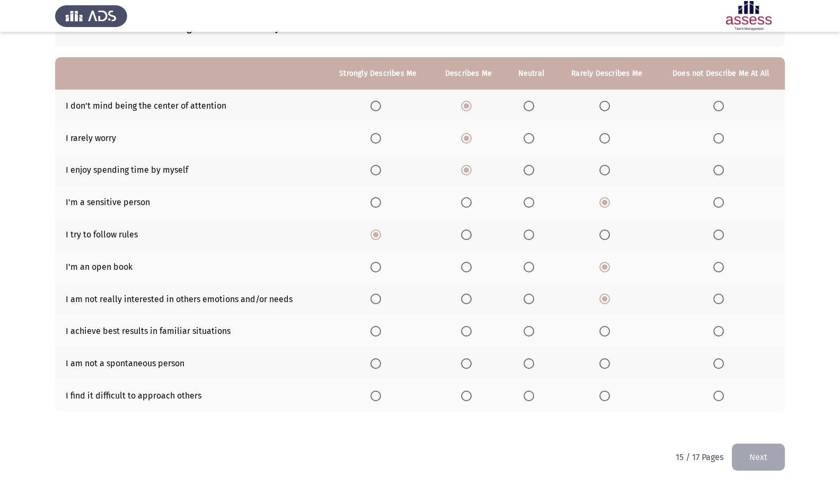
scroll to position [88, 0]
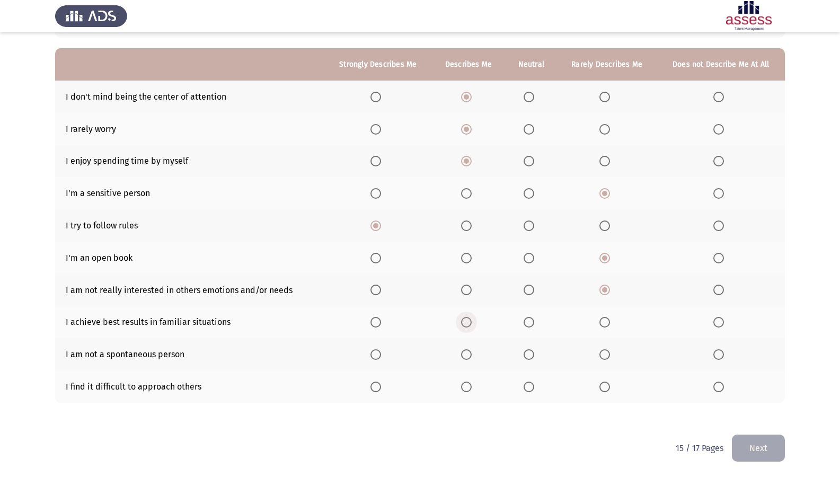
click at [467, 327] on span "Select an option" at bounding box center [466, 322] width 11 height 11
click at [467, 327] on input "Select an option" at bounding box center [466, 322] width 11 height 11
click at [462, 357] on span "Select an option" at bounding box center [466, 354] width 11 height 11
click at [462, 357] on input "Select an option" at bounding box center [466, 354] width 11 height 11
click at [534, 387] on span "Select an option" at bounding box center [529, 387] width 11 height 11
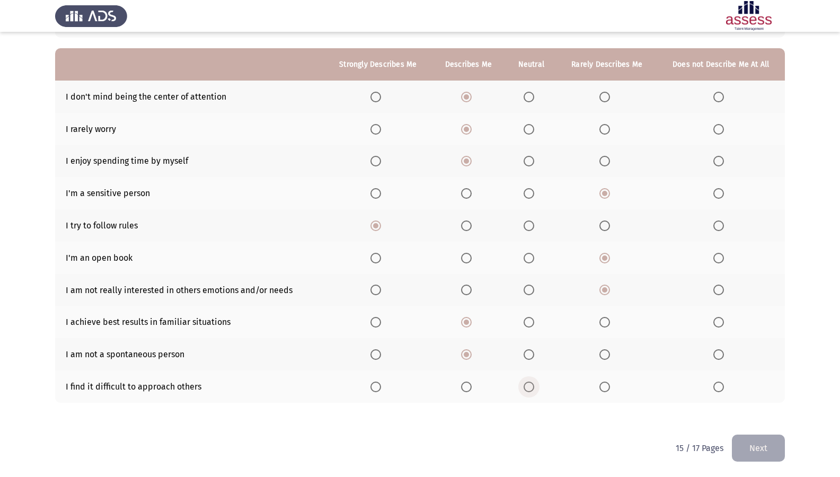
click at [534, 387] on input "Select an option" at bounding box center [529, 387] width 11 height 11
click at [769, 410] on button "Next" at bounding box center [758, 448] width 53 height 27
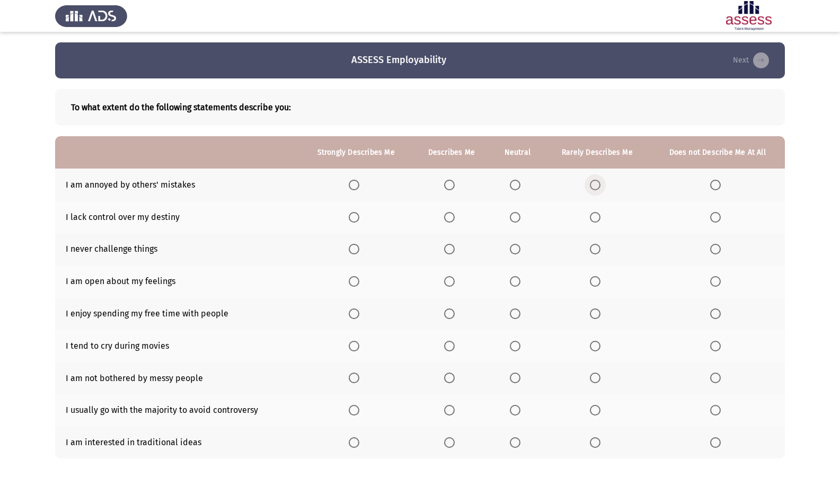
click at [592, 183] on span "Select an option" at bounding box center [595, 185] width 11 height 11
click at [592, 183] on input "Select an option" at bounding box center [595, 185] width 11 height 11
click at [601, 222] on span "Select an option" at bounding box center [595, 217] width 11 height 11
click at [601, 222] on input "Select an option" at bounding box center [595, 217] width 11 height 11
click at [600, 249] on span "Select an option" at bounding box center [595, 249] width 11 height 11
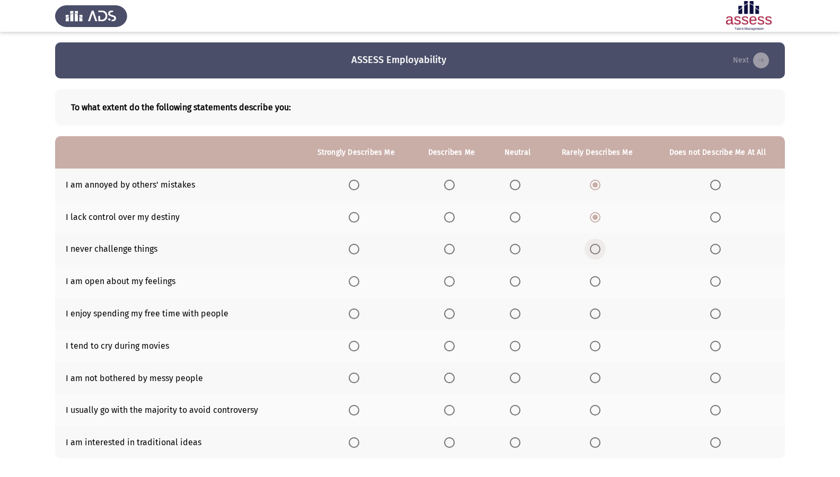
click at [600, 249] on input "Select an option" at bounding box center [595, 249] width 11 height 11
click at [598, 282] on span "Select an option" at bounding box center [595, 281] width 11 height 11
click at [598, 282] on input "Select an option" at bounding box center [595, 281] width 11 height 11
click at [521, 318] on span "Select an option" at bounding box center [515, 314] width 11 height 11
click at [521, 318] on input "Select an option" at bounding box center [515, 314] width 11 height 11
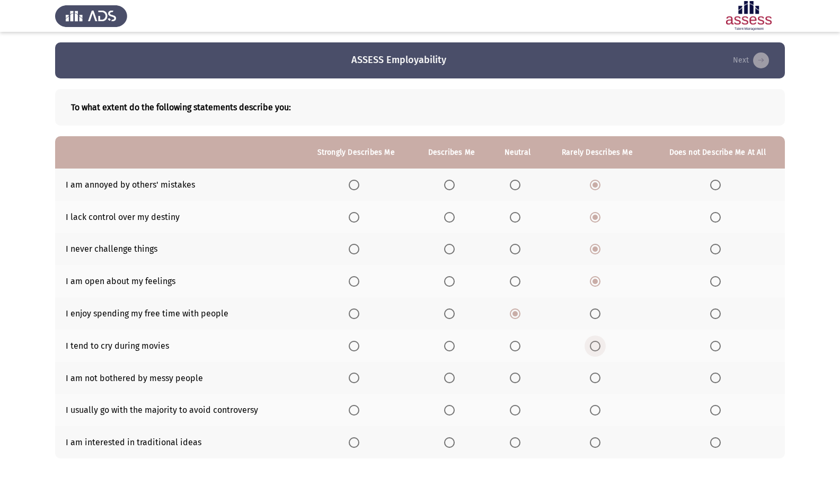
click at [604, 346] on label "Select an option" at bounding box center [597, 346] width 15 height 11
click at [601, 346] on input "Select an option" at bounding box center [595, 346] width 11 height 11
click at [714, 342] on span "Select an option" at bounding box center [716, 346] width 11 height 11
click at [714, 342] on input "Select an option" at bounding box center [716, 346] width 11 height 11
click at [716, 383] on span "Select an option" at bounding box center [716, 378] width 11 height 11
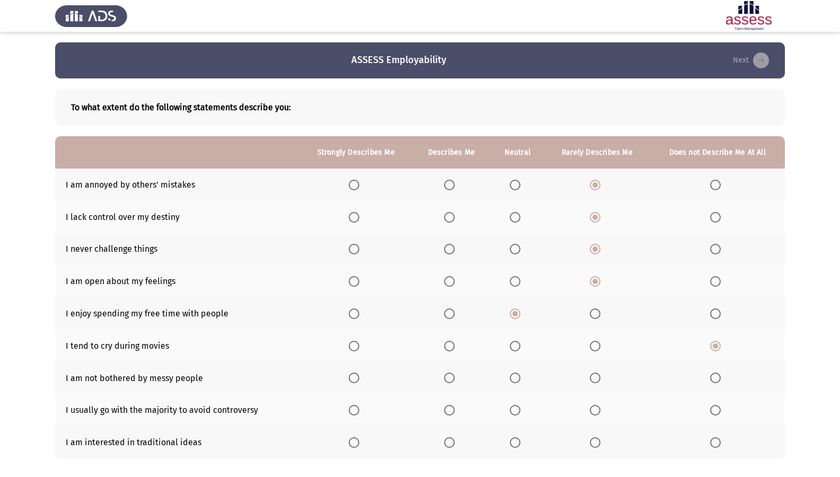
click at [716, 383] on input "Select an option" at bounding box center [716, 378] width 11 height 11
click at [601, 378] on span "Select an option" at bounding box center [595, 378] width 11 height 11
click at [601, 378] on input "Select an option" at bounding box center [595, 378] width 11 height 11
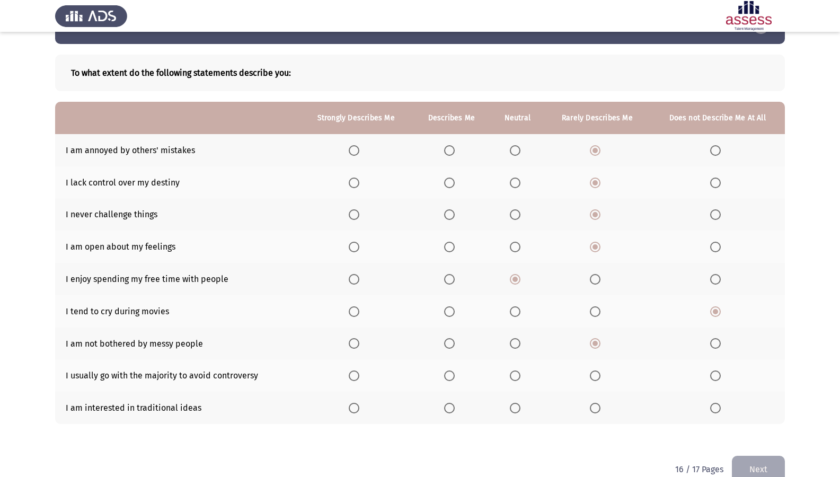
scroll to position [53, 0]
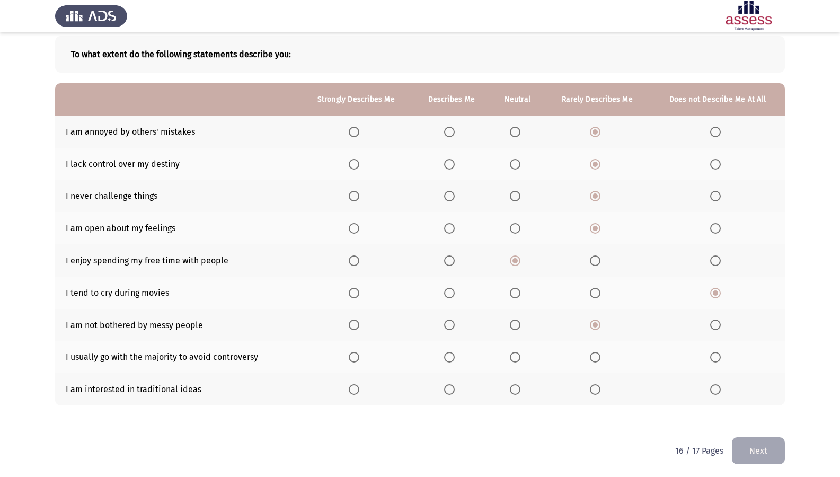
click at [716, 357] on span "Select an option" at bounding box center [716, 357] width 11 height 11
click at [716, 357] on input "Select an option" at bounding box center [716, 357] width 11 height 11
click at [600, 390] on span "Select an option" at bounding box center [595, 389] width 11 height 11
click at [600, 390] on input "Select an option" at bounding box center [595, 389] width 11 height 11
click at [770, 410] on button "Next" at bounding box center [758, 450] width 53 height 27
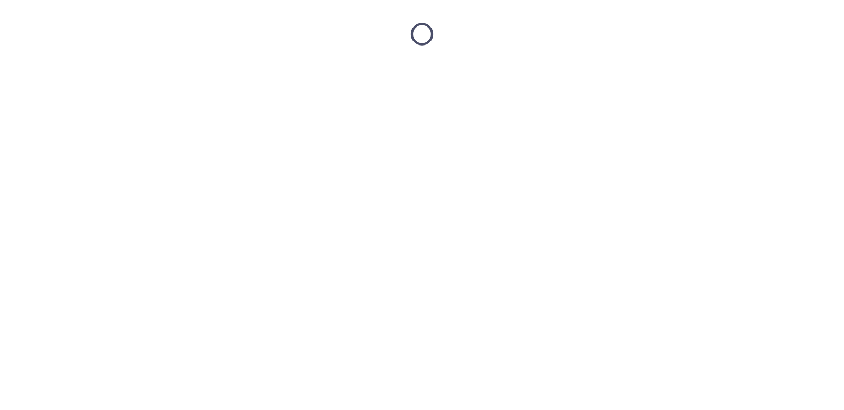
scroll to position [0, 0]
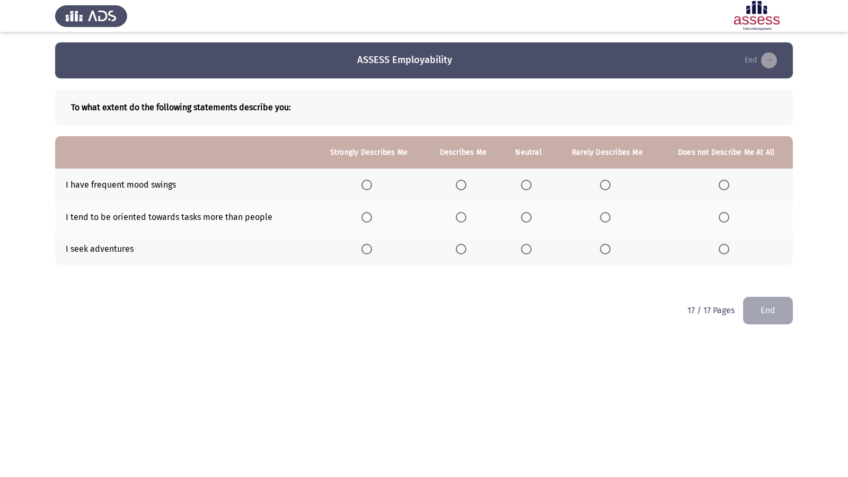
click at [735, 182] on th at bounding box center [727, 185] width 134 height 32
click at [716, 182] on th at bounding box center [727, 185] width 134 height 32
click at [722, 182] on span "Select an option" at bounding box center [724, 185] width 11 height 11
click at [722, 182] on input "Select an option" at bounding box center [724, 185] width 11 height 11
drag, startPoint x: 451, startPoint y: 217, endPoint x: 460, endPoint y: 214, distance: 9.6
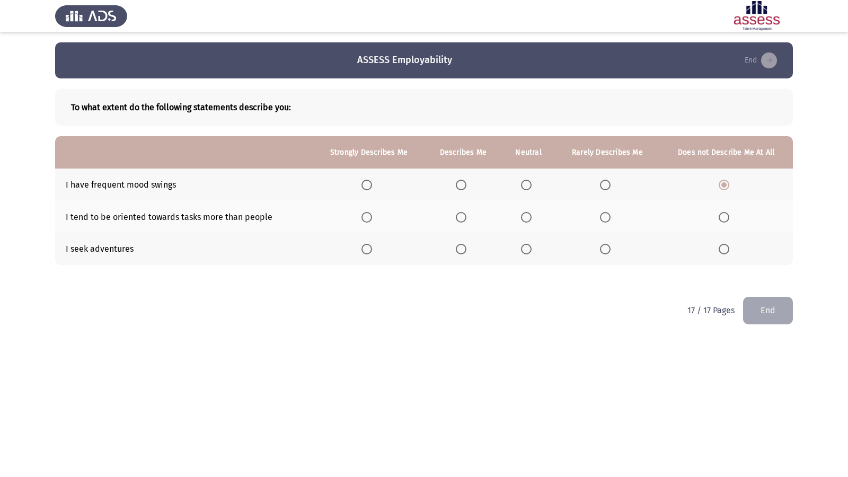
click at [451, 217] on th at bounding box center [463, 217] width 77 height 32
click at [460, 214] on span "Select an option" at bounding box center [461, 217] width 11 height 11
click at [460, 214] on input "Select an option" at bounding box center [461, 217] width 11 height 11
click at [467, 244] on span "Select an option" at bounding box center [461, 249] width 11 height 11
click at [467, 244] on input "Select an option" at bounding box center [461, 249] width 11 height 11
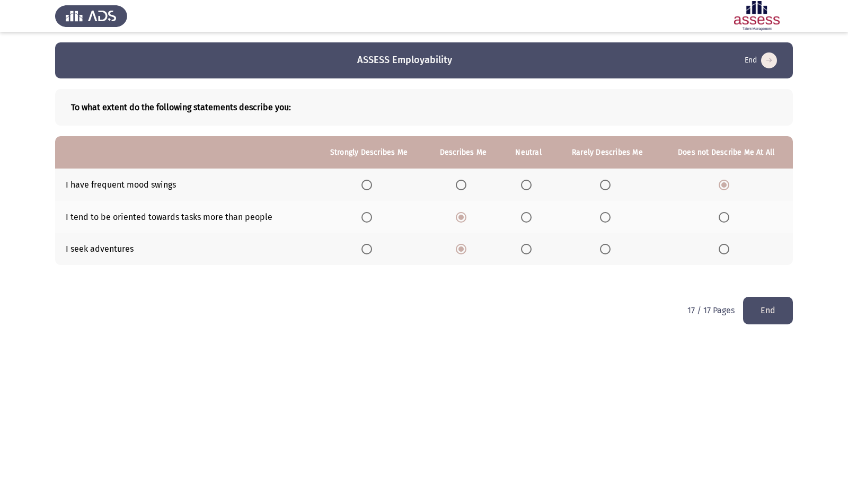
click at [777, 320] on button "End" at bounding box center [768, 310] width 50 height 27
